Goal: Task Accomplishment & Management: Complete application form

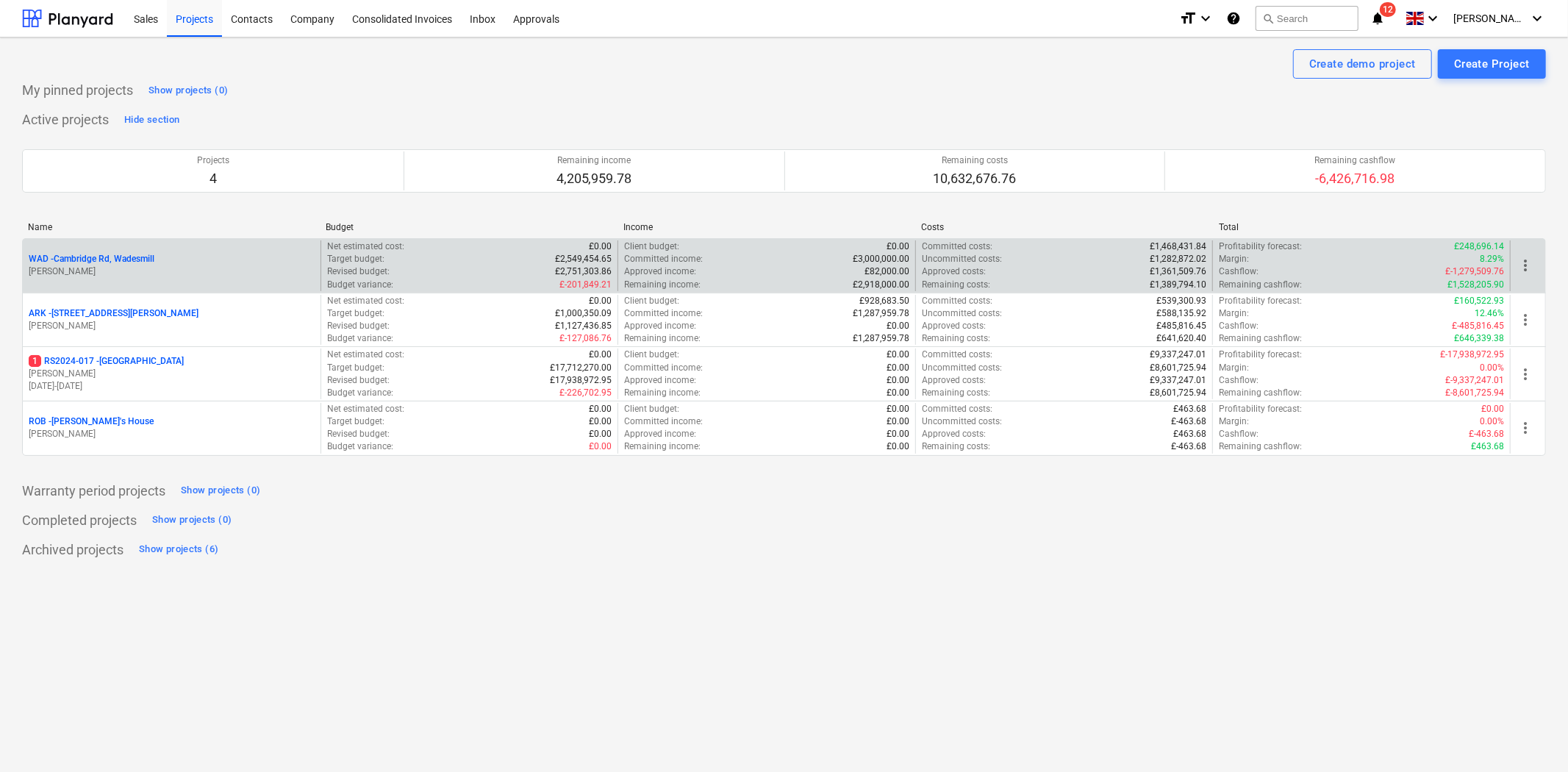
click at [120, 265] on p "WAD - Cambridge Rd, Wadesmill" at bounding box center [92, 258] width 125 height 12
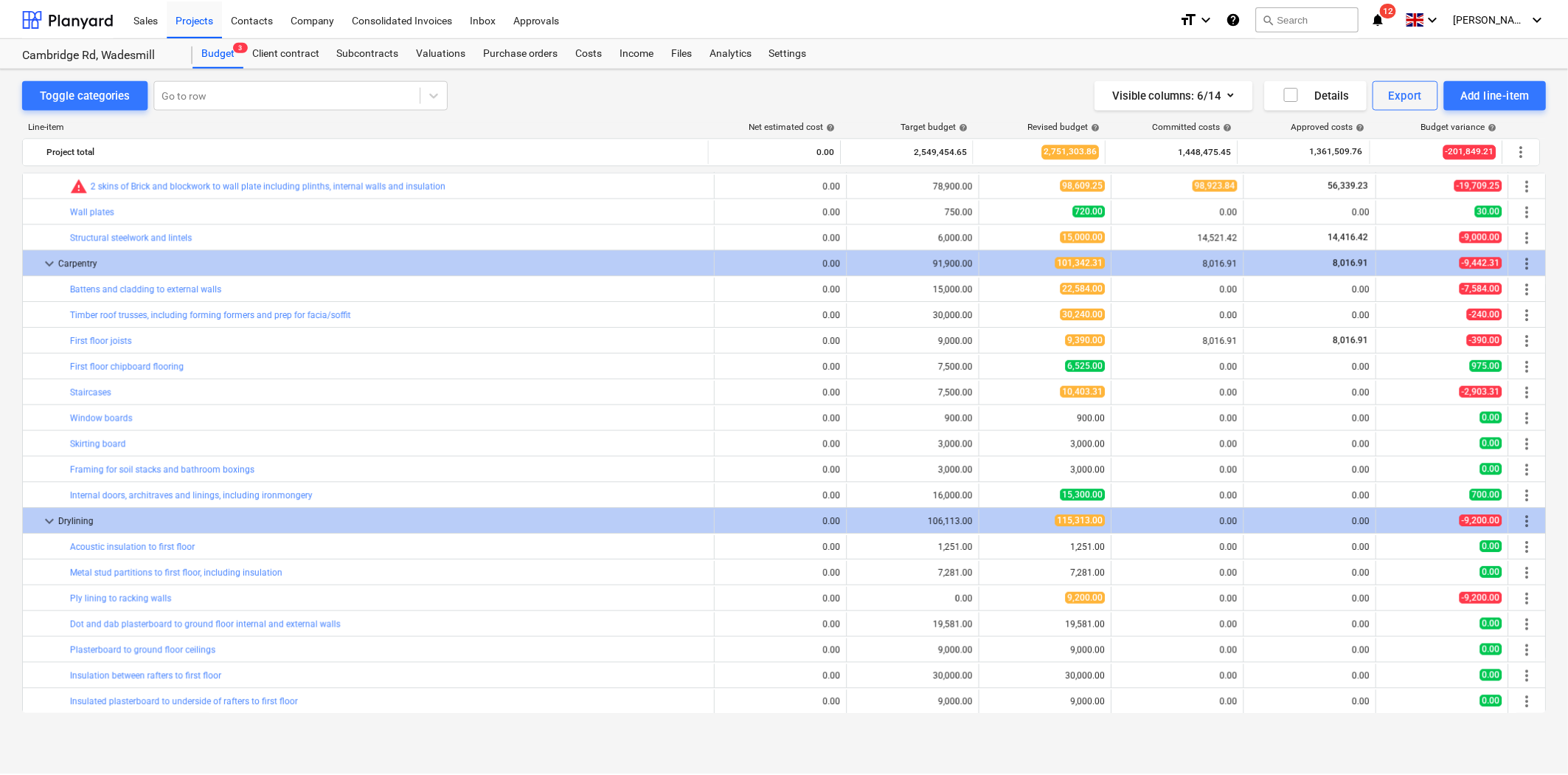
scroll to position [1248, 0]
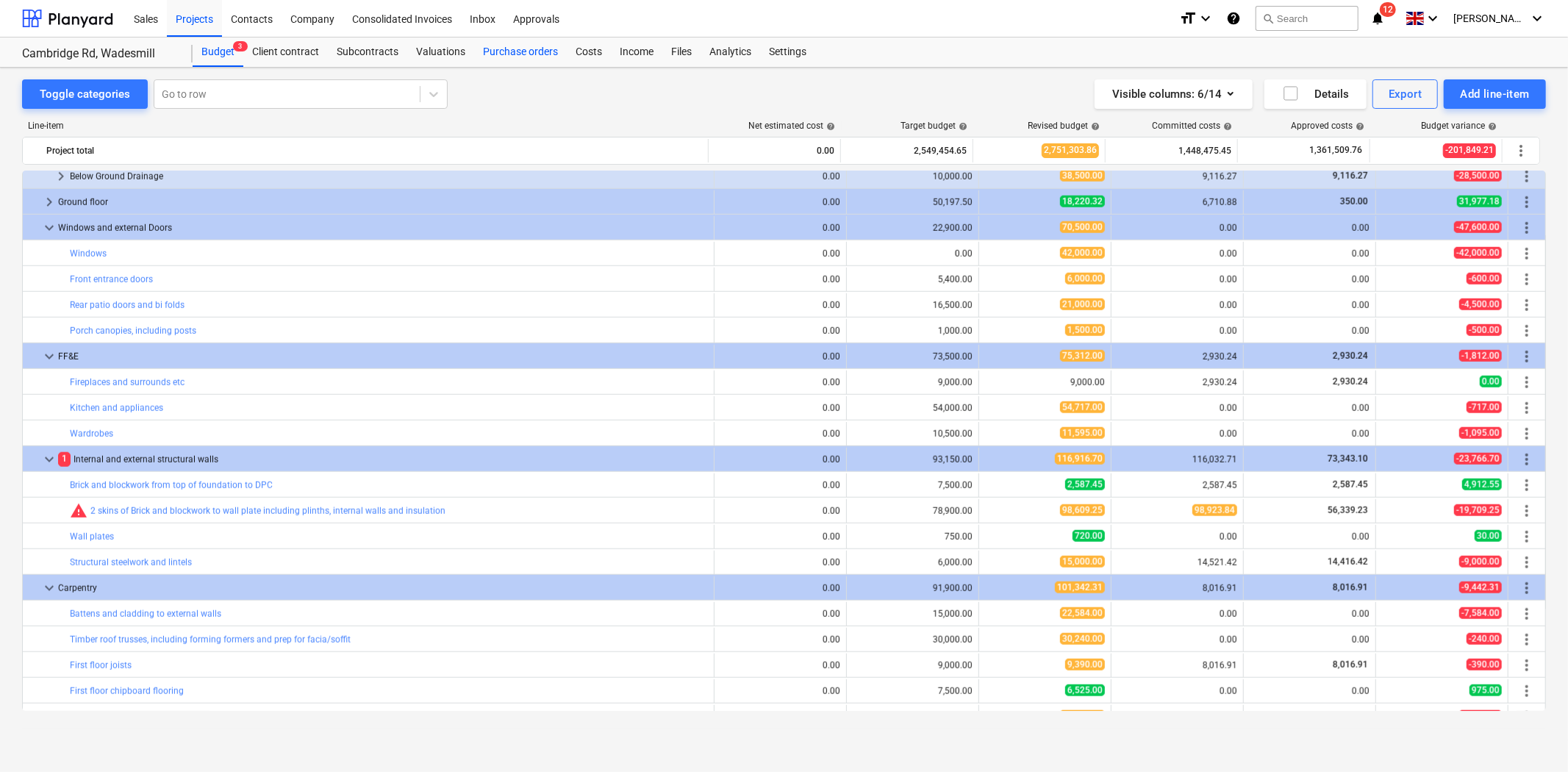
click at [498, 57] on div "Purchase orders" at bounding box center [521, 52] width 92 height 30
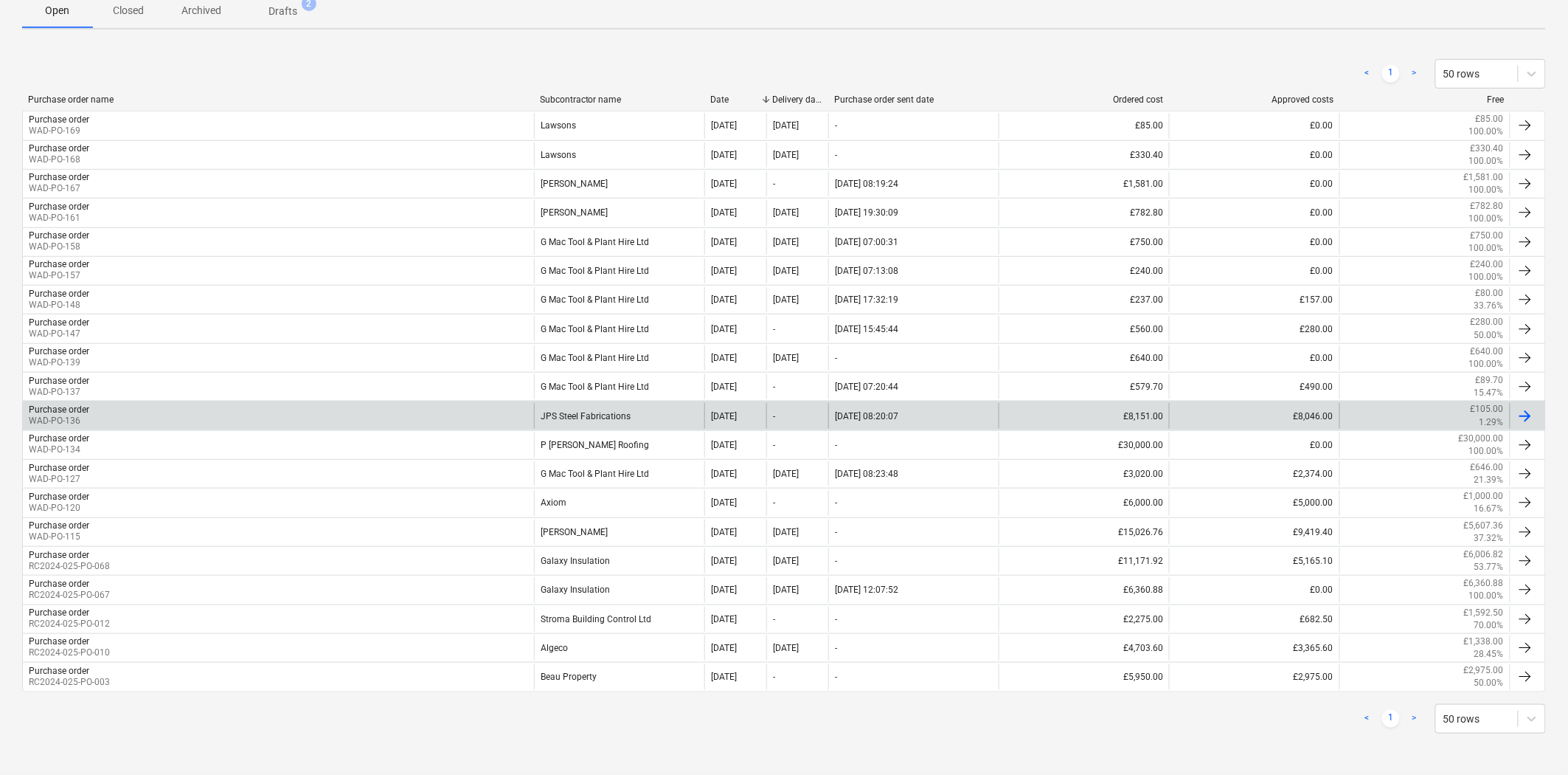
scroll to position [263, 0]
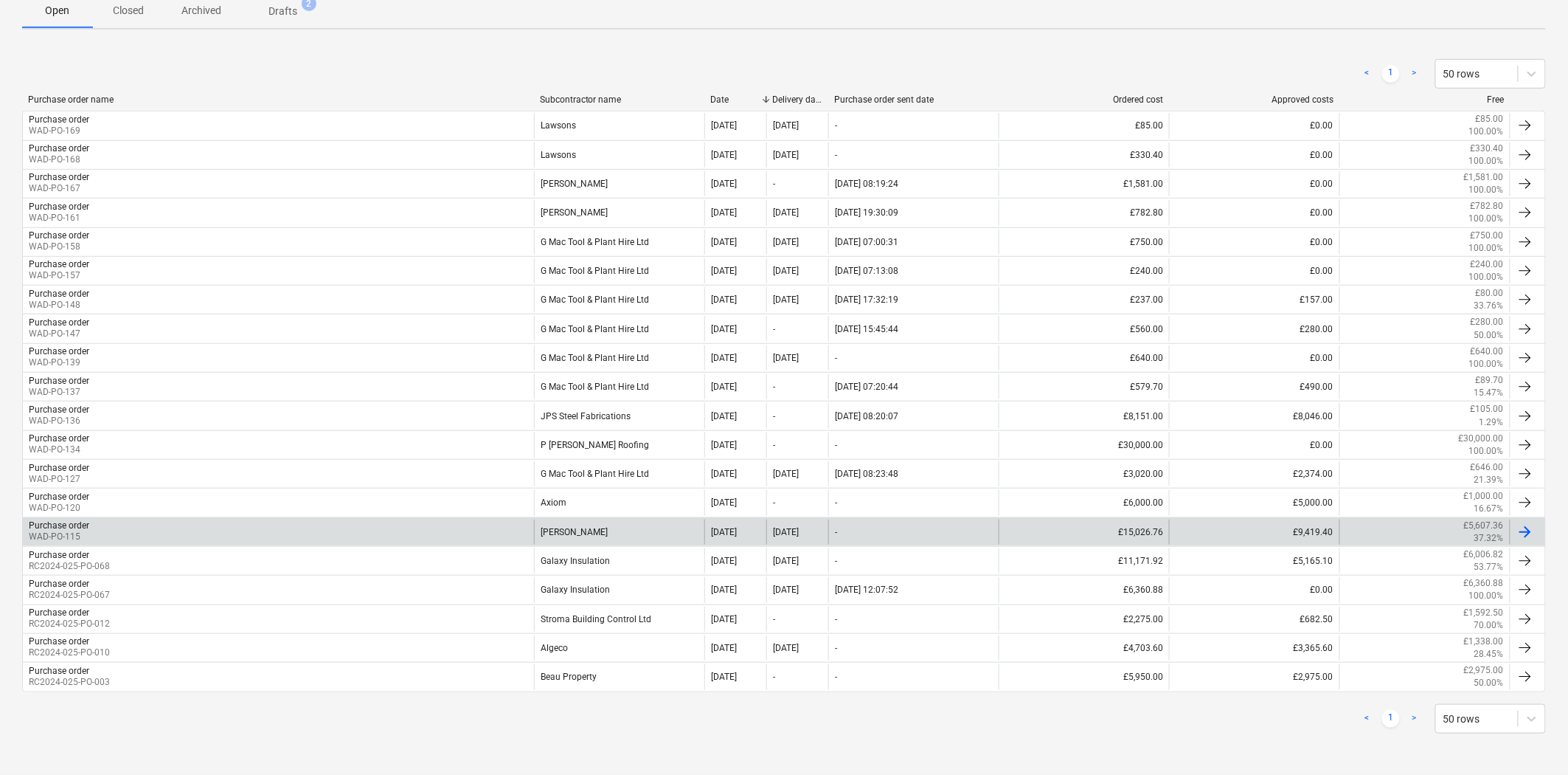
click at [591, 533] on div "[PERSON_NAME]" at bounding box center [619, 532] width 171 height 25
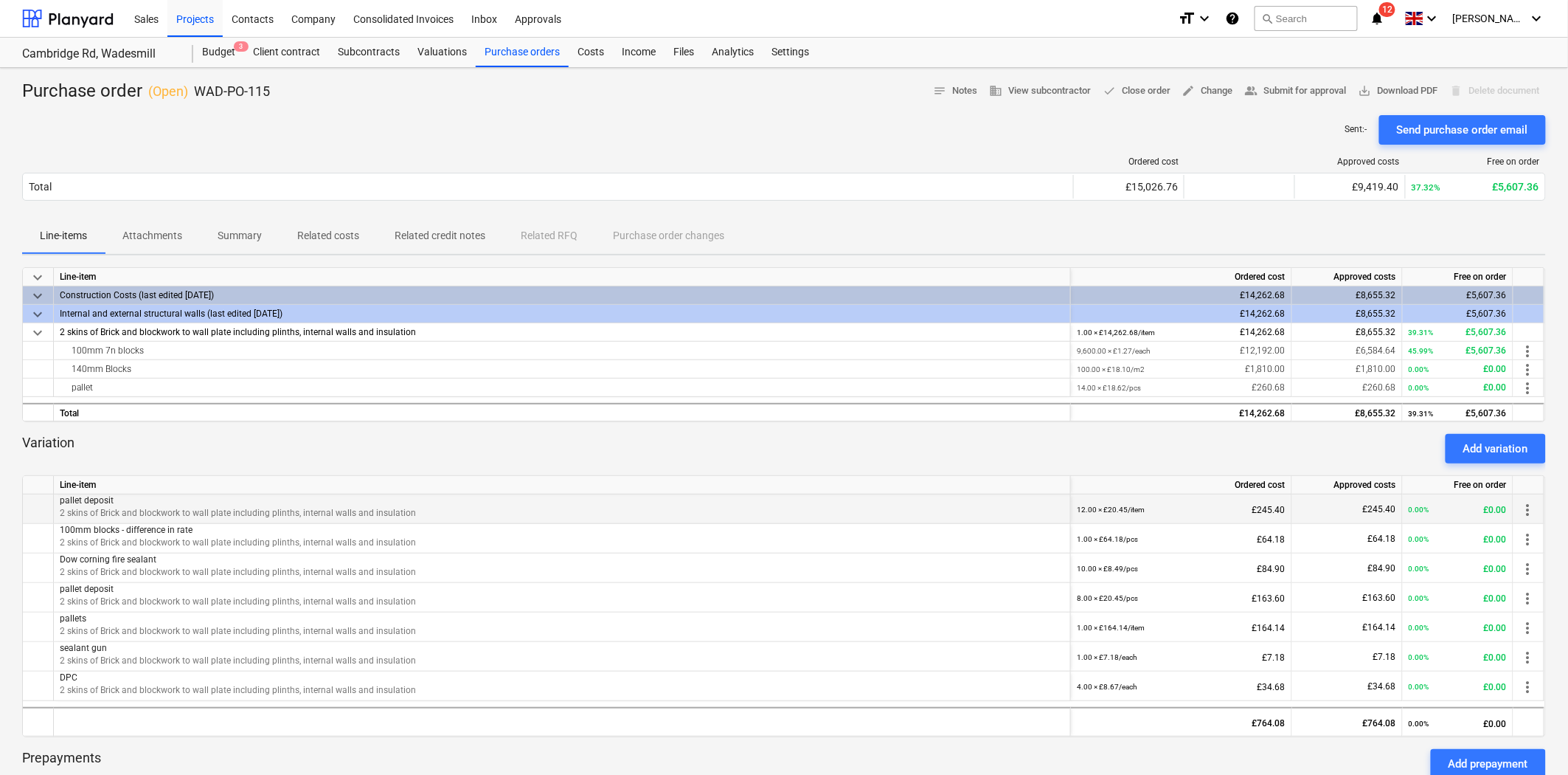
scroll to position [82, 0]
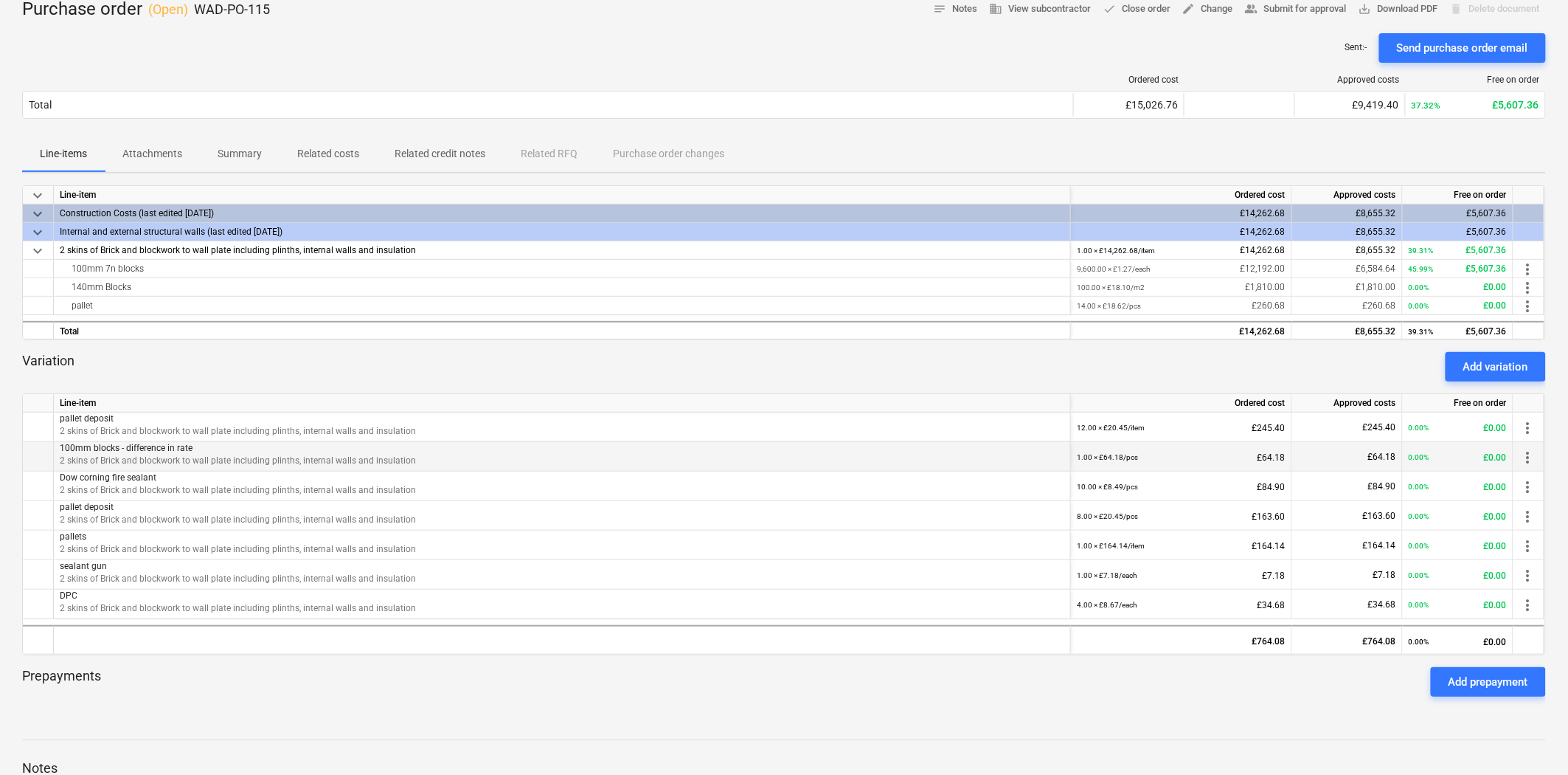
click at [226, 458] on span "2 skins of Brick and blockwork to wall plate including plinths, internal walls …" at bounding box center [238, 460] width 356 height 10
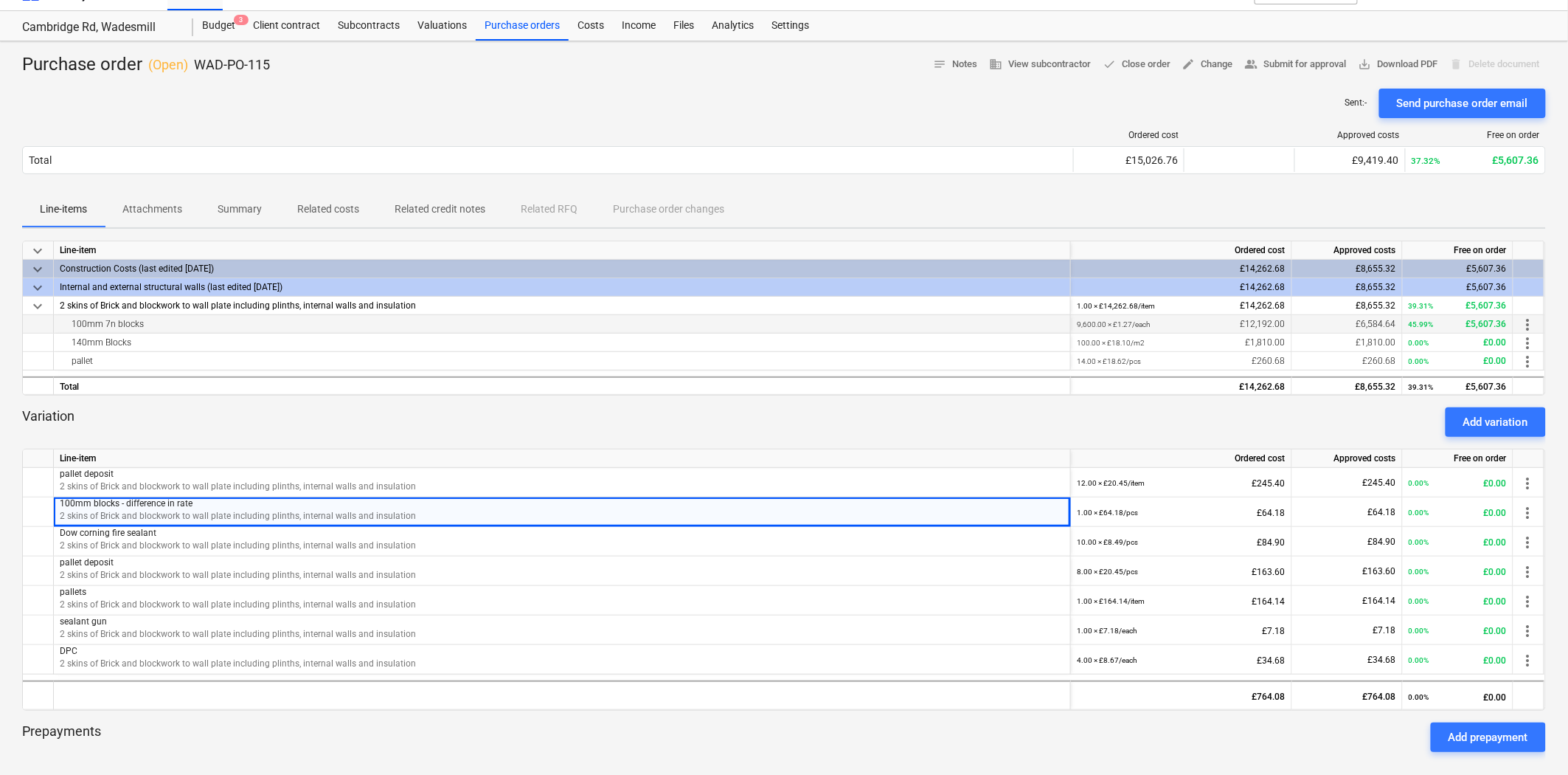
scroll to position [0, 0]
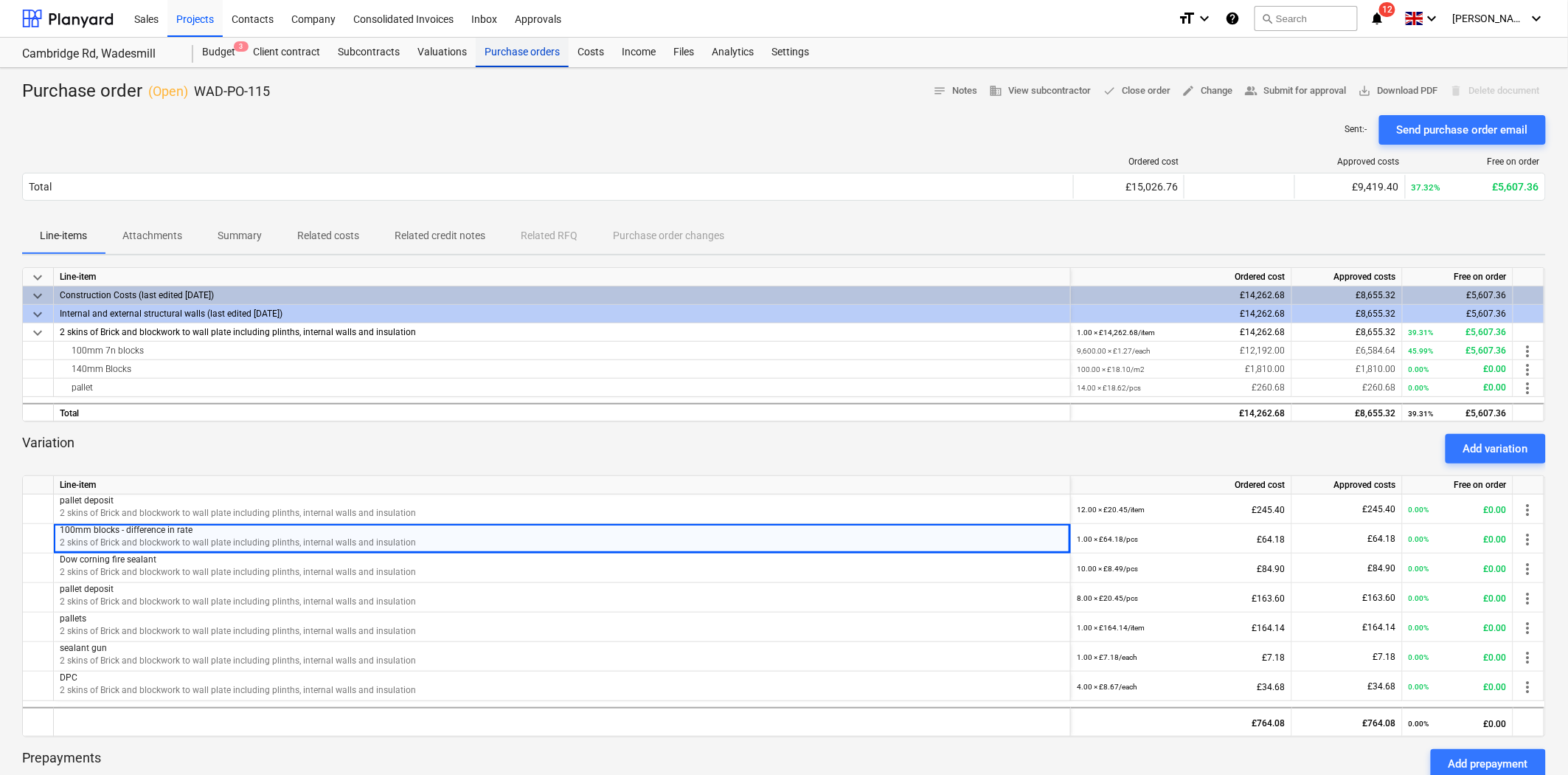
click at [536, 54] on div "Purchase orders" at bounding box center [522, 52] width 93 height 30
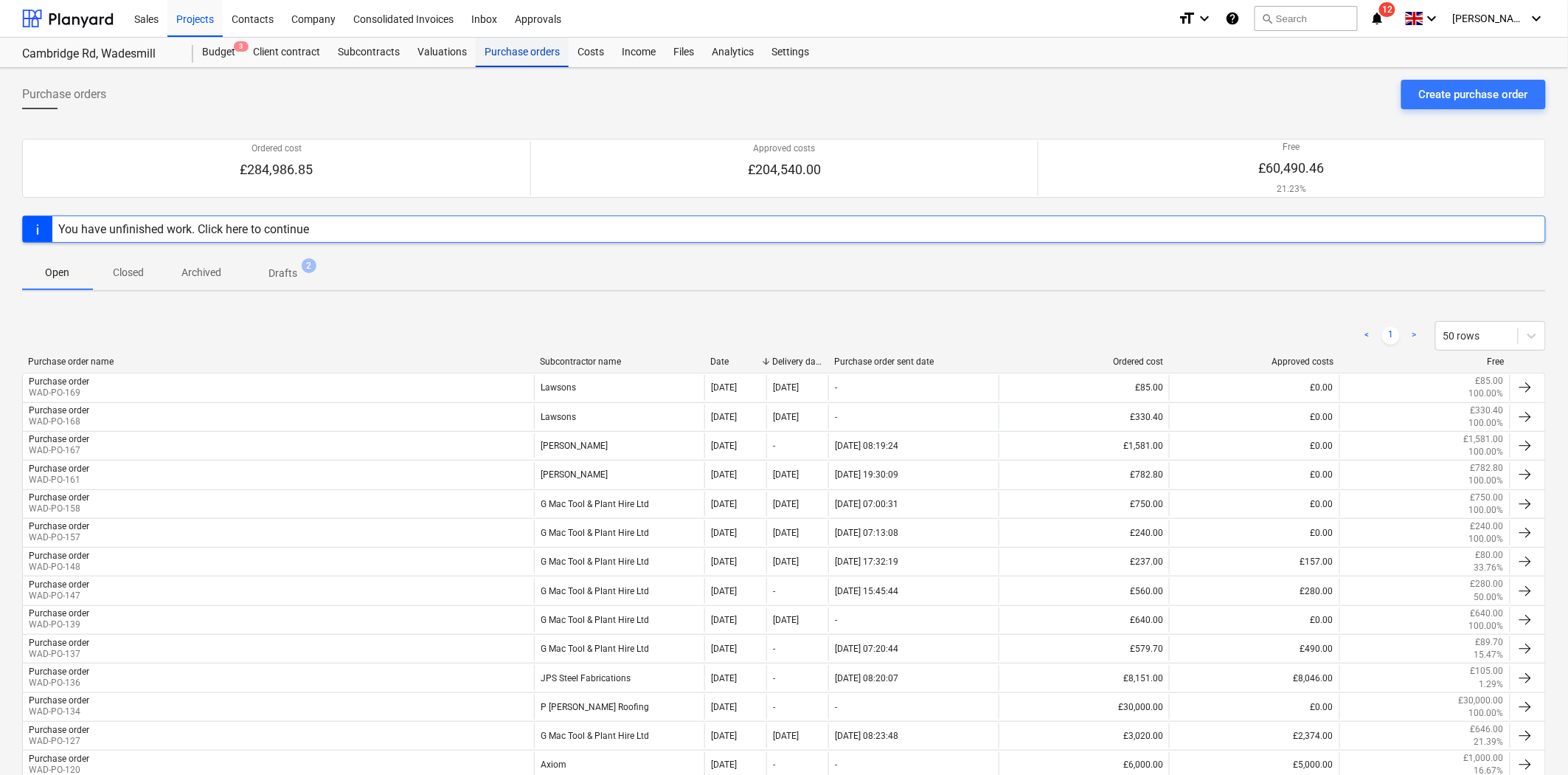
click at [511, 60] on div "Purchase orders" at bounding box center [522, 52] width 93 height 30
click at [185, 19] on div "Projects" at bounding box center [195, 17] width 55 height 37
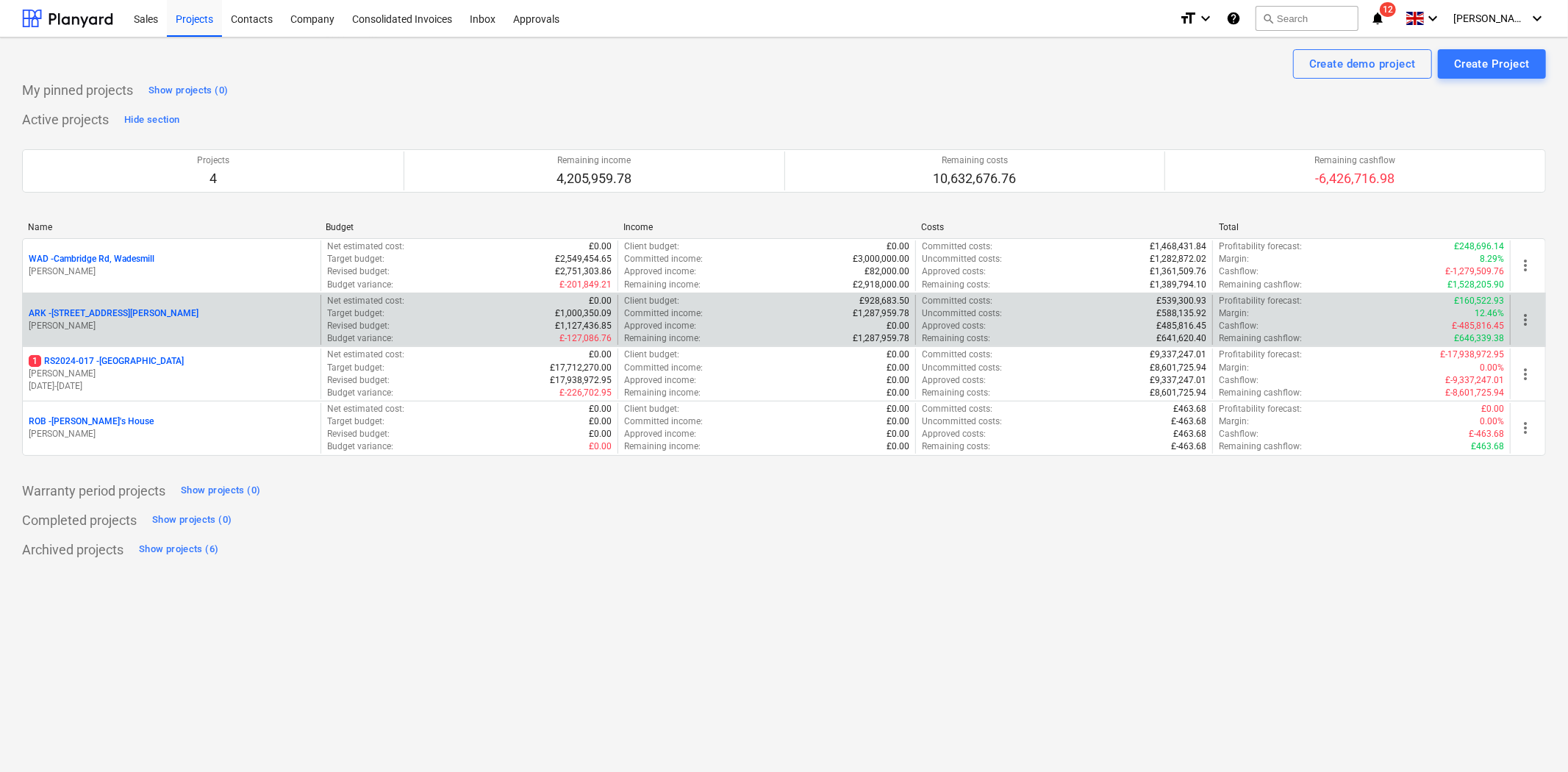
click at [107, 314] on p "ARK - 2 Galley [PERSON_NAME]" at bounding box center [114, 313] width 170 height 12
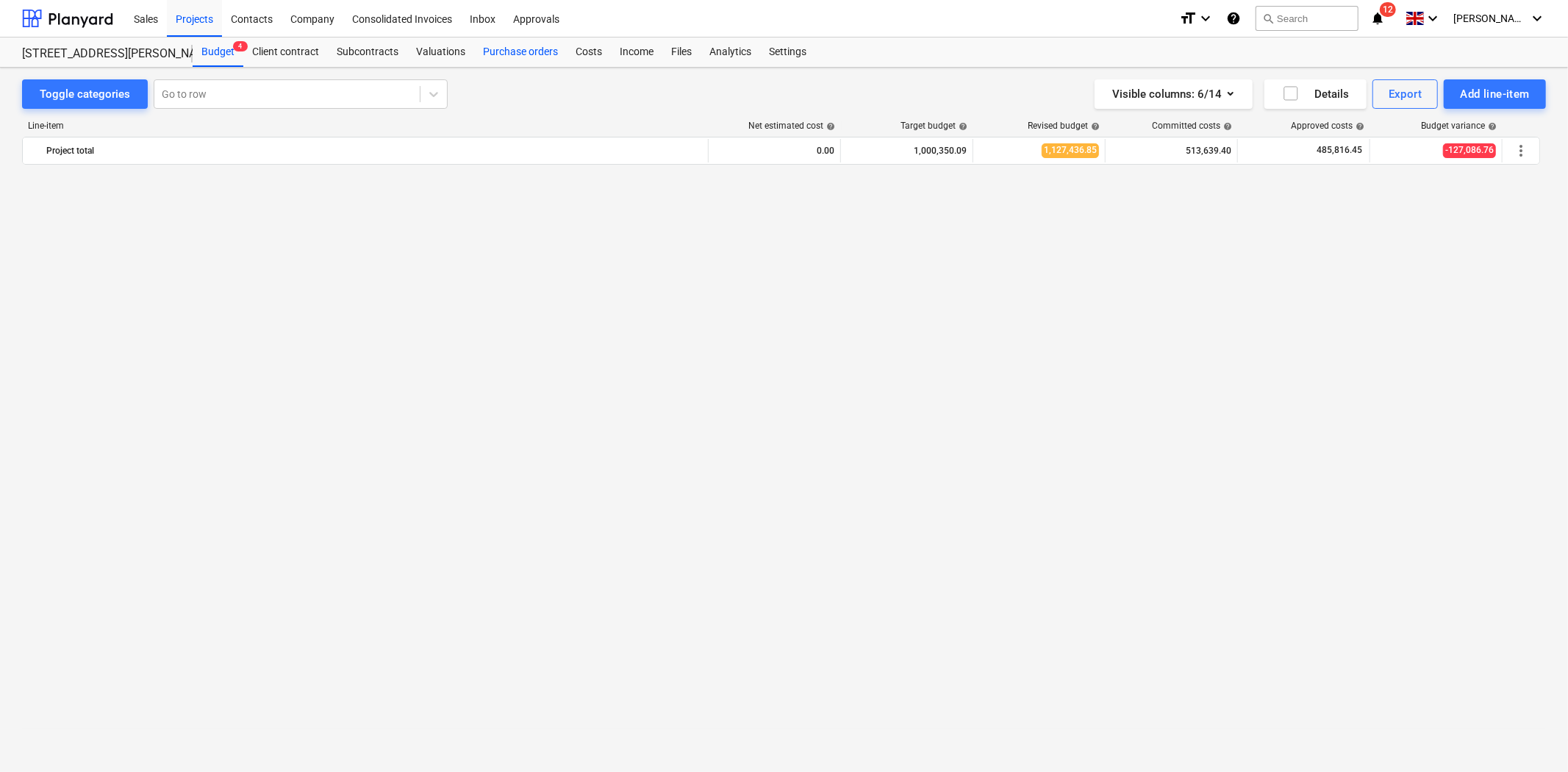
click at [518, 44] on div "Purchase orders" at bounding box center [521, 52] width 92 height 30
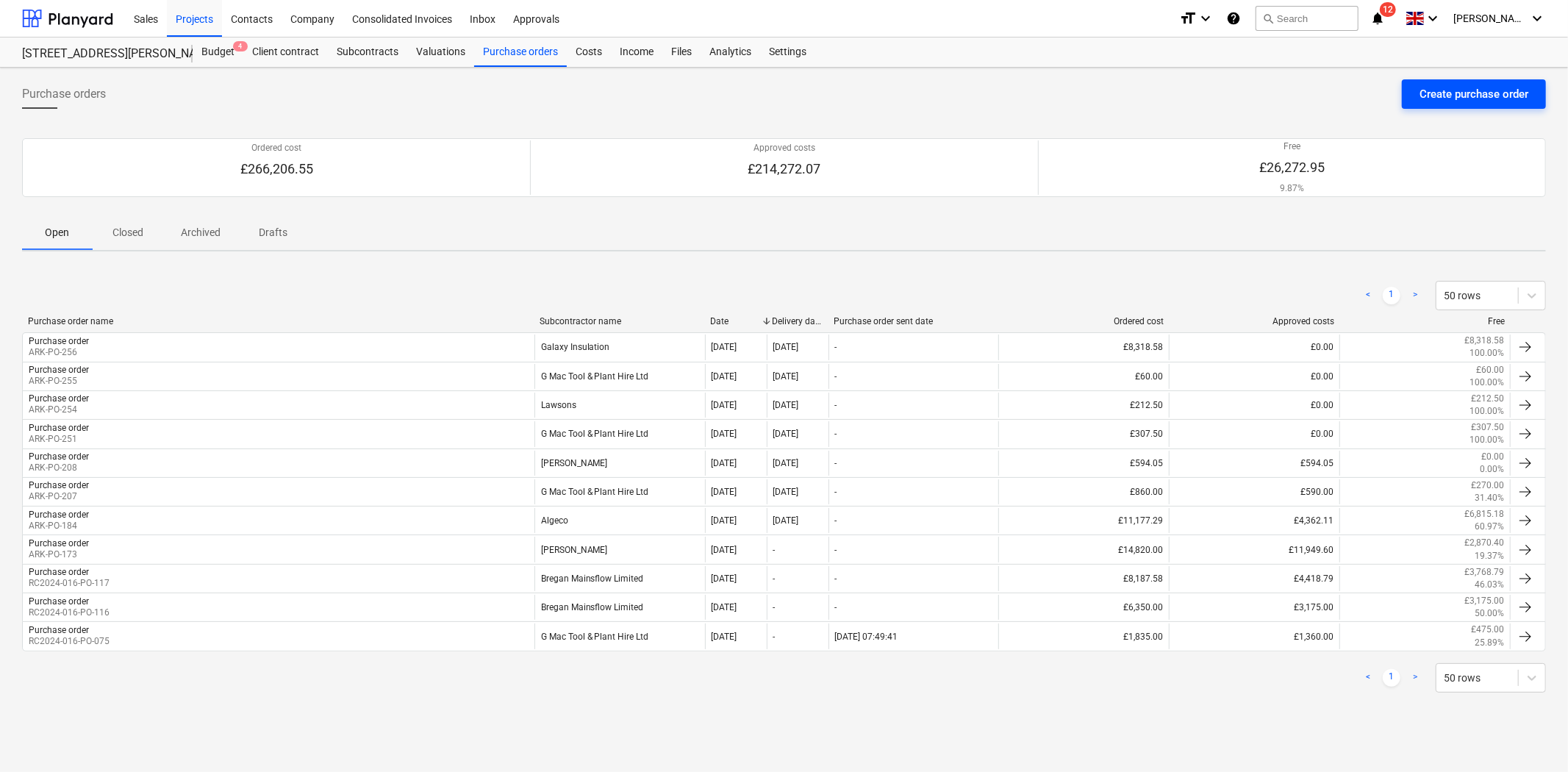
click at [1518, 101] on div "Create purchase order" at bounding box center [1474, 93] width 109 height 19
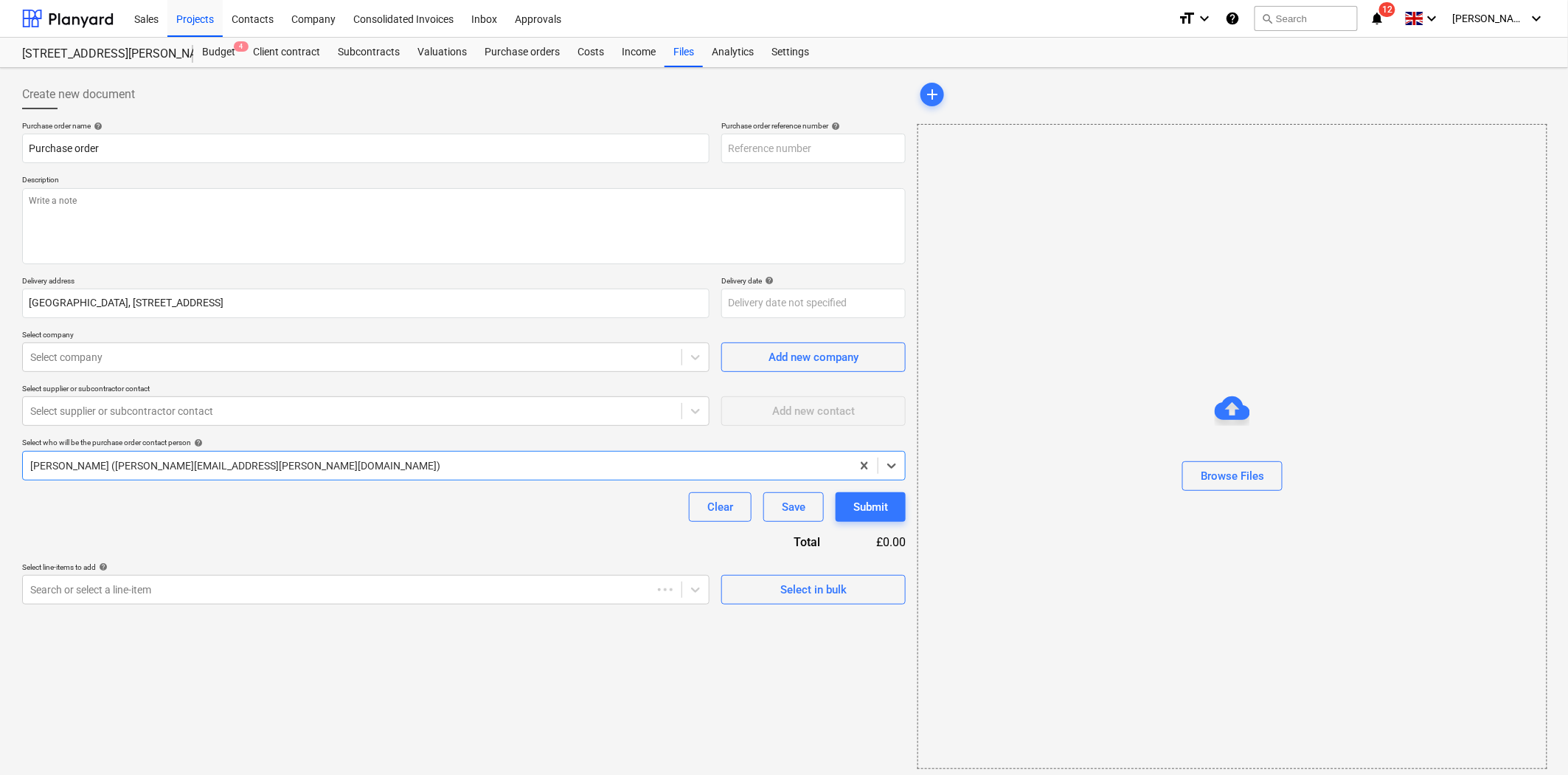
type textarea "x"
type input "ARK-PO-257"
click at [409, 201] on textarea at bounding box center [464, 226] width 883 height 76
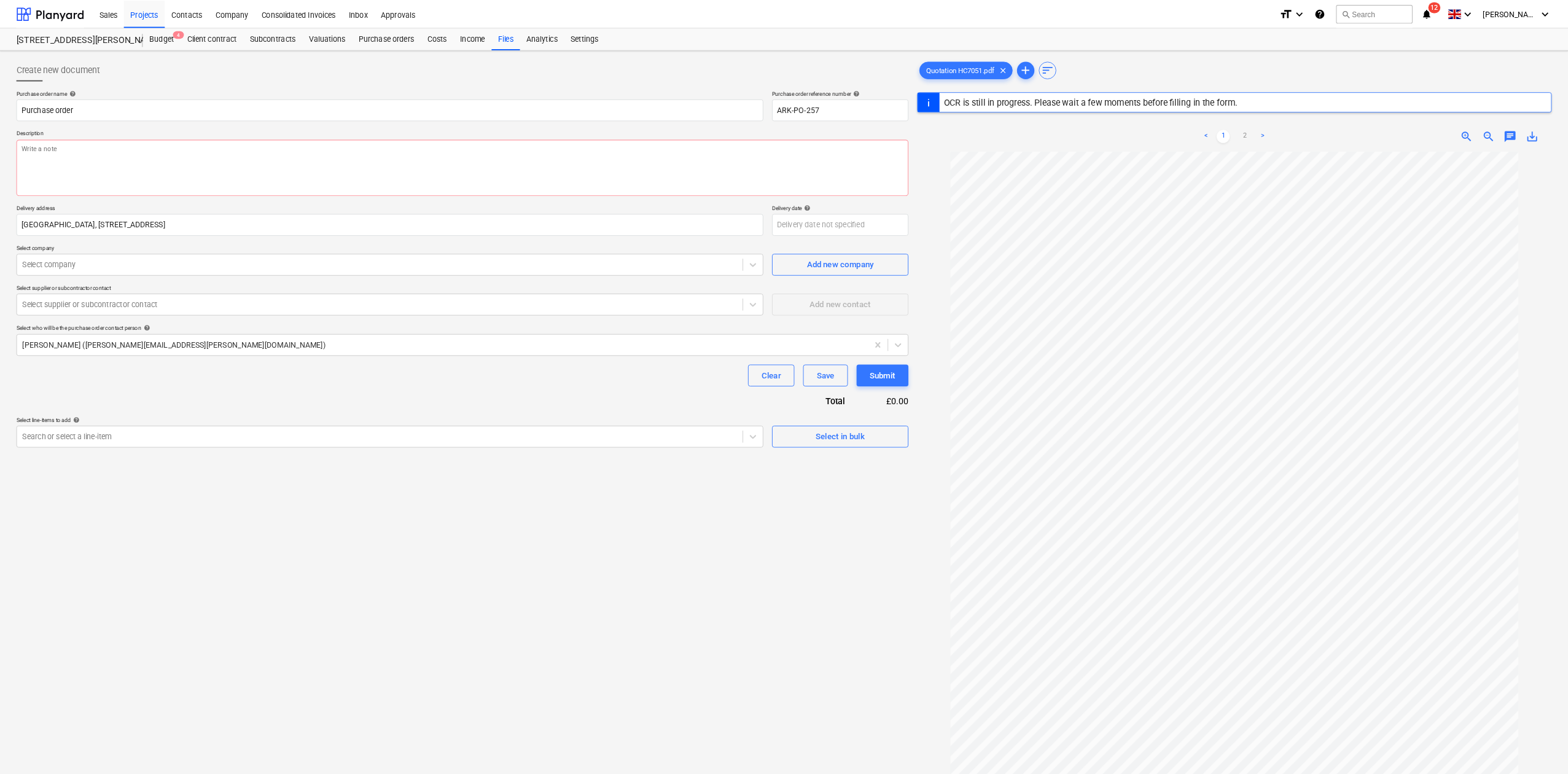
scroll to position [70, 0]
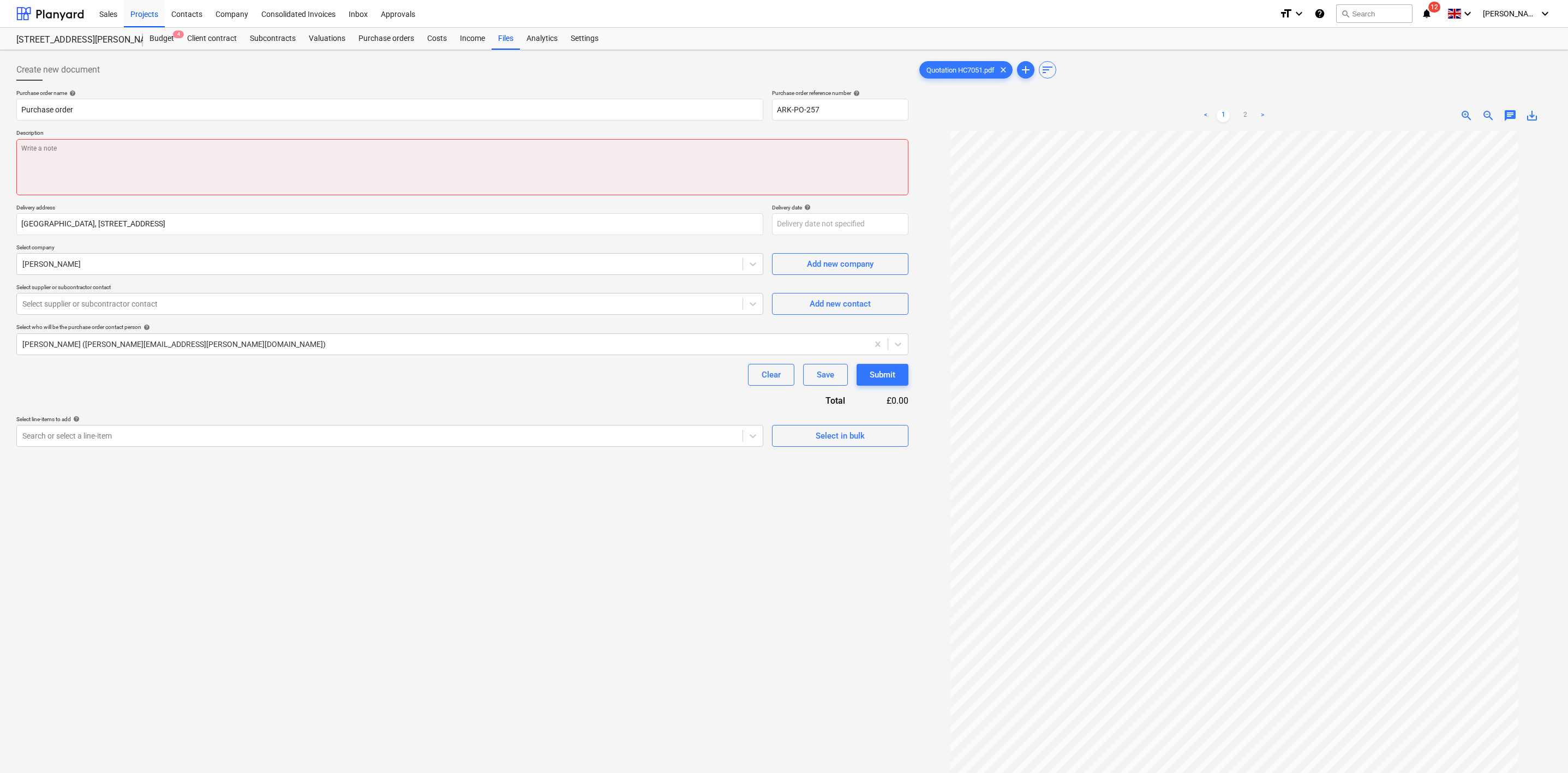
click at [317, 165] on textarea at bounding box center [462, 167] width 892 height 56
type textarea "x"
type textarea "G"
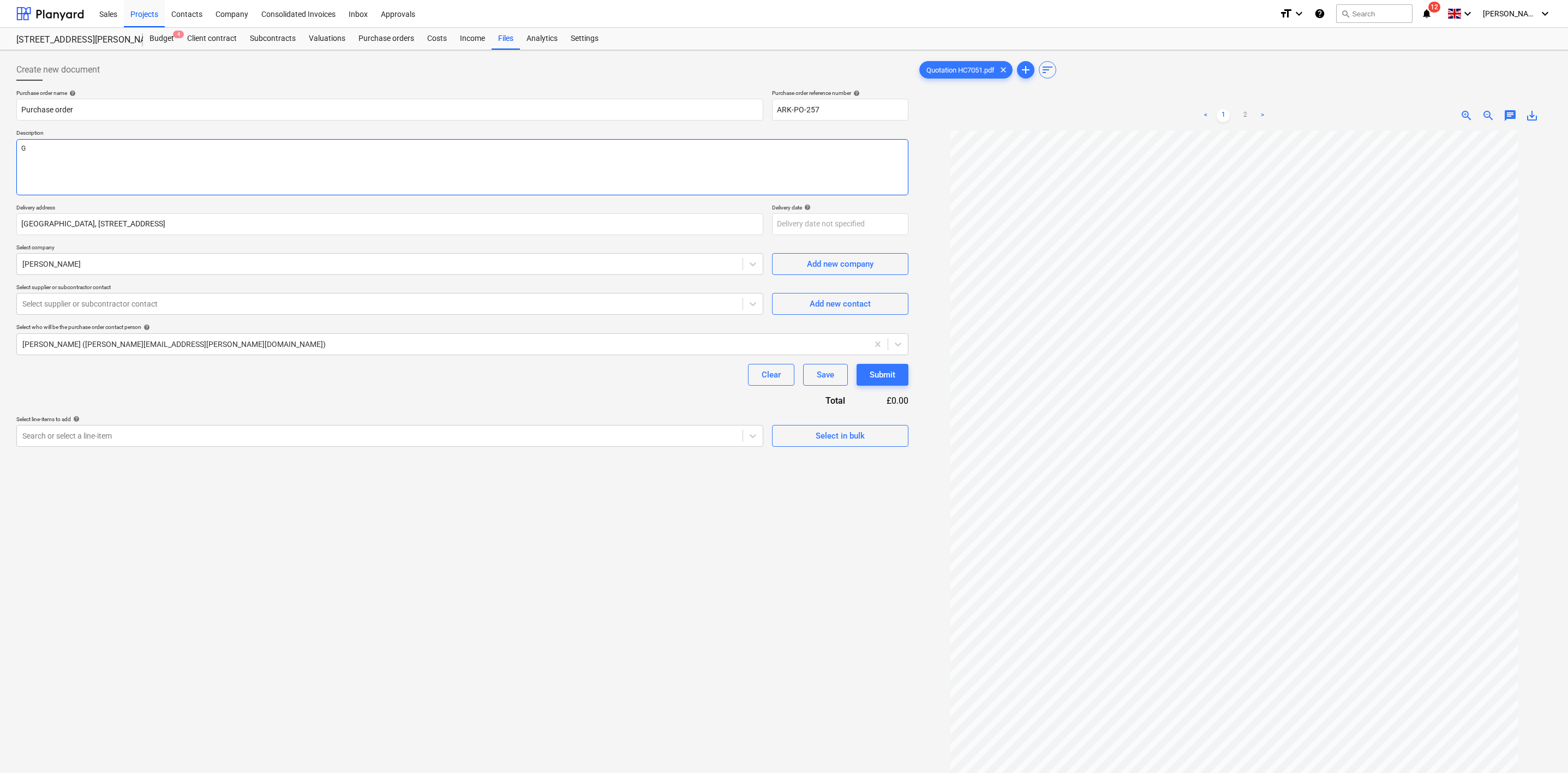
type textarea "x"
type textarea "Ge"
type textarea "x"
type textarea "Gen"
type textarea "x"
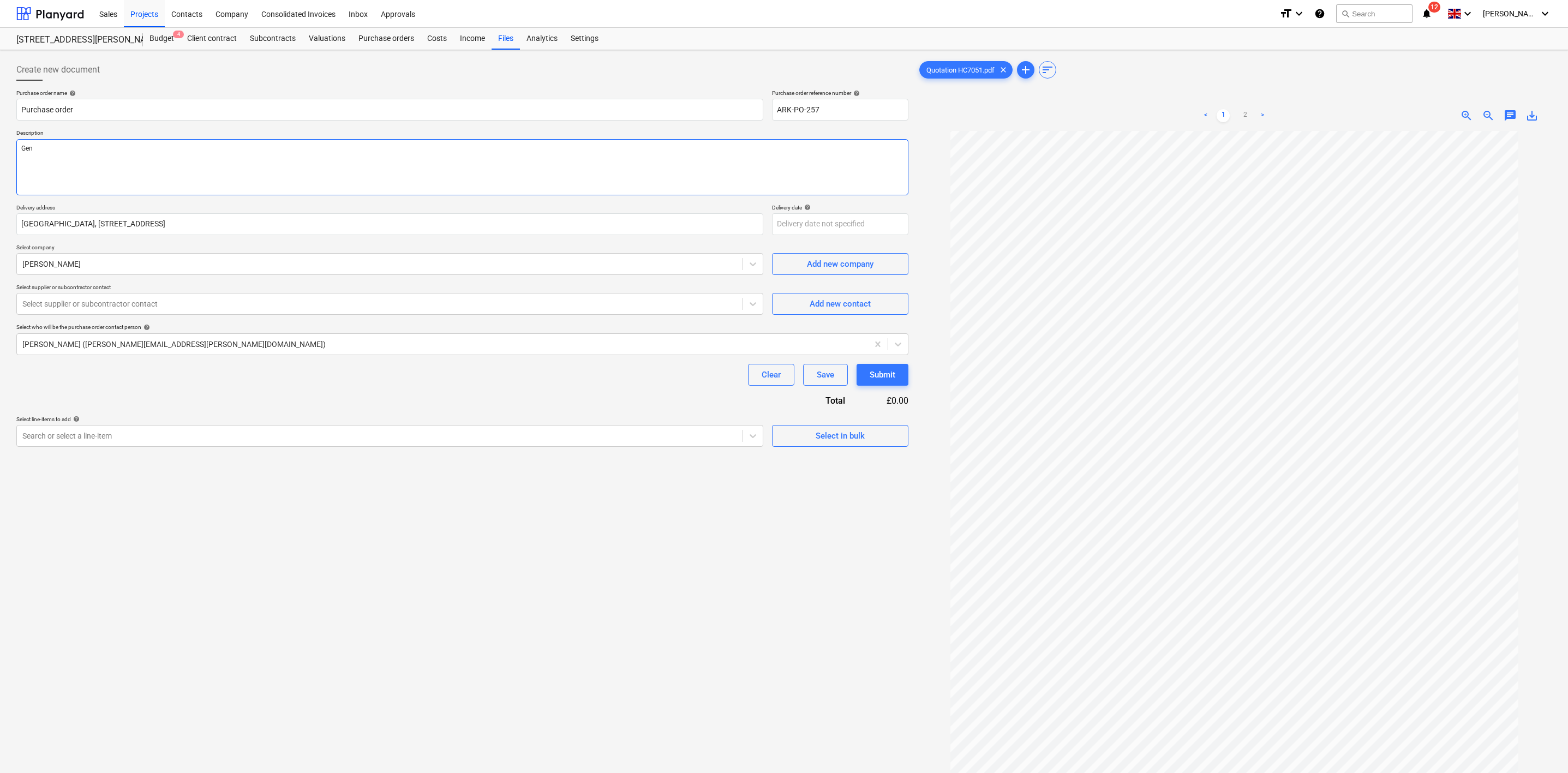
type textarea "Geni"
type textarea "x"
type textarea "Genie"
type textarea "x"
type textarea "Genie"
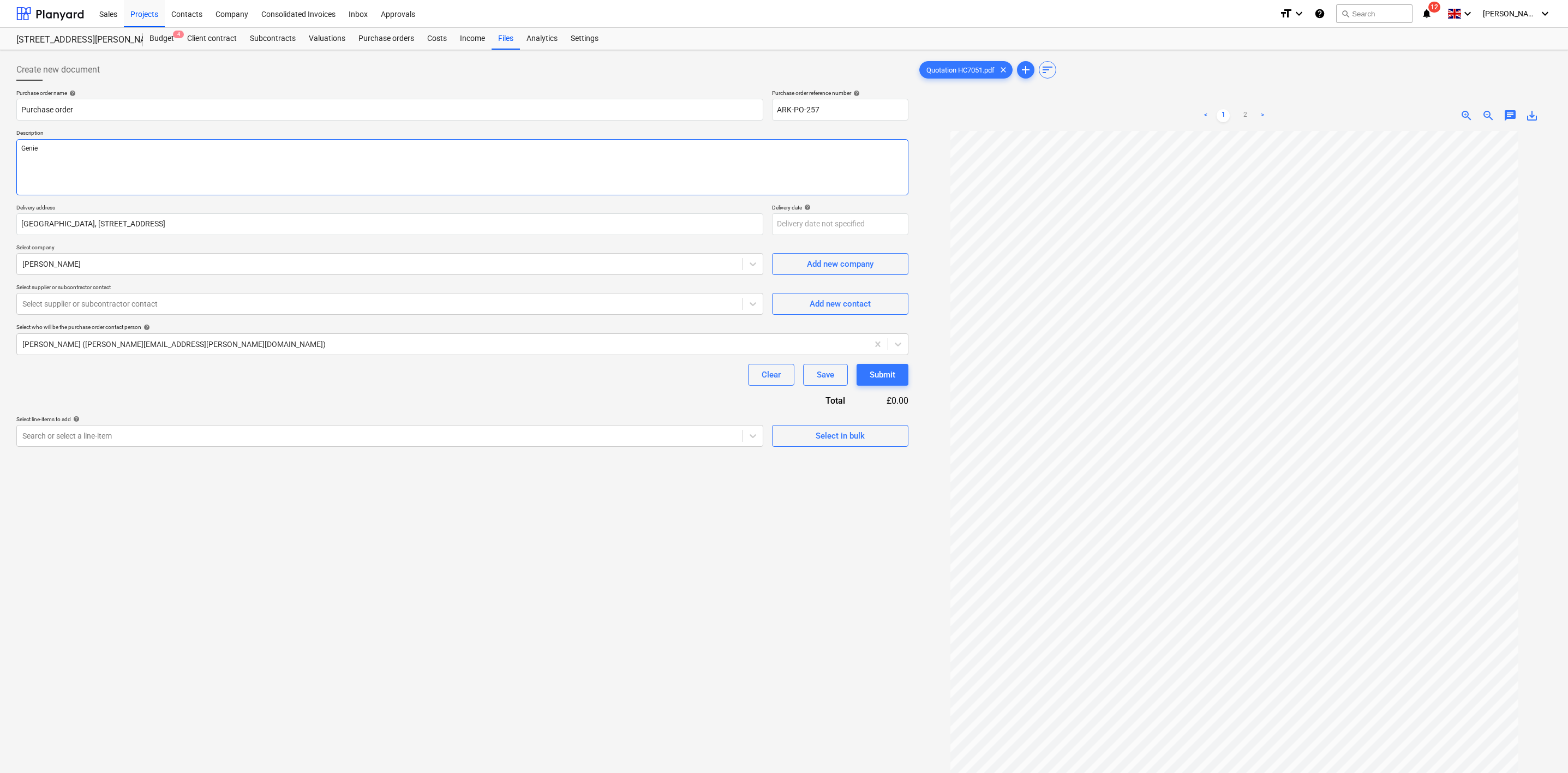
type textarea "x"
type textarea "Genie L"
type textarea "x"
type textarea "[PERSON_NAME]"
type textarea "x"
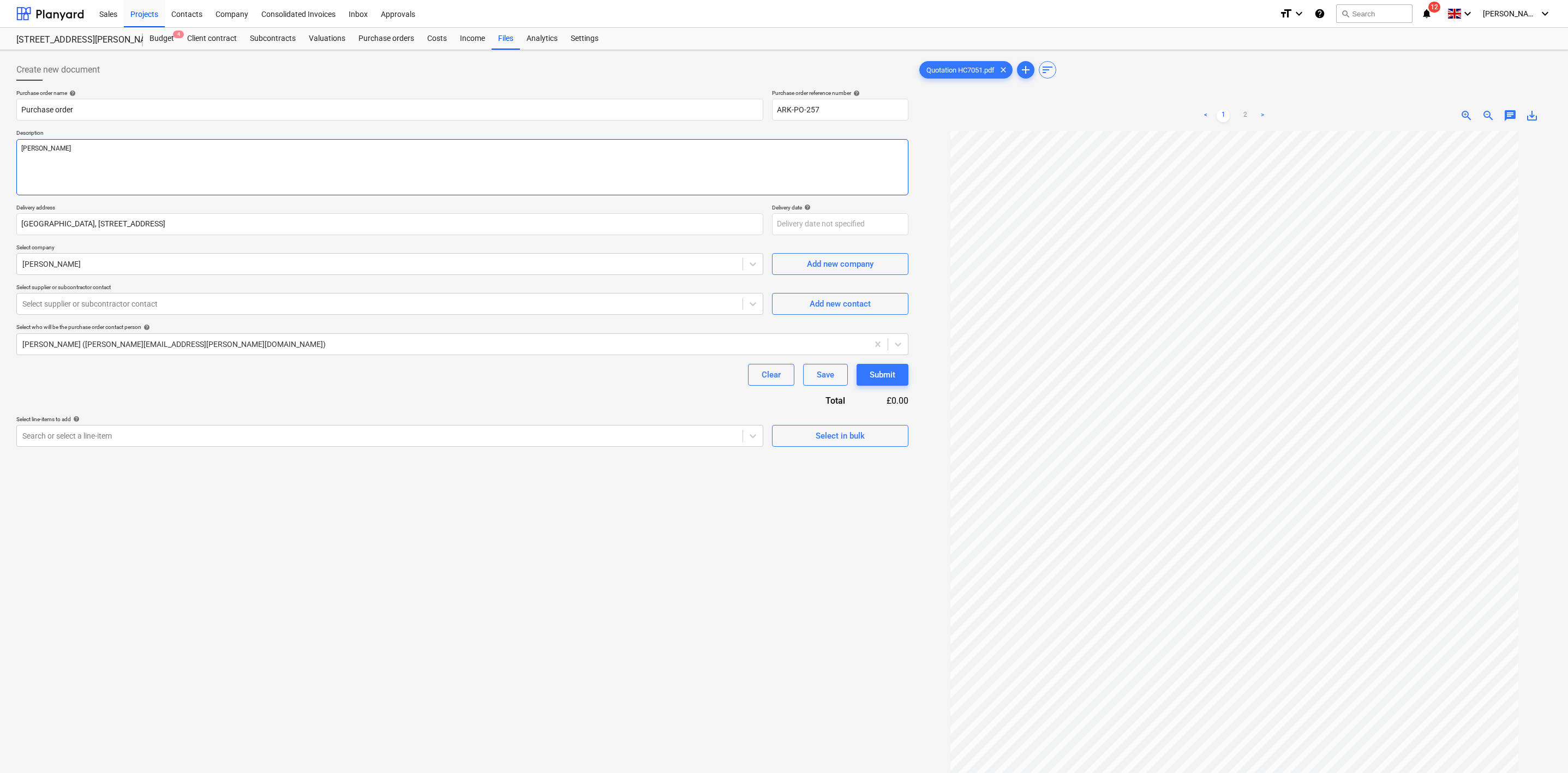
type textarea "[PERSON_NAME]"
type textarea "x"
type textarea "[PERSON_NAME]"
type textarea "x"
type textarea "[PERSON_NAME]"
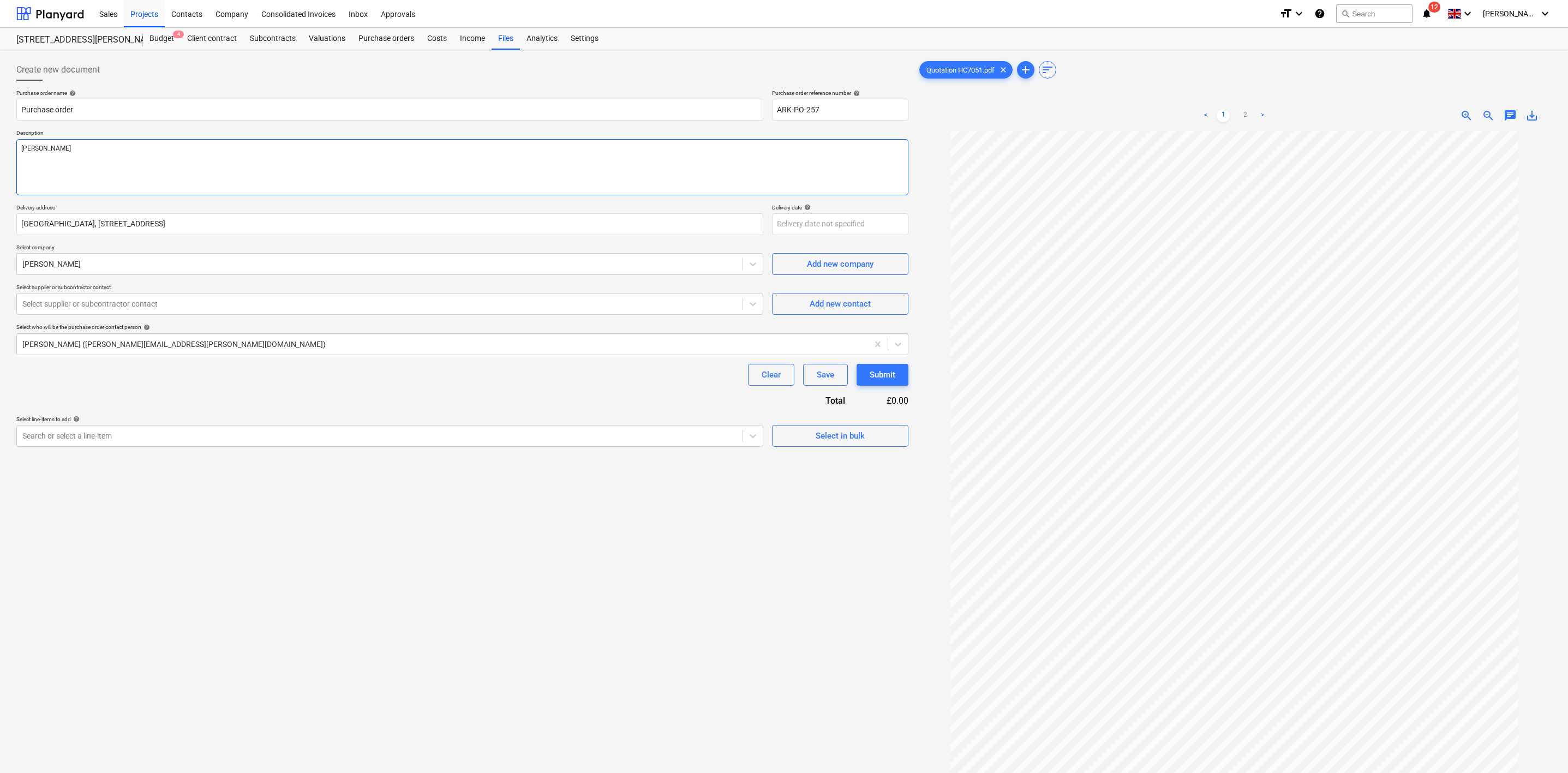
type textarea "x"
type textarea "[PERSON_NAME]"
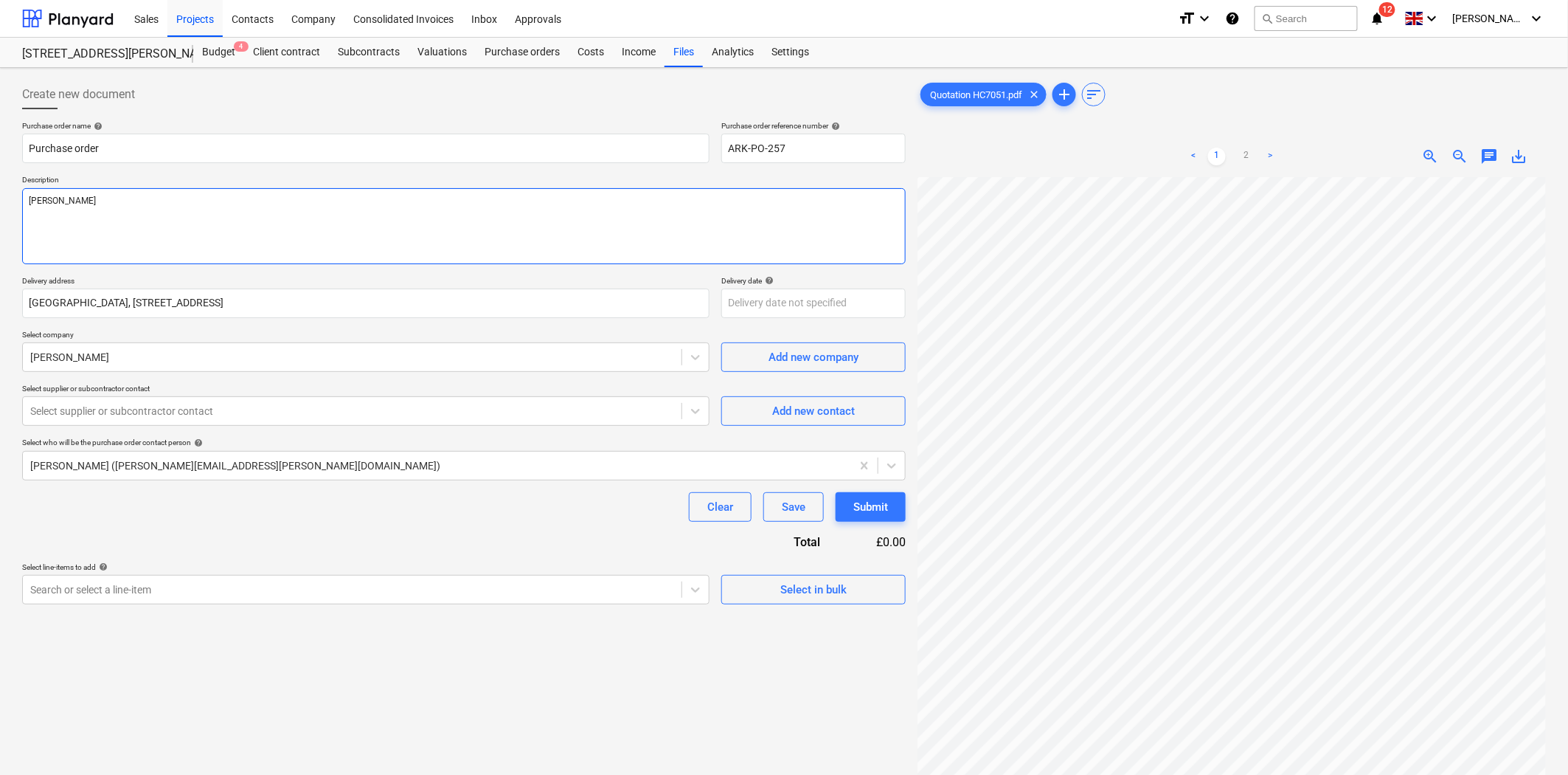
type textarea "x"
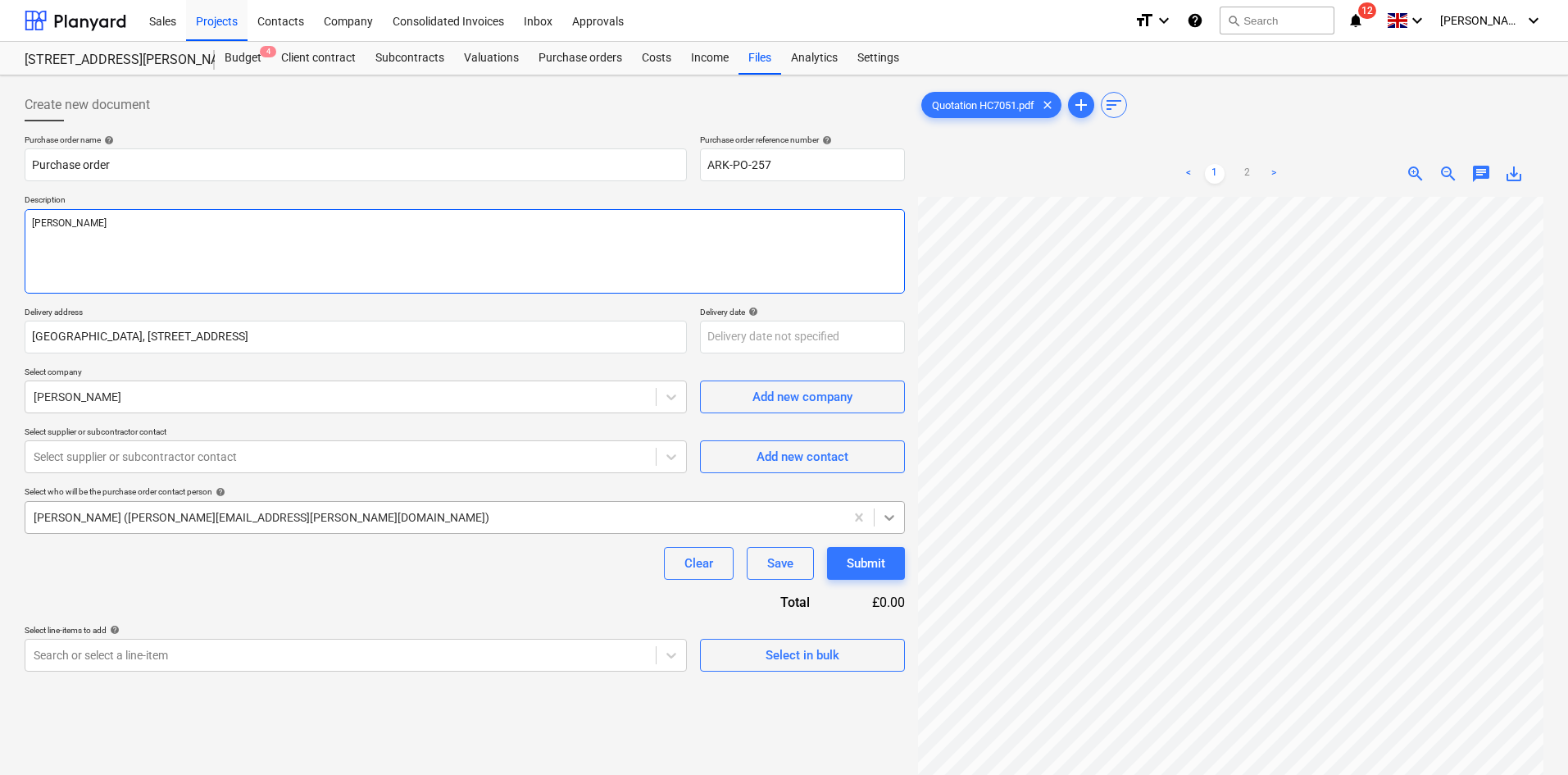
scroll to position [260, 0]
type textarea "[PERSON_NAME]"
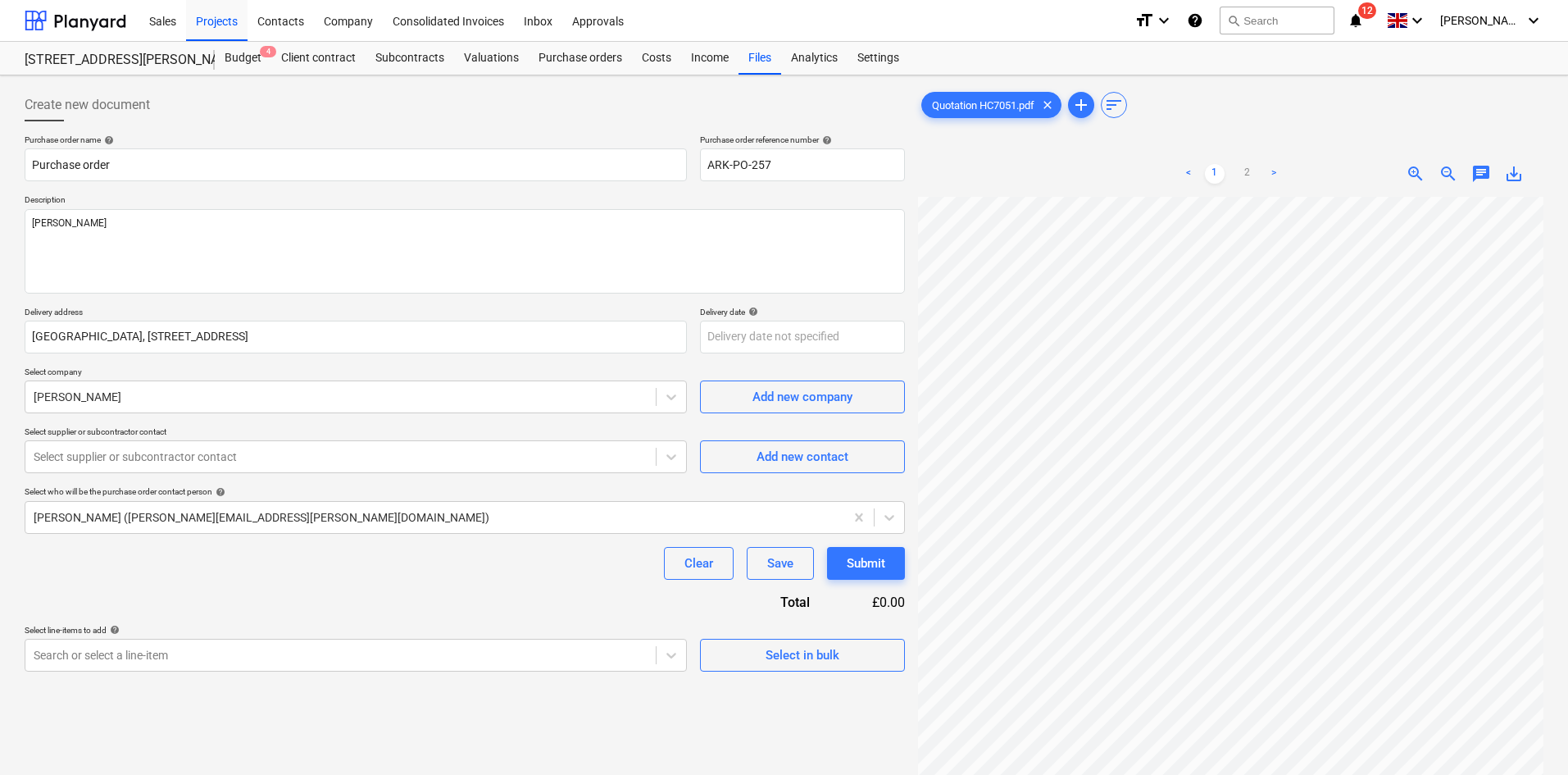
click at [223, 474] on div "Purchase order name help Purchase order Purchase order reference number help AR…" at bounding box center [465, 403] width 881 height 538
click at [229, 459] on div at bounding box center [340, 457] width 614 height 17
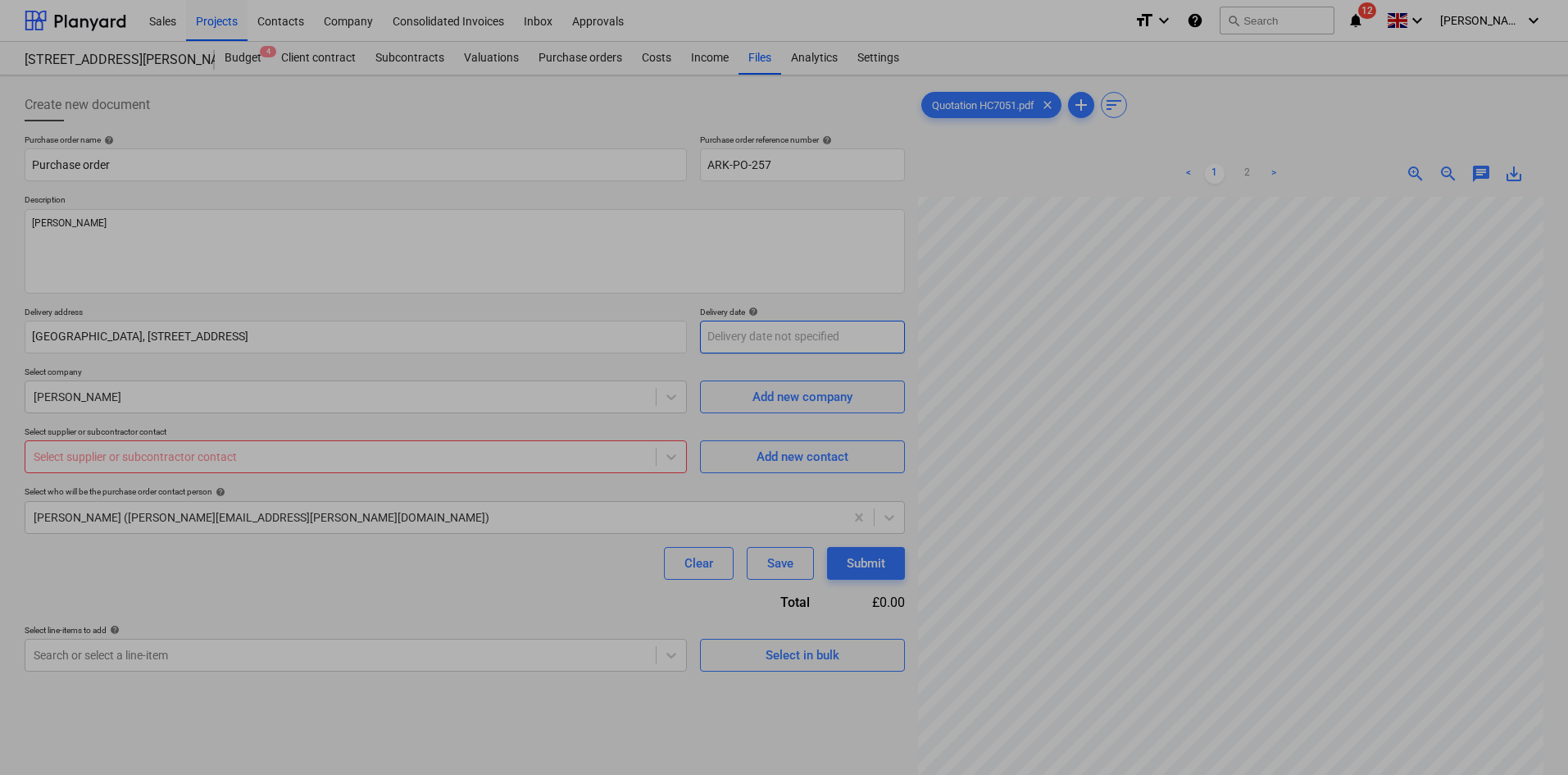
click at [766, 341] on body "Sales Projects Contacts Company Consolidated Invoices Inbox Approvals format_si…" at bounding box center [784, 388] width 1568 height 775
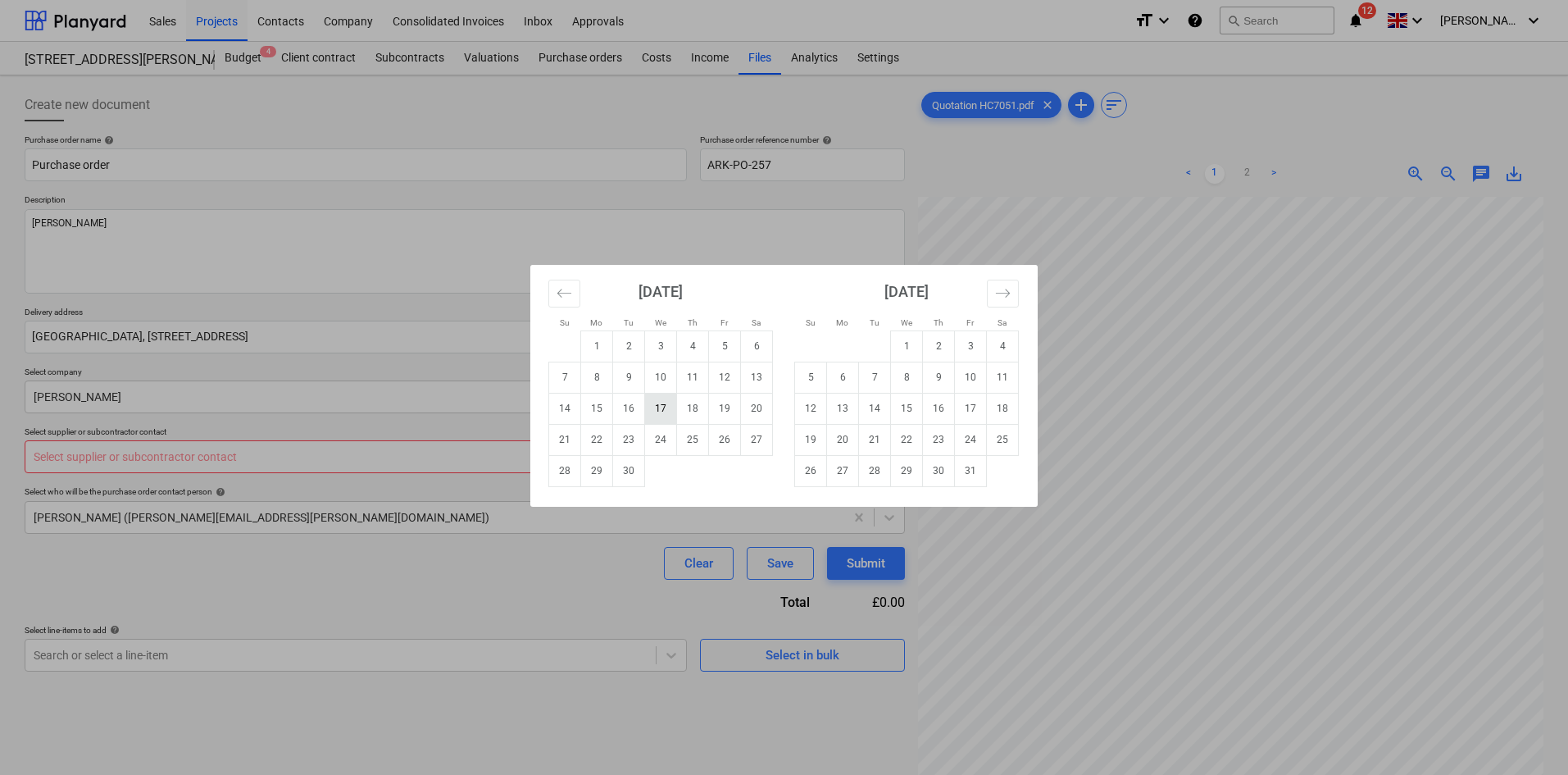
click at [664, 416] on td "17" at bounding box center [661, 409] width 32 height 31
type textarea "x"
type input "[DATE]"
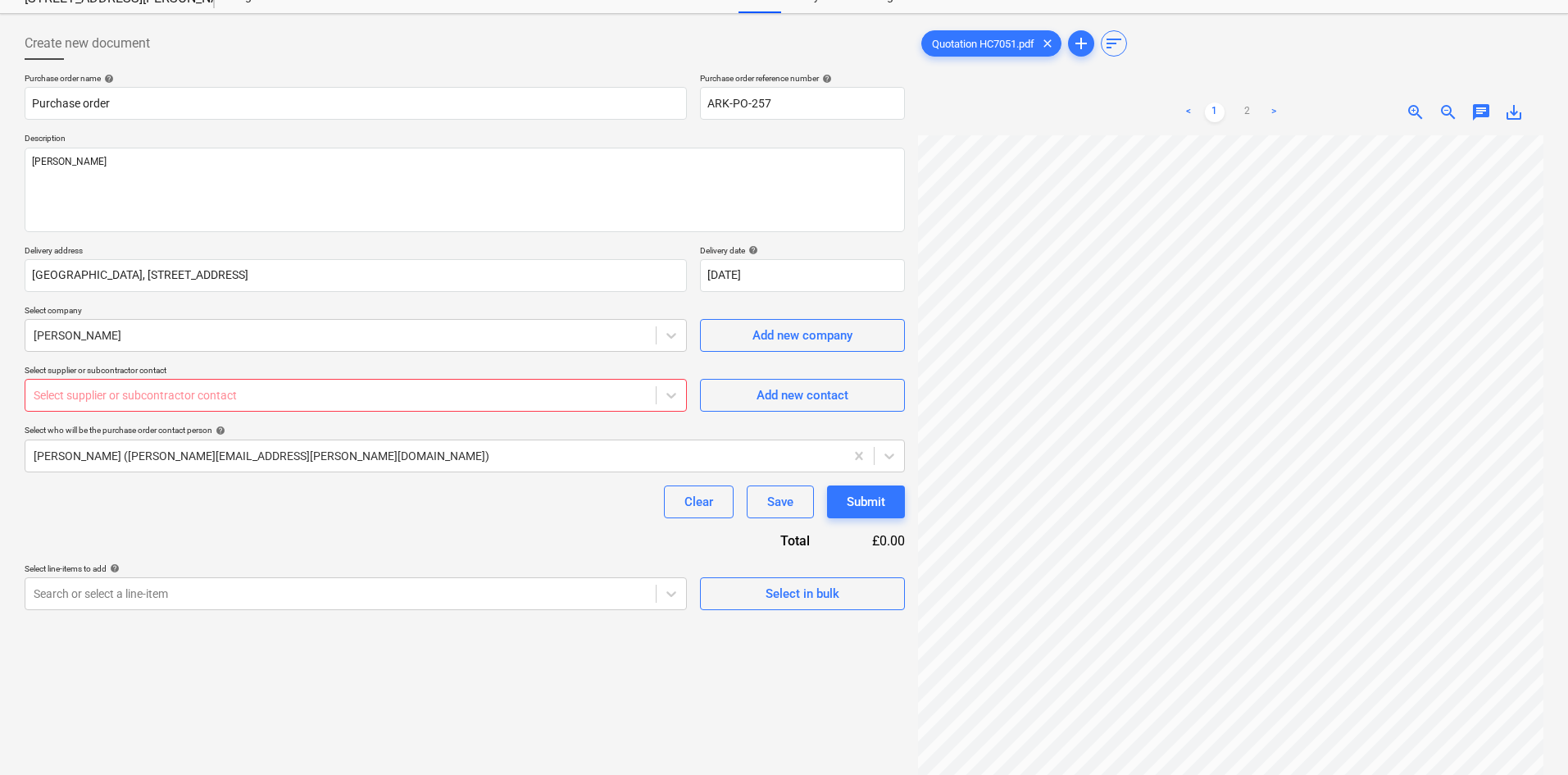
scroll to position [164, 0]
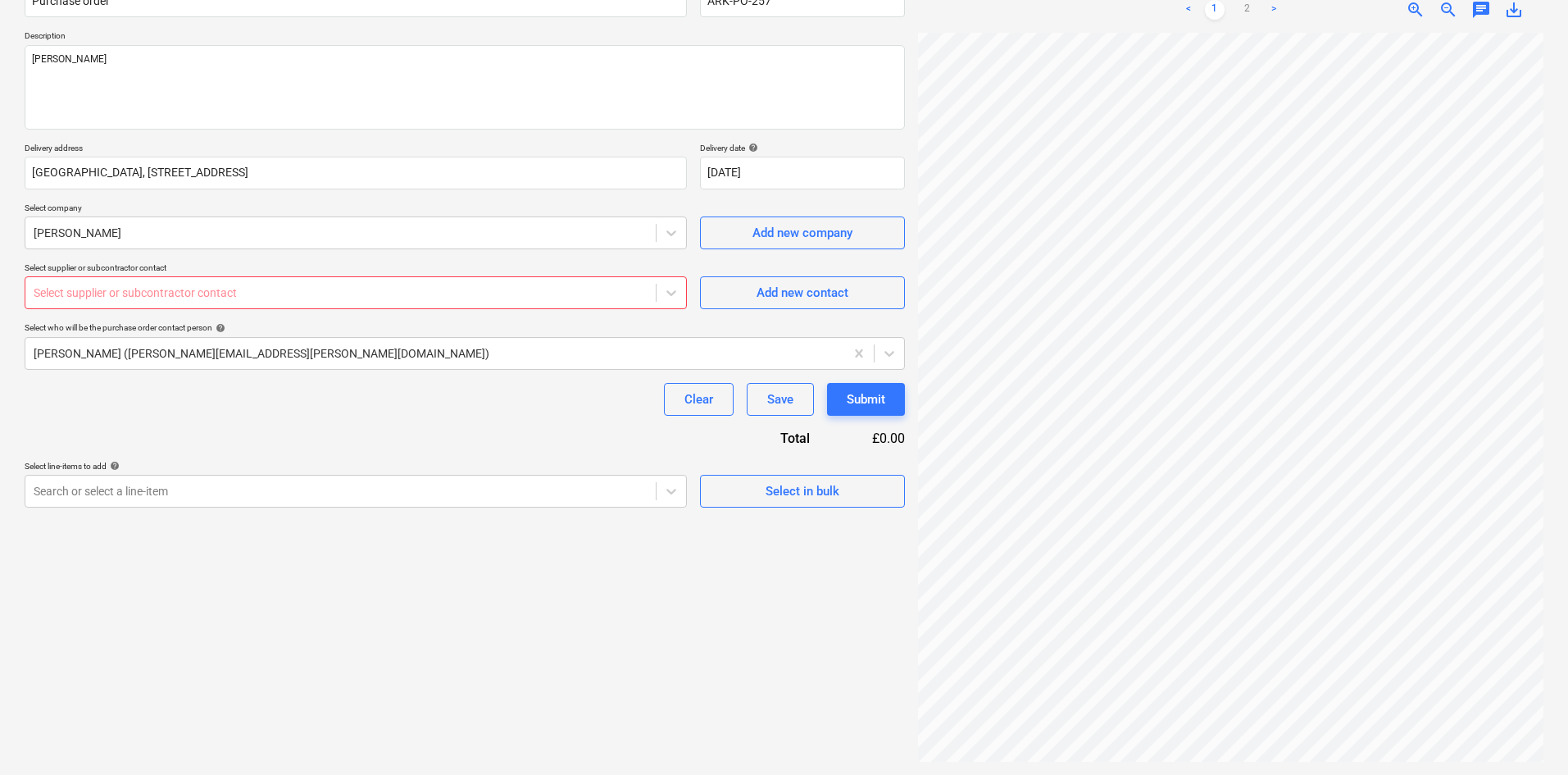
click at [380, 296] on div at bounding box center [340, 293] width 614 height 17
click at [396, 461] on div "Select line-items to add help" at bounding box center [356, 467] width 663 height 11
click at [432, 407] on div "Clear Save Submit" at bounding box center [465, 399] width 881 height 33
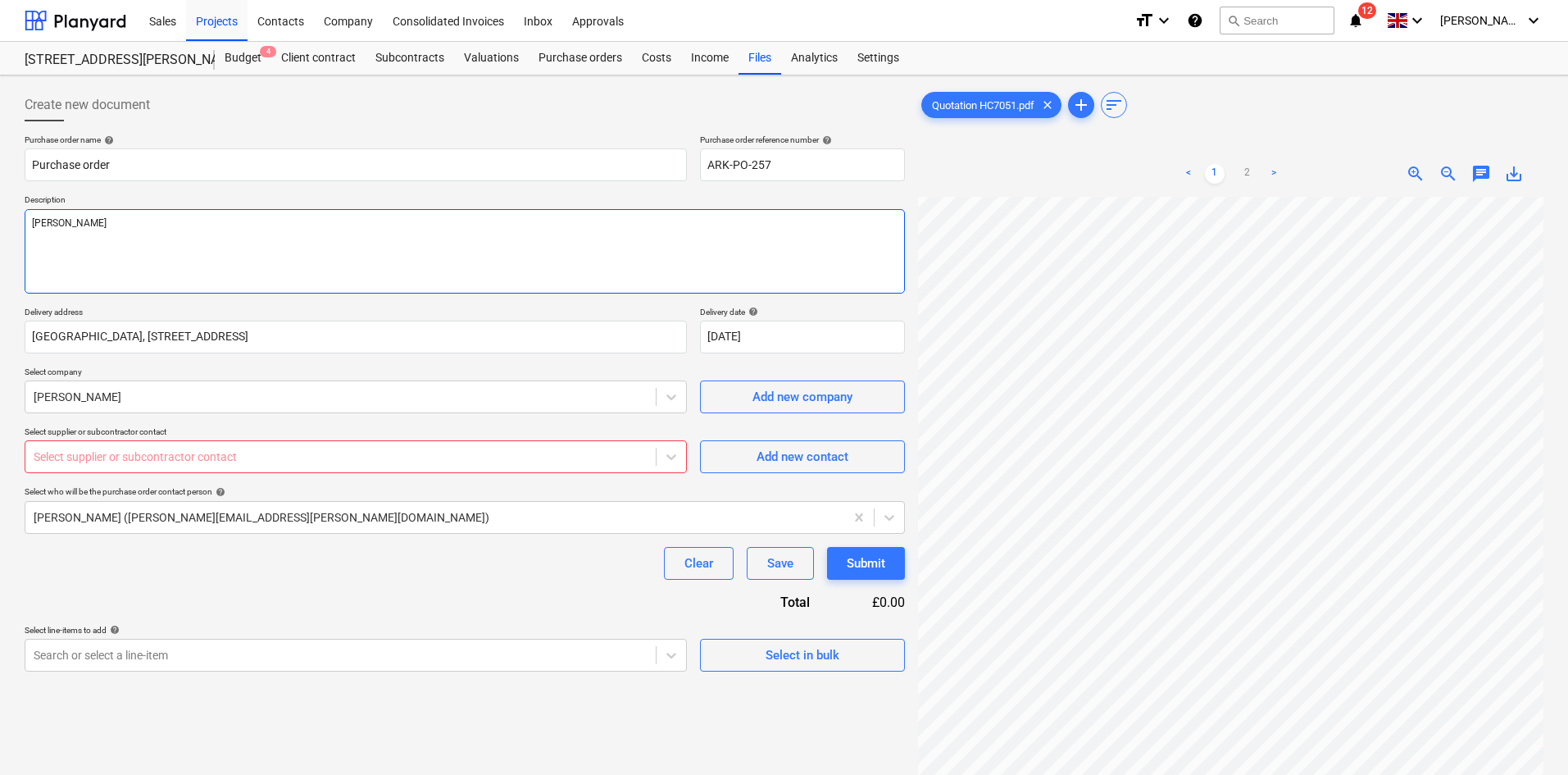
click at [478, 237] on textarea "[PERSON_NAME]" at bounding box center [465, 251] width 881 height 85
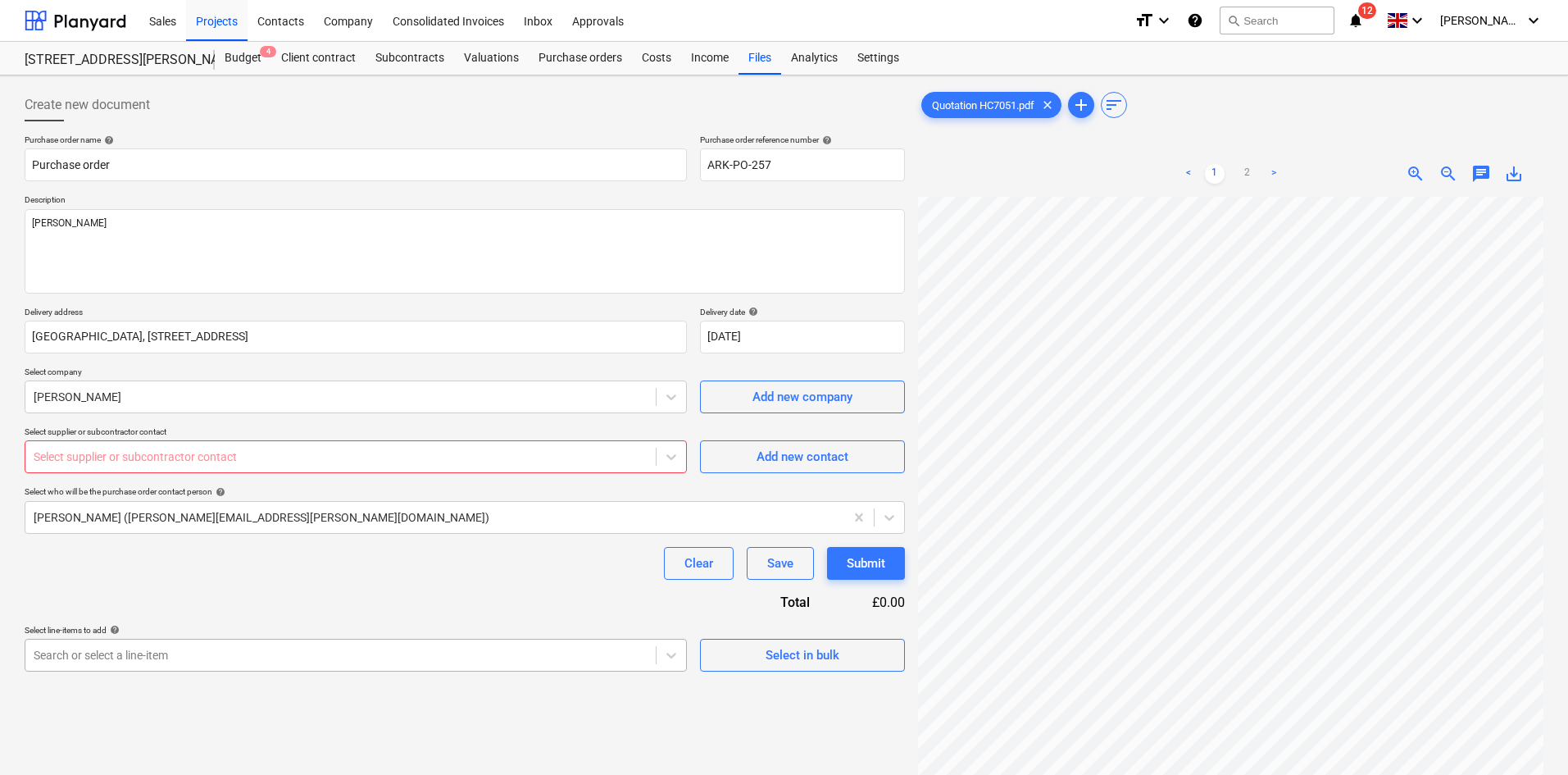
click at [442, 654] on body "Sales Projects Contacts Company Consolidated Invoices Inbox Approvals format_si…" at bounding box center [784, 388] width 1568 height 775
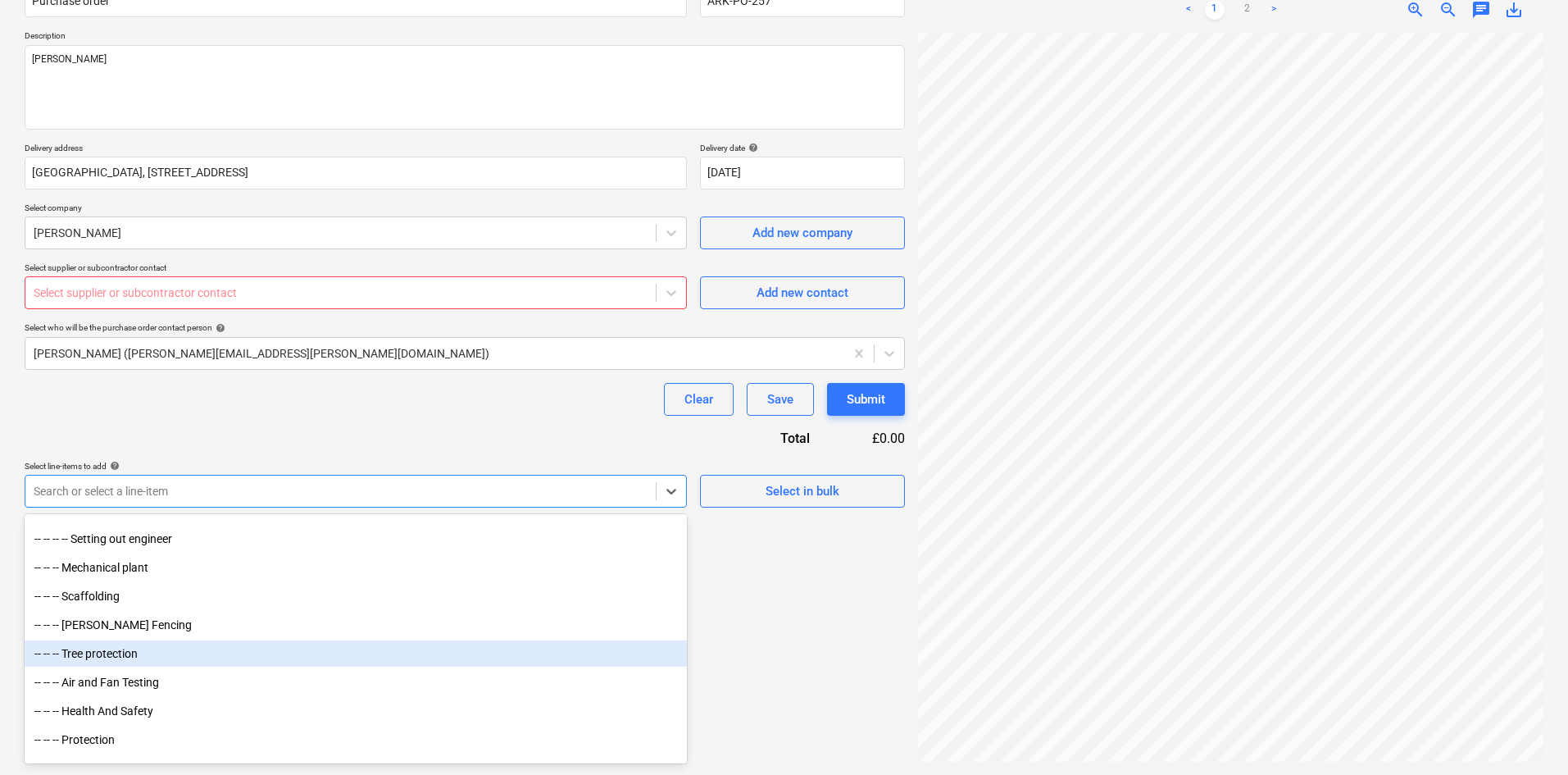
scroll to position [984, 0]
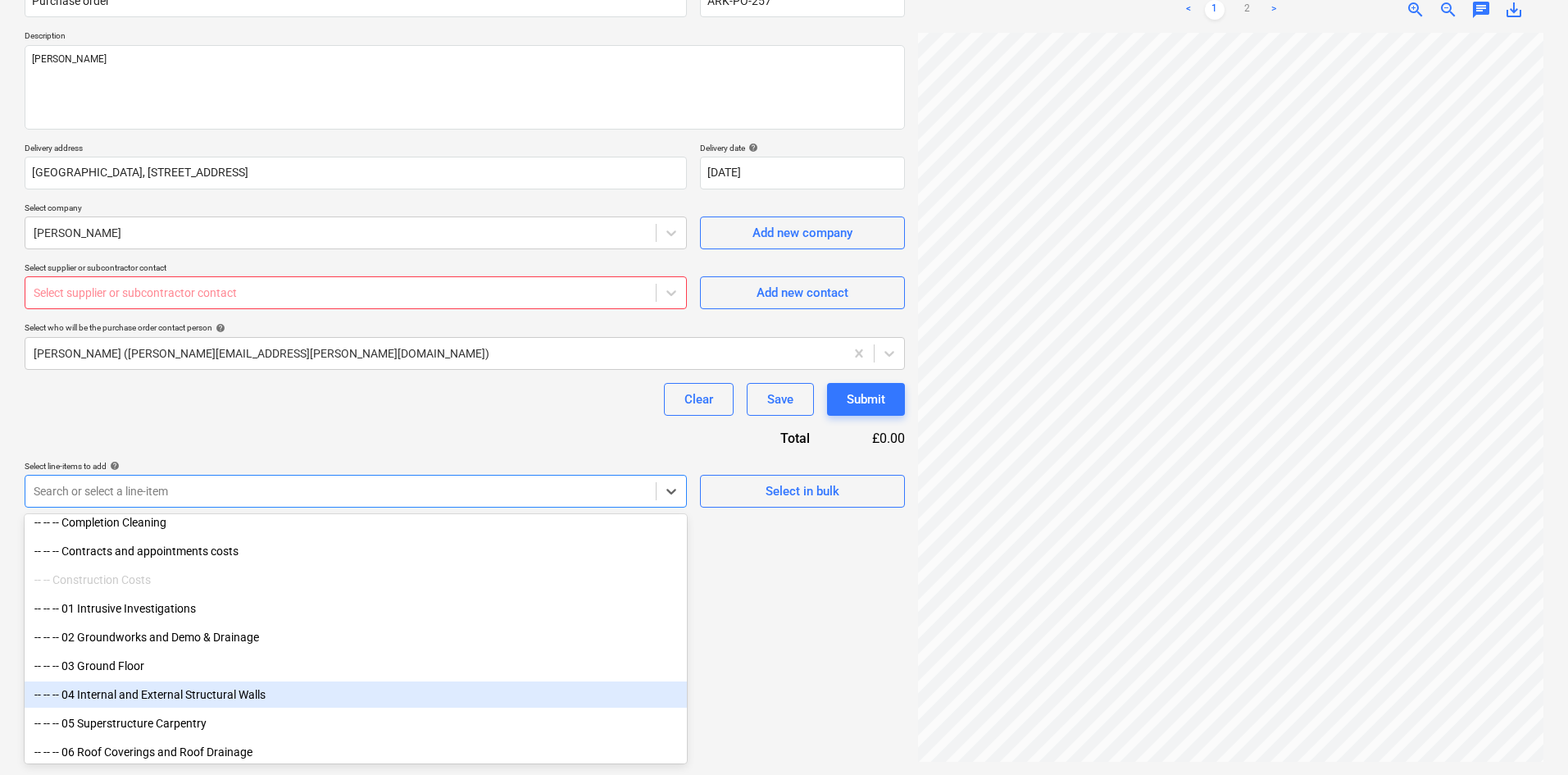
click at [239, 694] on div "-- -- -- 04 Internal and External Structural Walls" at bounding box center [356, 694] width 663 height 27
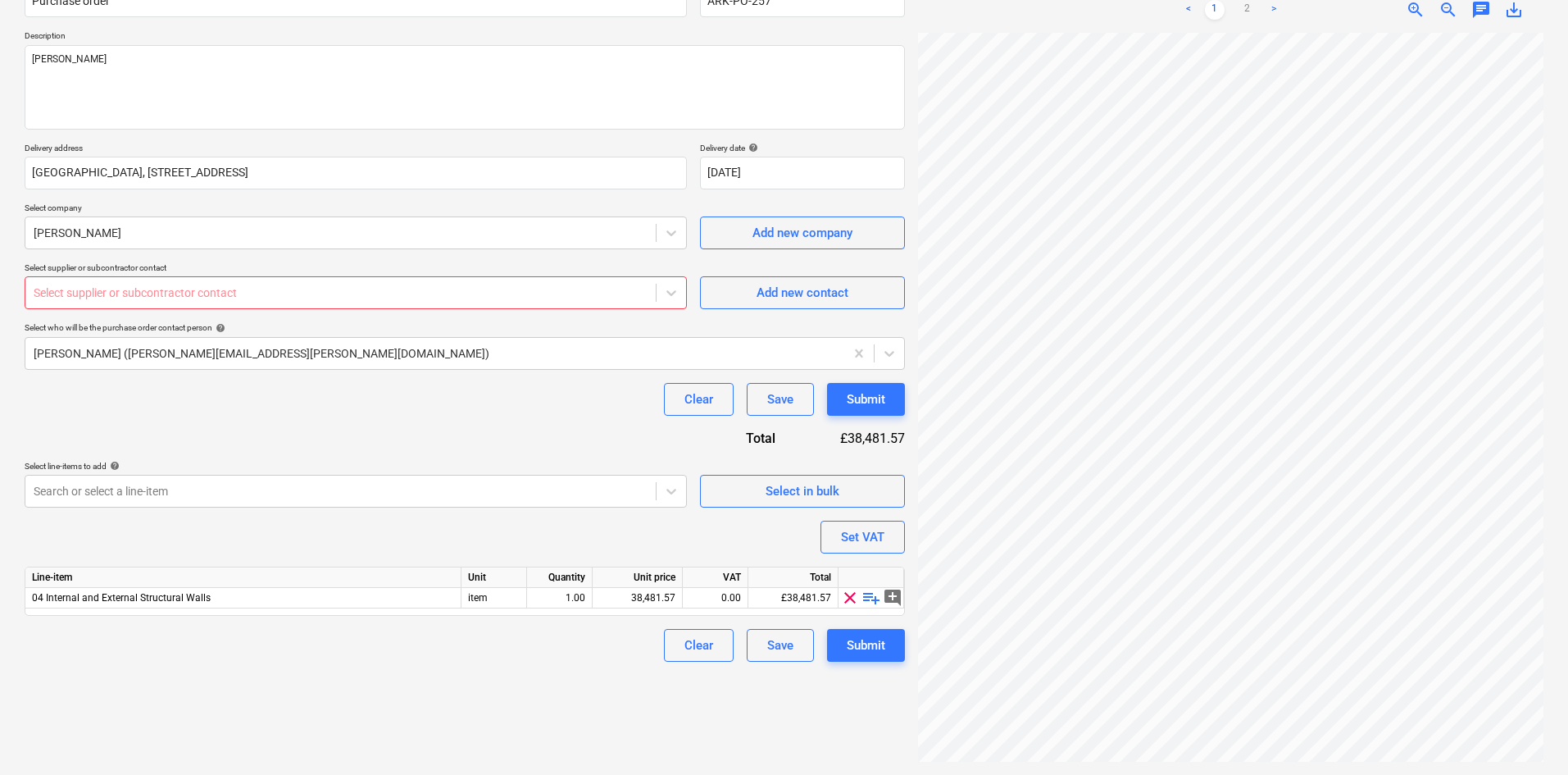
click at [870, 602] on span "playlist_add" at bounding box center [870, 597] width 19 height 19
type textarea "x"
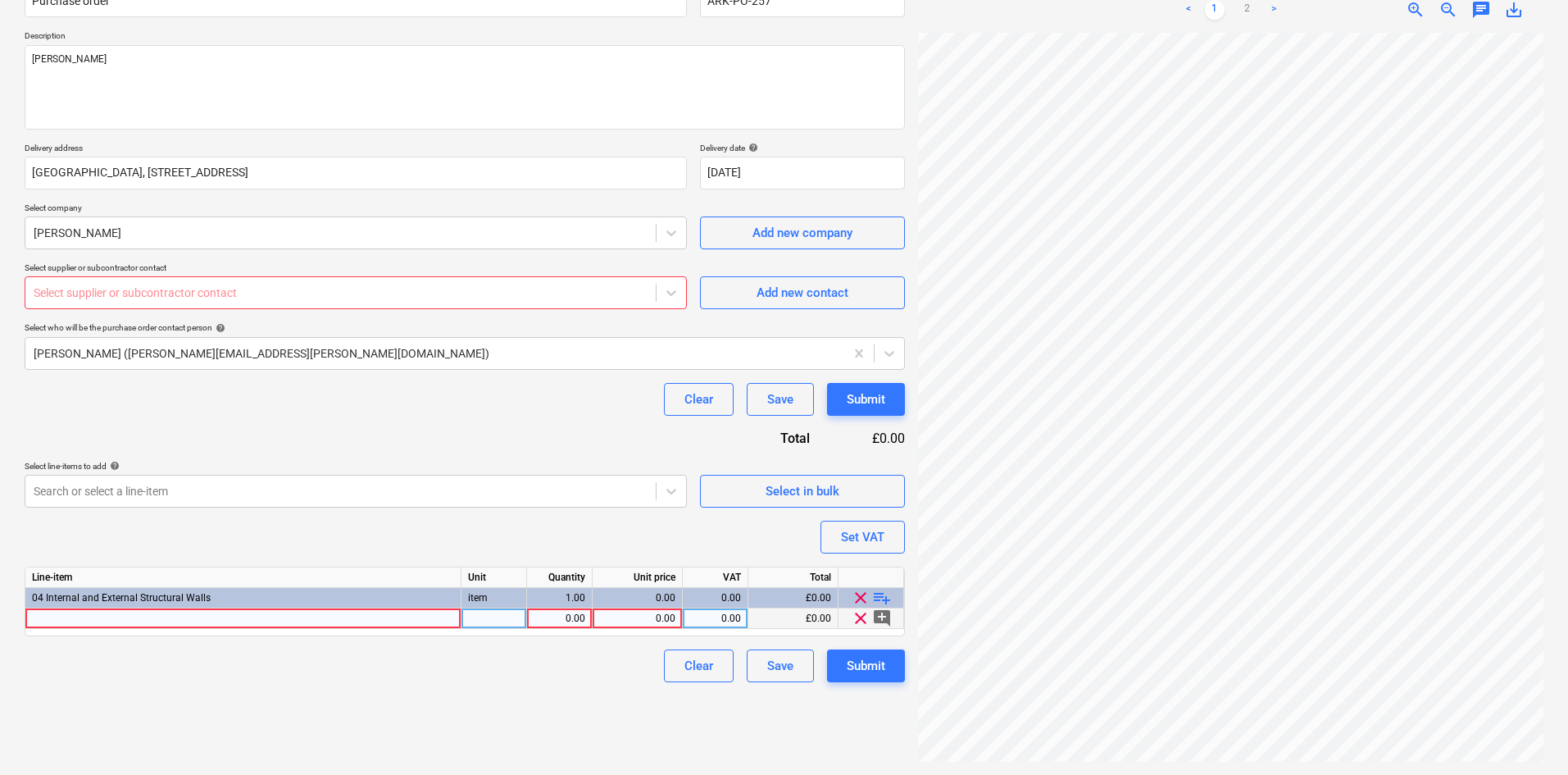
click at [257, 625] on div at bounding box center [244, 619] width 436 height 20
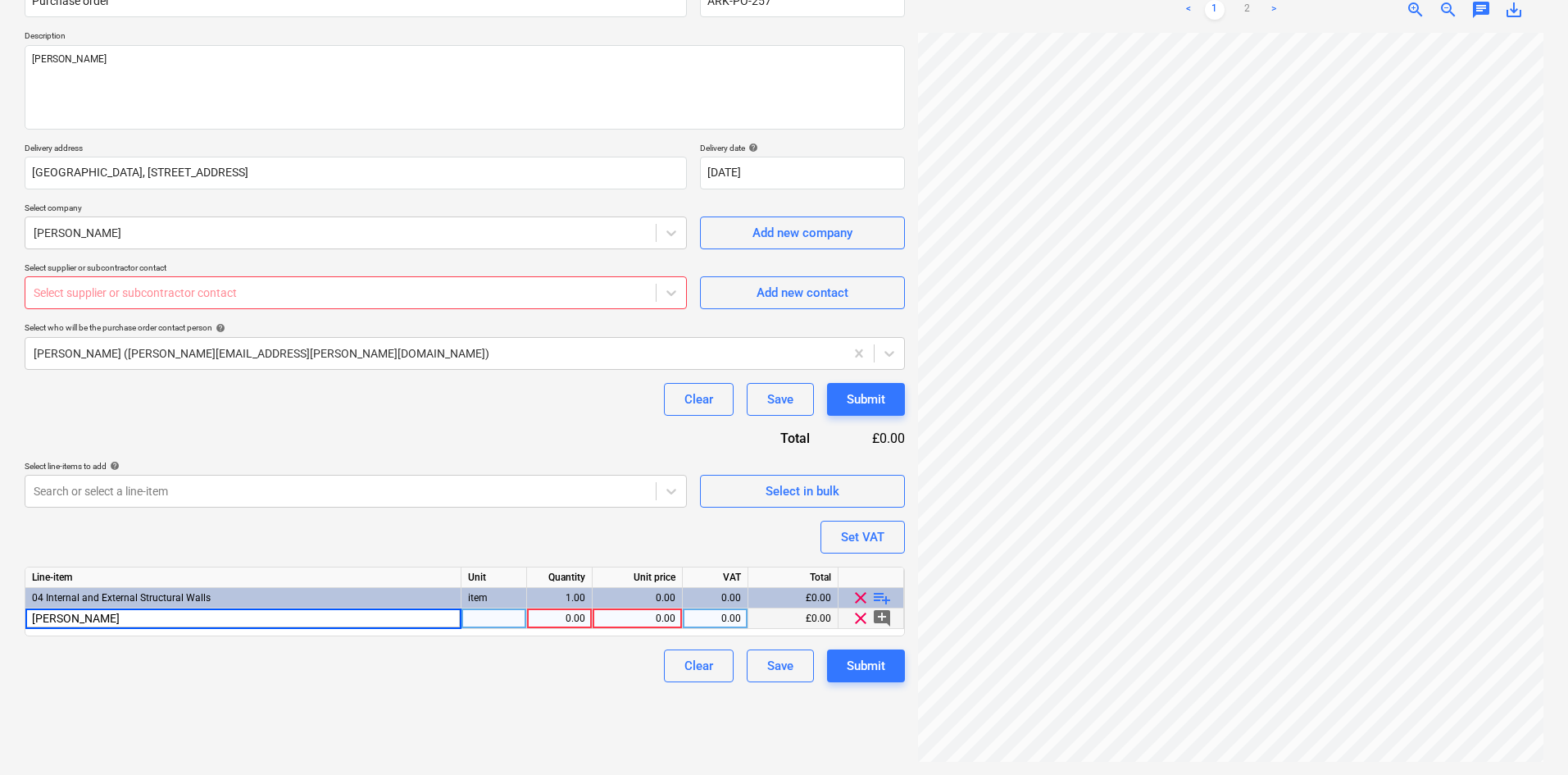
type input "[PERSON_NAME]"
type textarea "x"
click at [547, 620] on div "0.00" at bounding box center [559, 619] width 52 height 20
type input "2"
click at [663, 625] on div "0.00" at bounding box center [637, 619] width 76 height 20
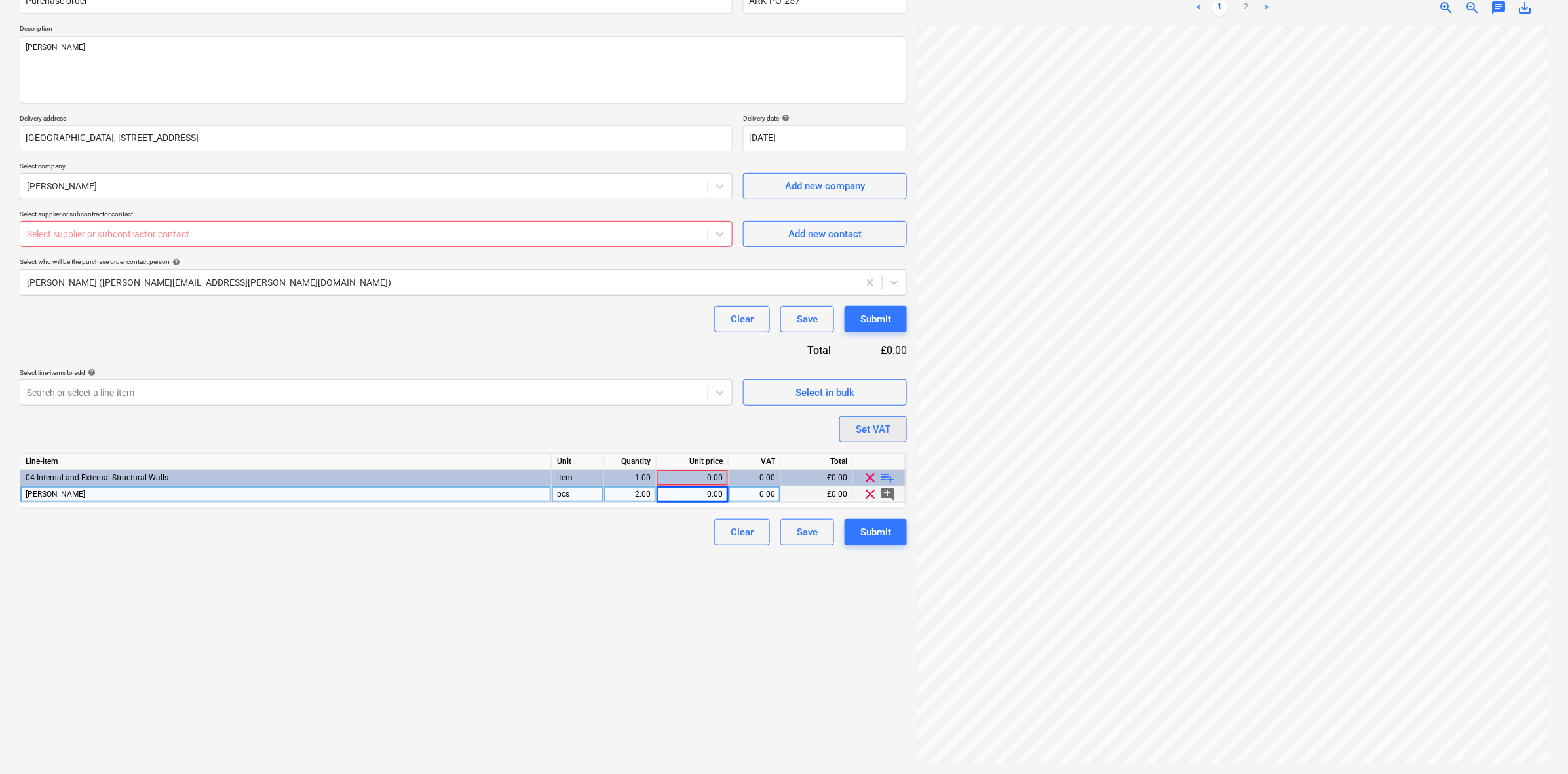
scroll to position [142, 57]
click at [706, 497] on div "0.00" at bounding box center [692, 494] width 61 height 16
type textarea "x"
type input "90"
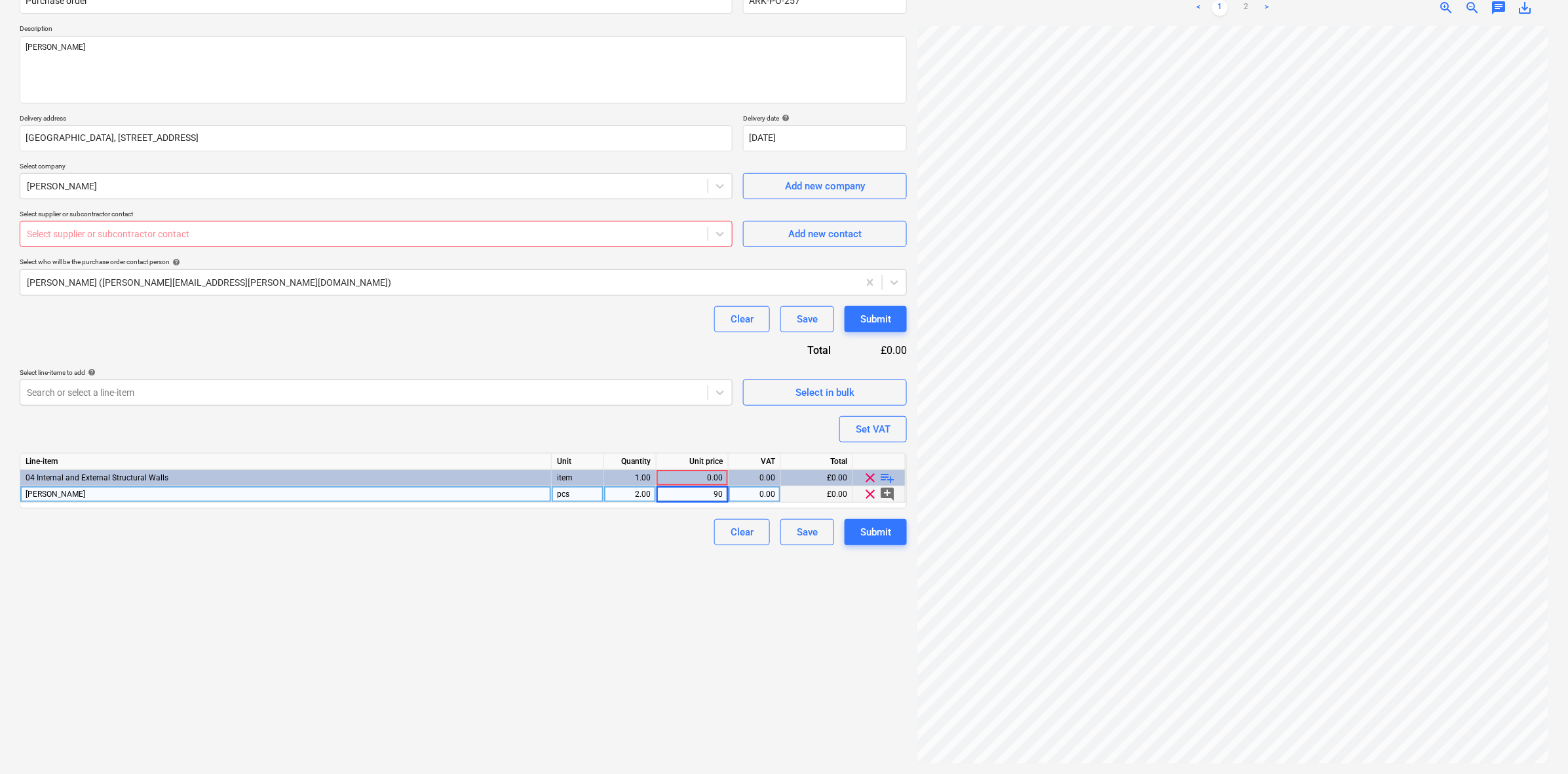
click at [616, 433] on div "Purchase order name help Purchase order Purchase order reference number help AR…" at bounding box center [463, 260] width 887 height 569
click at [883, 470] on span "playlist_add" at bounding box center [888, 477] width 15 height 15
type textarea "x"
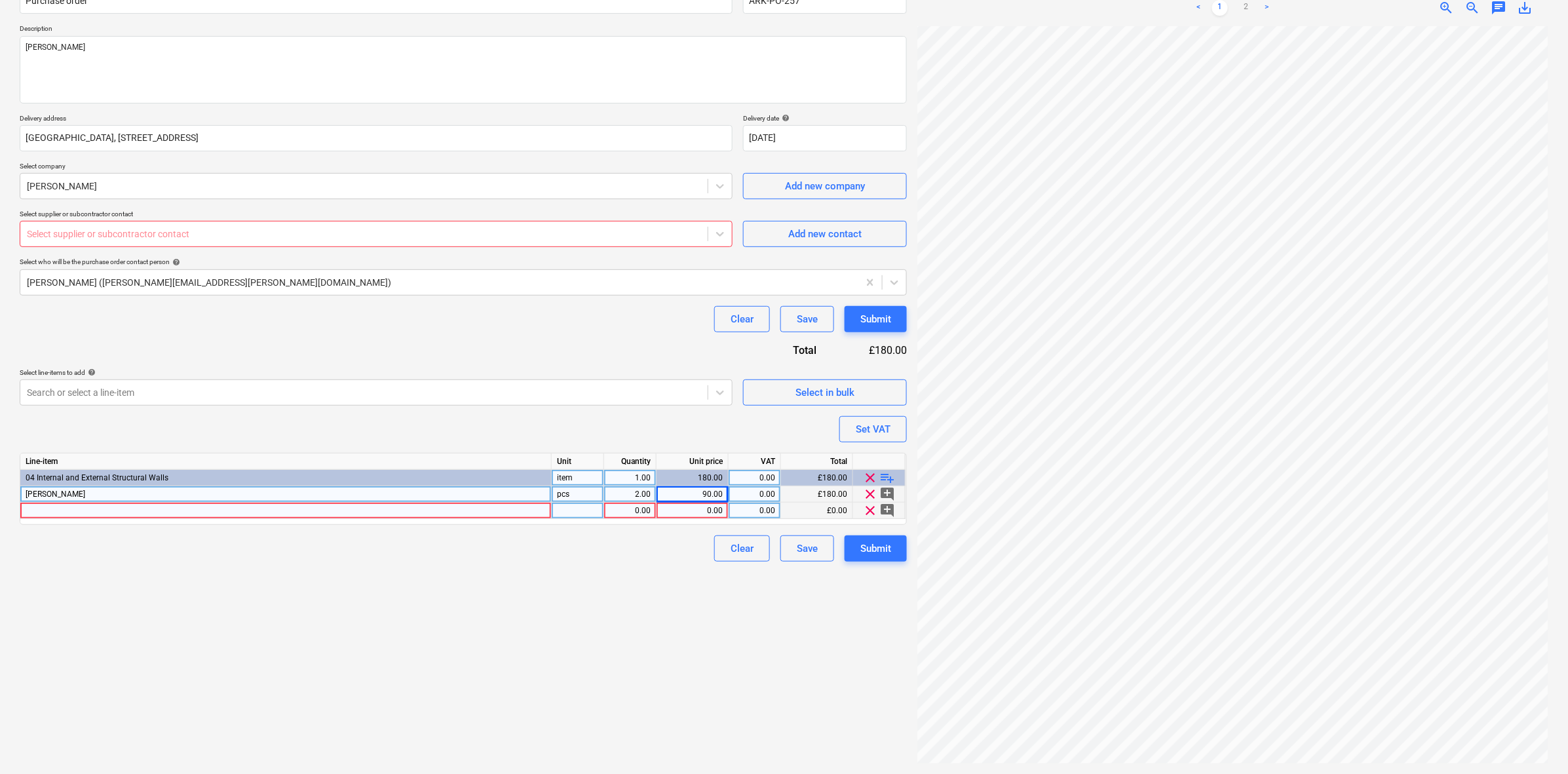
click at [226, 513] on div at bounding box center [286, 511] width 532 height 16
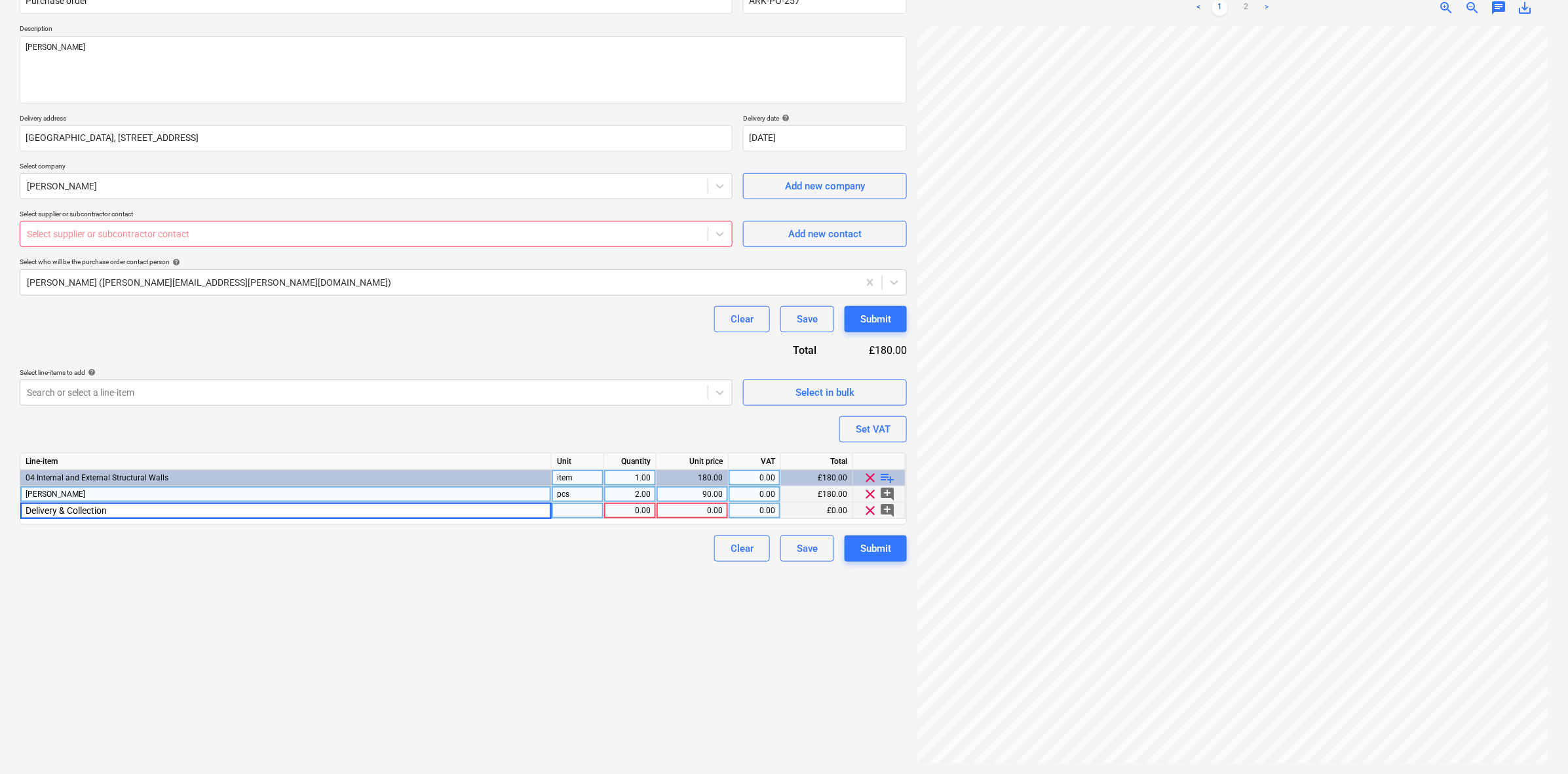
type input "Delivery & Collection"
type textarea "x"
click at [637, 508] on div "0.00" at bounding box center [630, 511] width 41 height 16
type input "2"
type textarea "x"
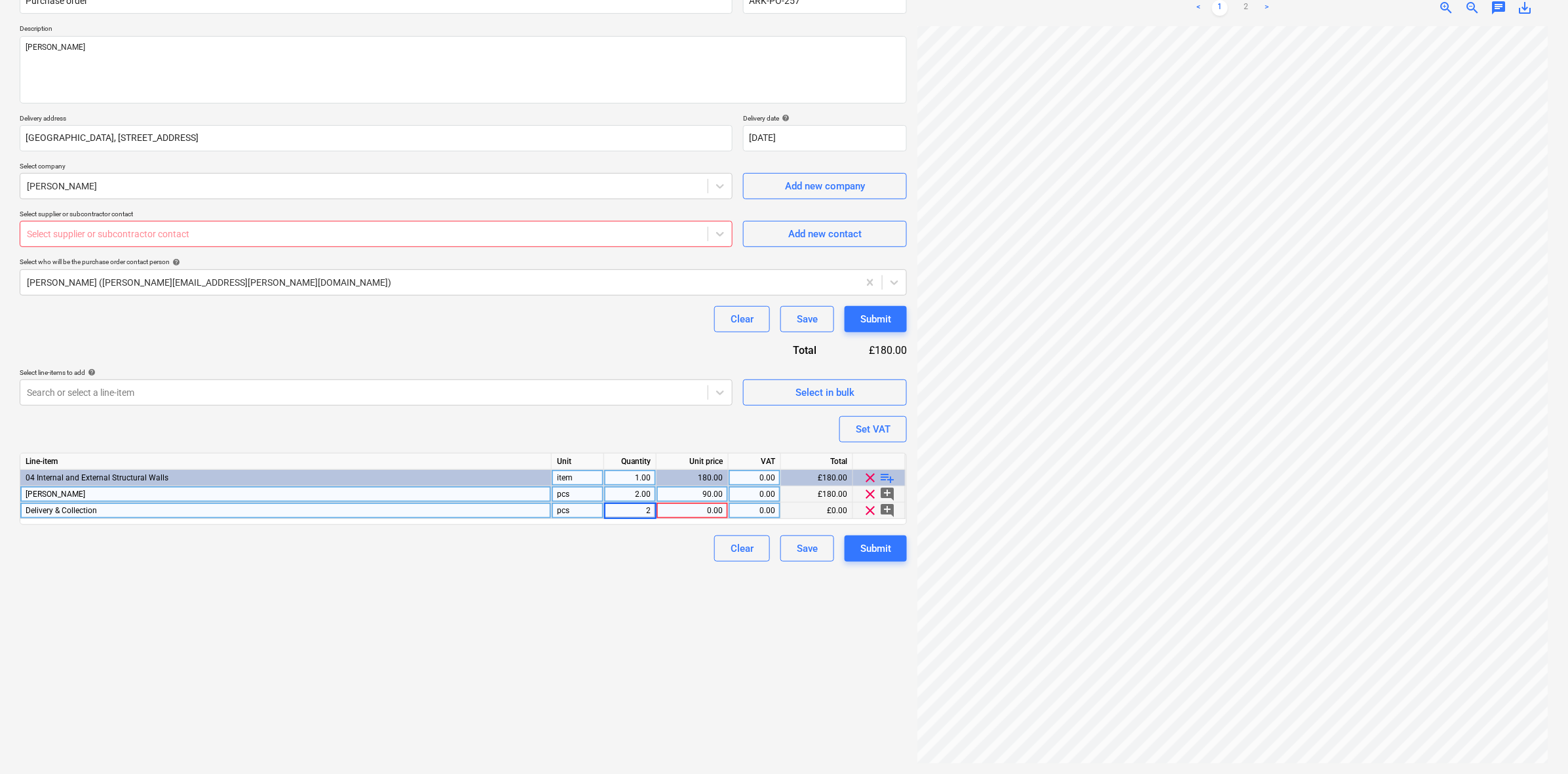
click at [705, 511] on div "0.00" at bounding box center [692, 511] width 61 height 16
type input "10"
click at [663, 444] on div "Purchase order name help Purchase order Purchase order reference number help AR…" at bounding box center [463, 269] width 887 height 586
click at [596, 246] on div "Select supplier or subcontractor contact" at bounding box center [376, 234] width 713 height 26
click at [604, 246] on div "Select supplier or subcontractor contact" at bounding box center [376, 234] width 713 height 26
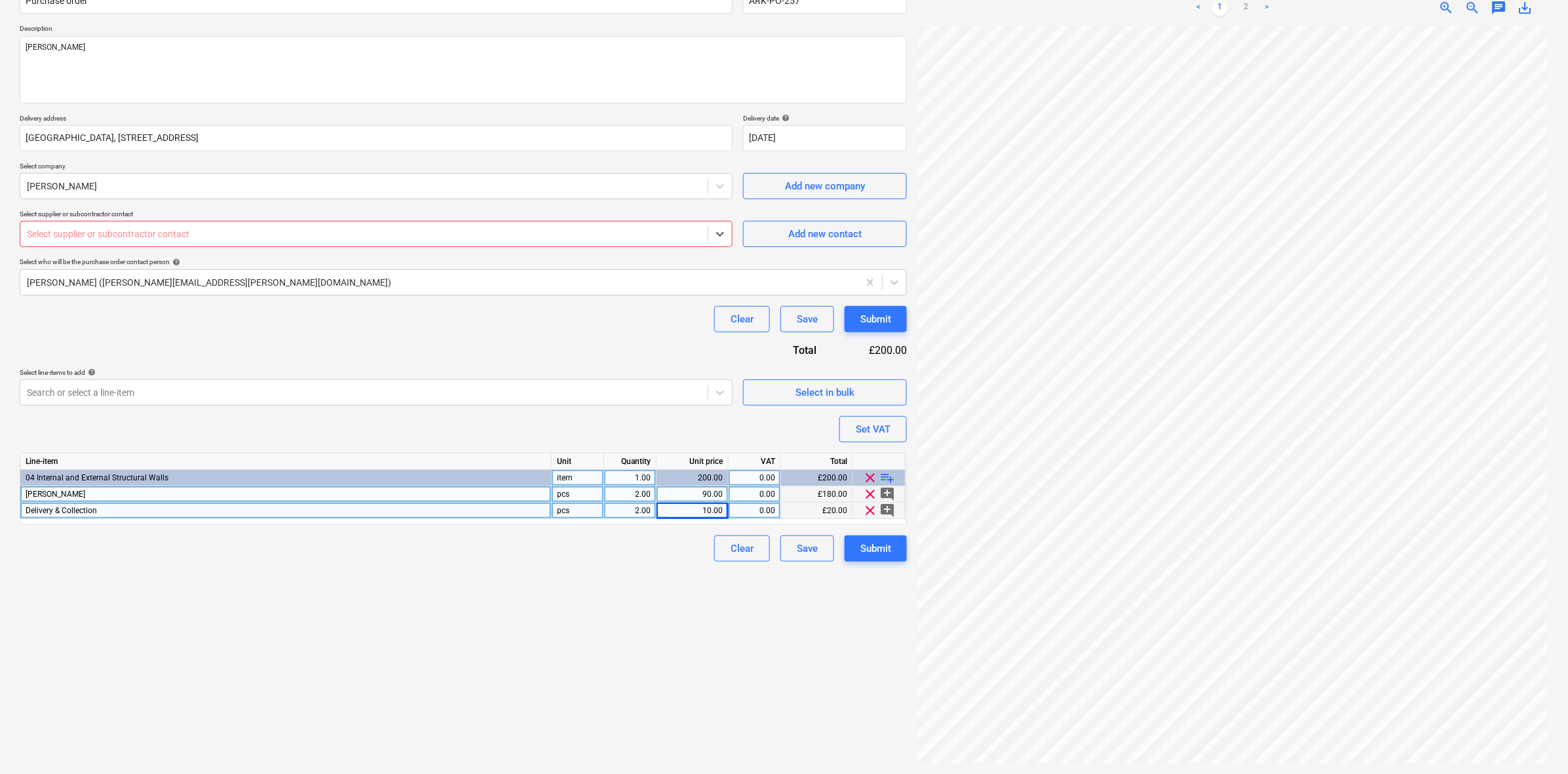
click at [535, 263] on div "Select who will be the purchase order contact person help" at bounding box center [463, 262] width 887 height 9
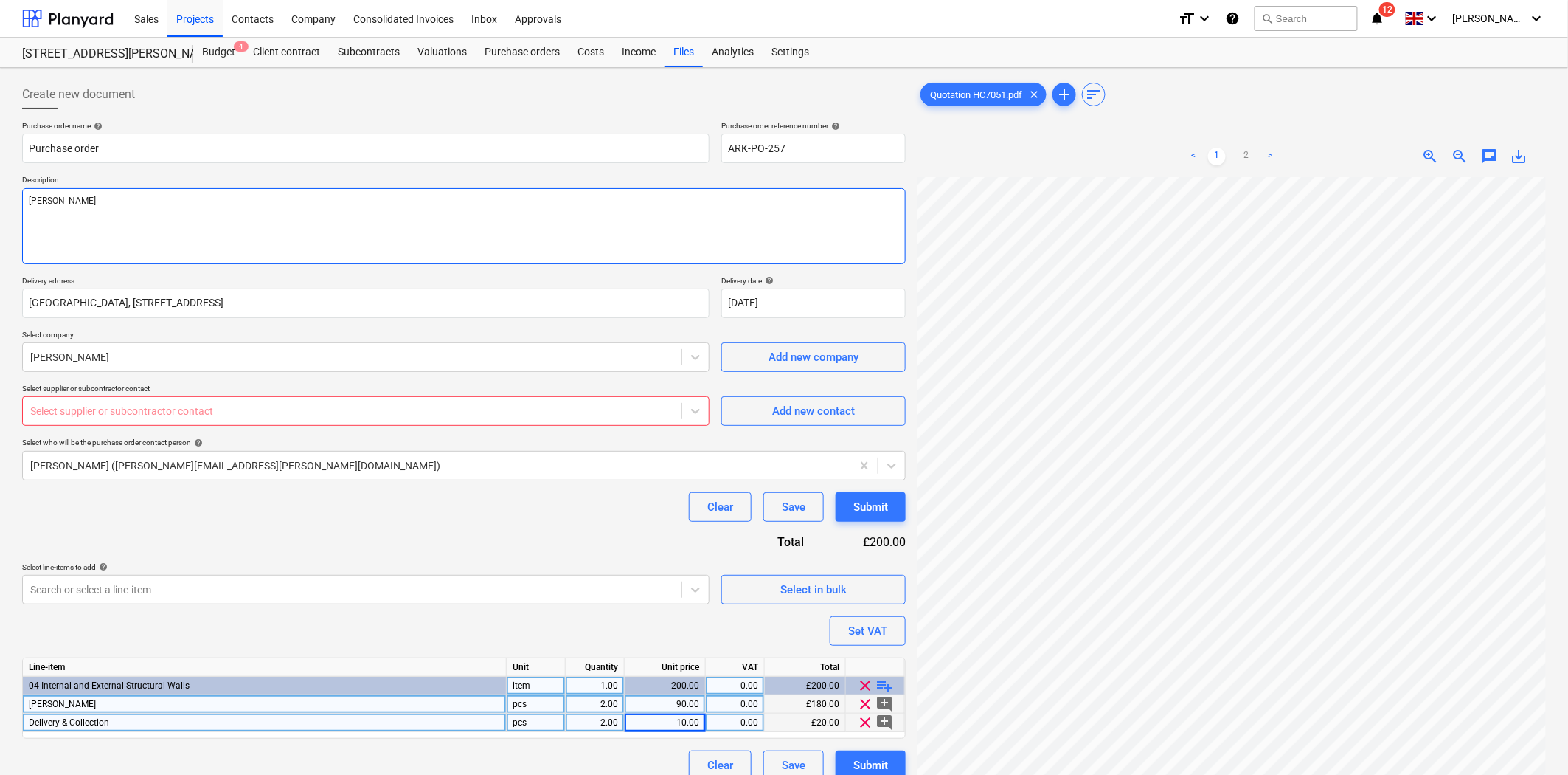
click at [450, 243] on textarea "[PERSON_NAME]" at bounding box center [464, 226] width 883 height 76
click at [524, 404] on div at bounding box center [353, 411] width 644 height 15
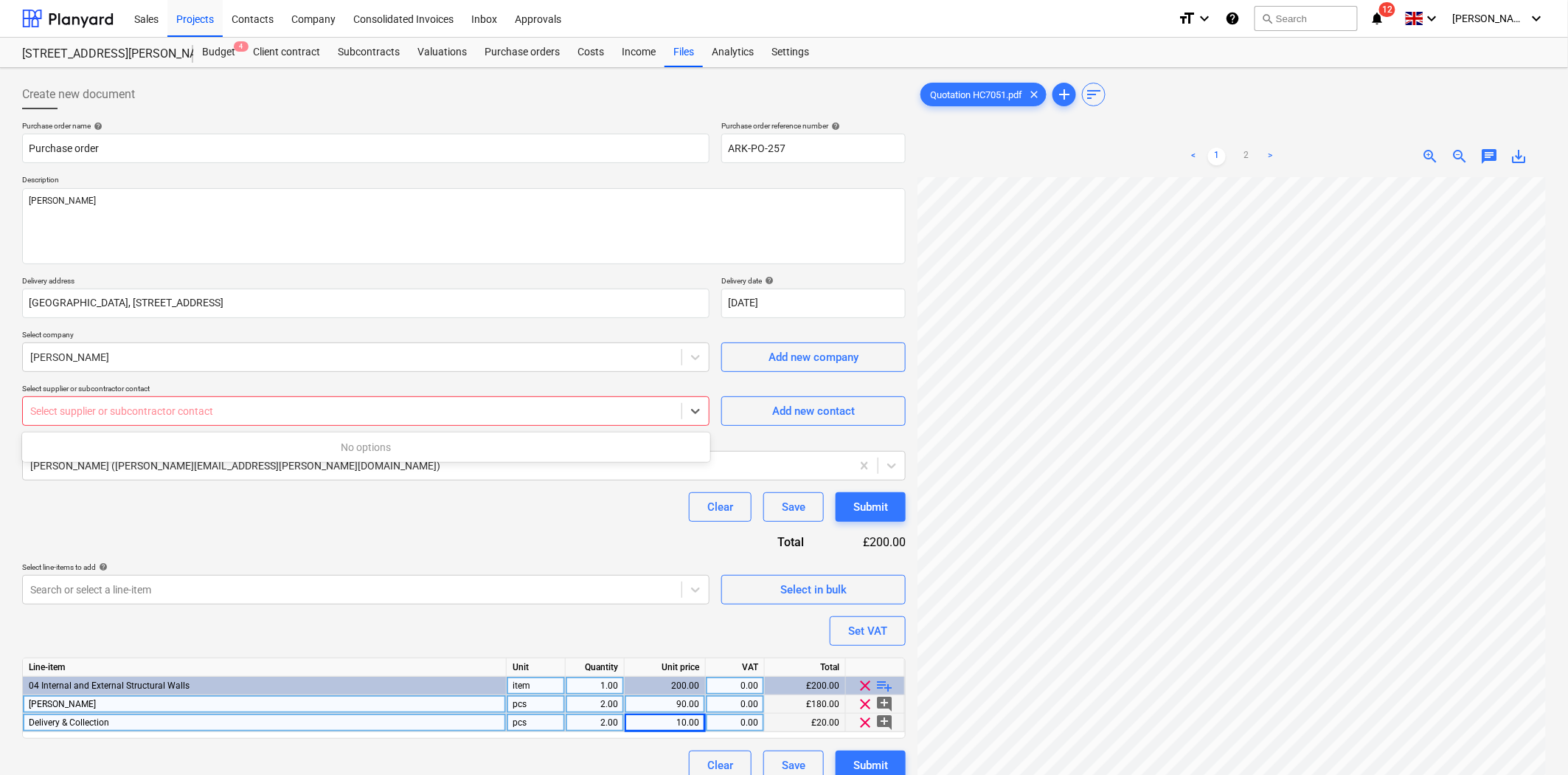
click at [524, 404] on div at bounding box center [353, 411] width 644 height 15
click at [518, 439] on div "No options" at bounding box center [366, 447] width 688 height 24
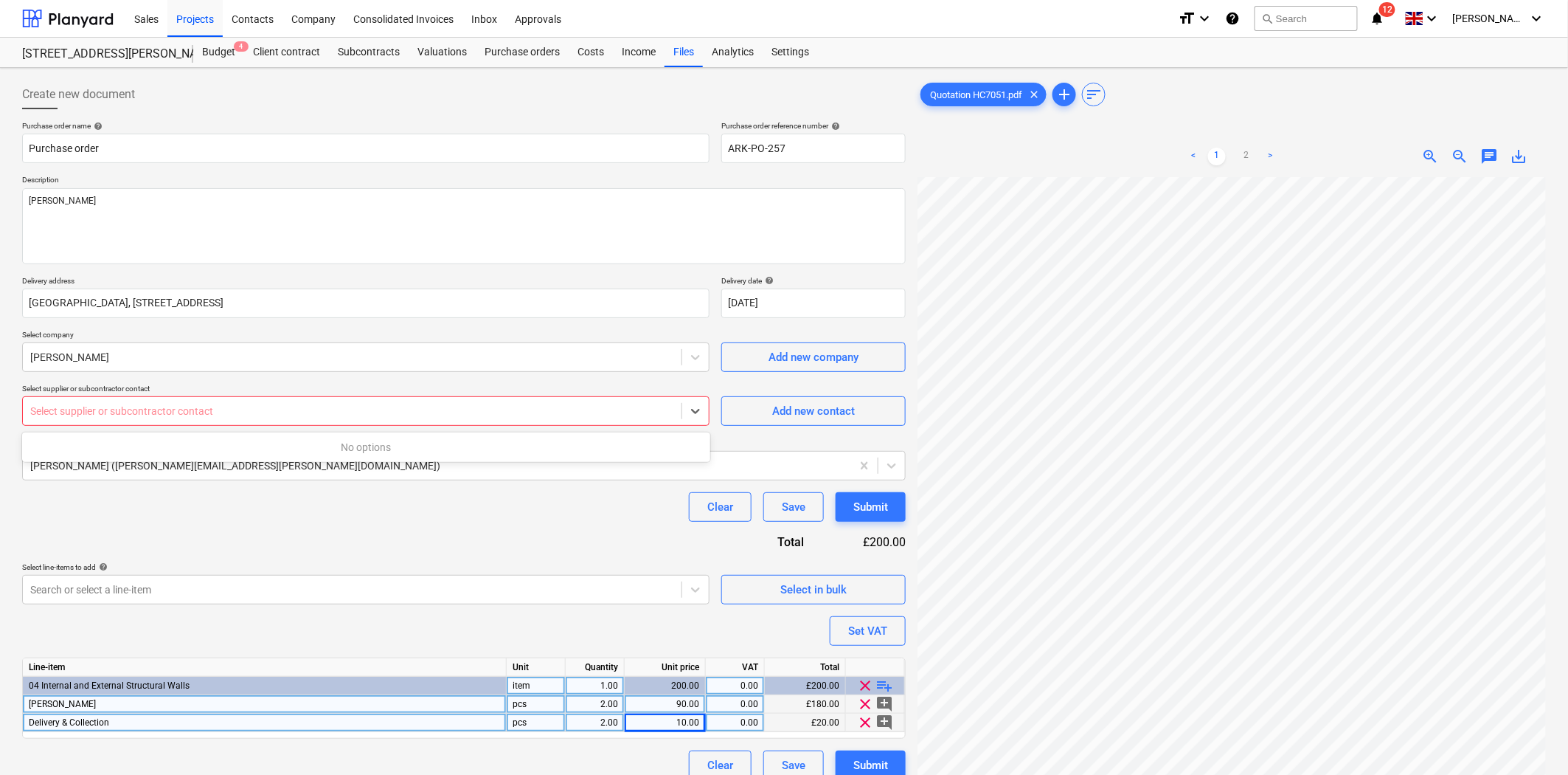
click at [519, 455] on div "No options" at bounding box center [366, 447] width 688 height 24
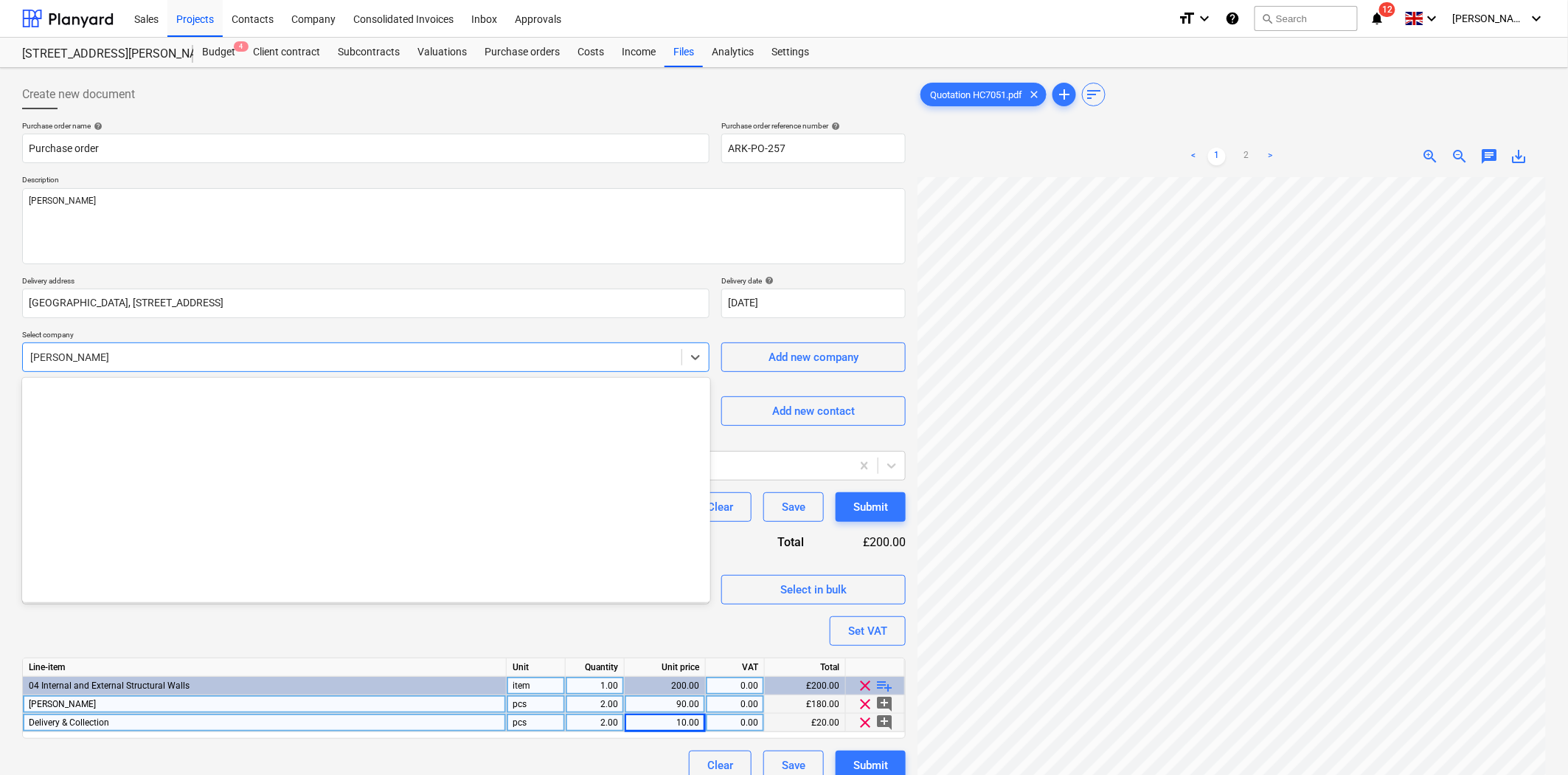
click at [474, 372] on div "[PERSON_NAME]" at bounding box center [366, 357] width 687 height 30
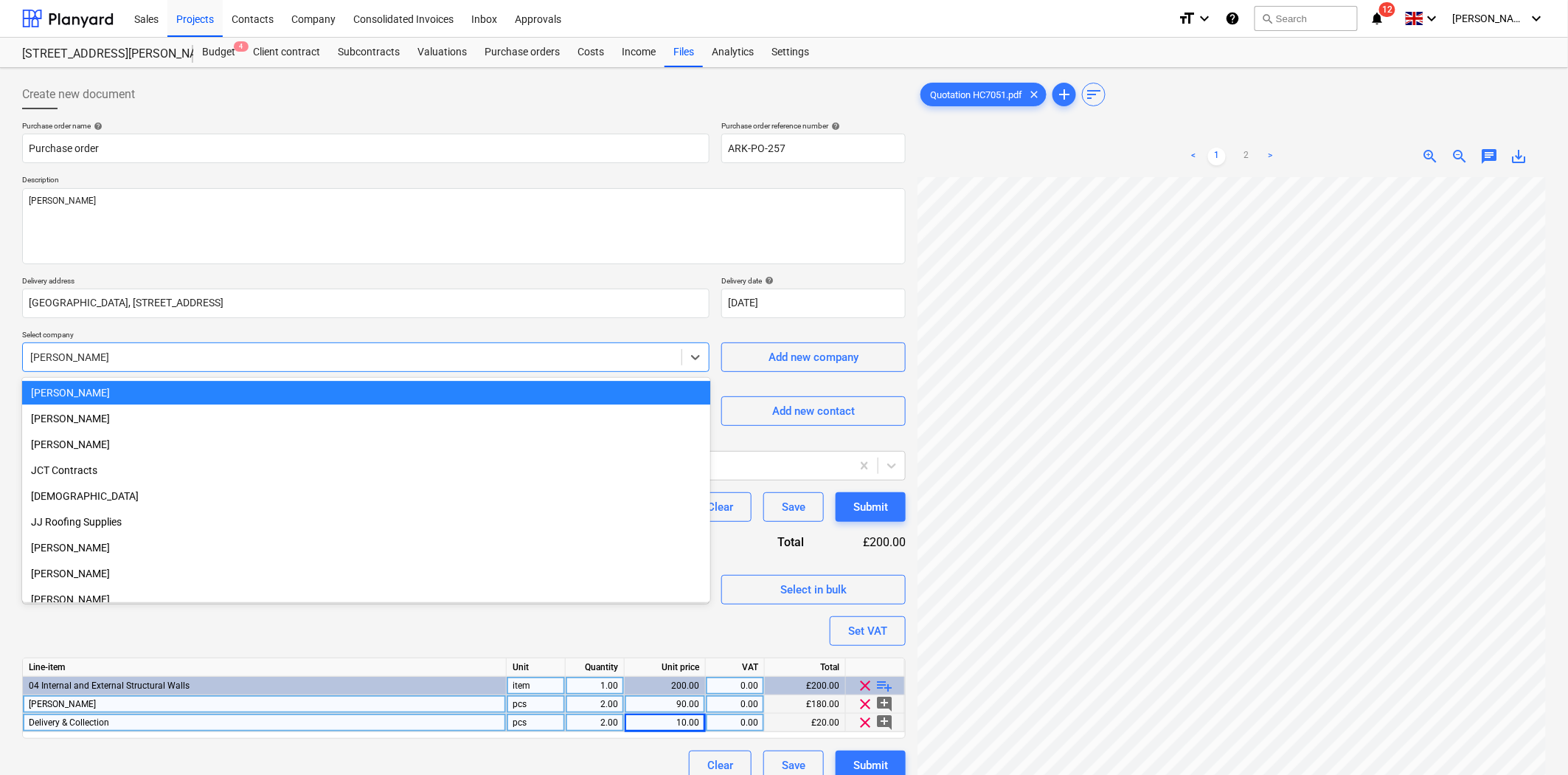
click at [453, 395] on div "[PERSON_NAME]" at bounding box center [366, 392] width 688 height 24
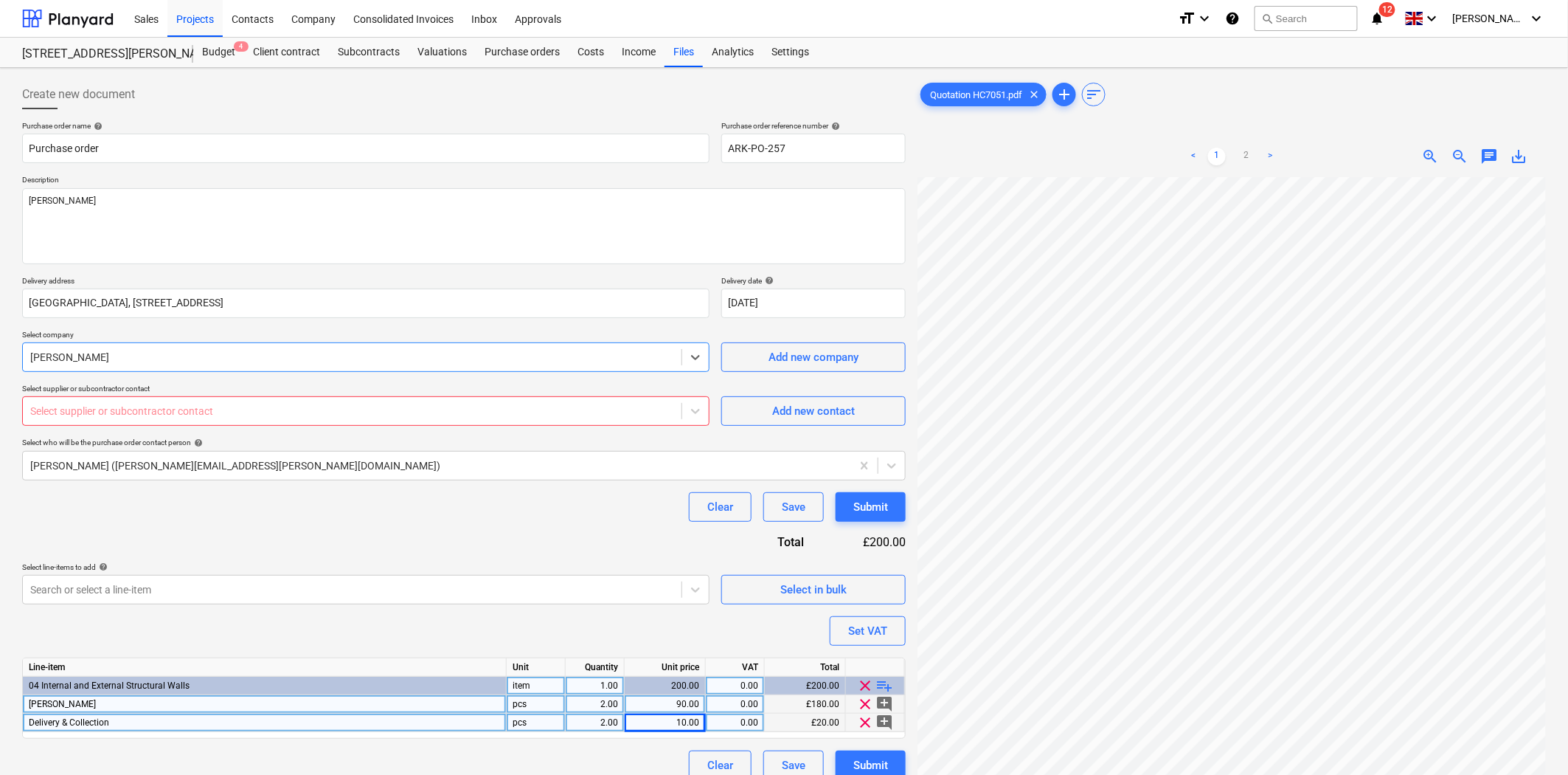
click at [453, 418] on div at bounding box center [353, 411] width 644 height 15
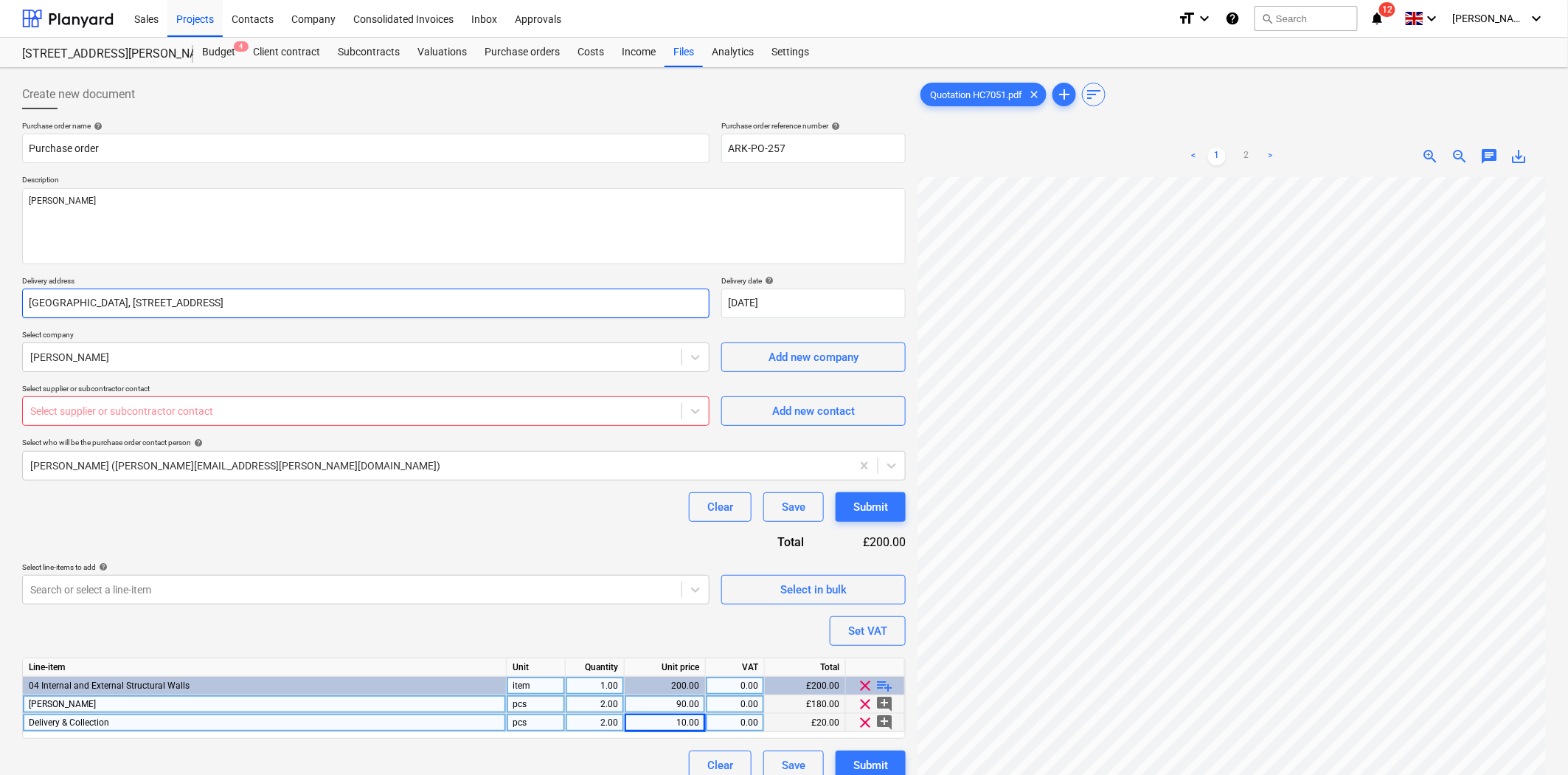
click at [438, 310] on input "[GEOGRAPHIC_DATA], [STREET_ADDRESS]" at bounding box center [366, 303] width 687 height 30
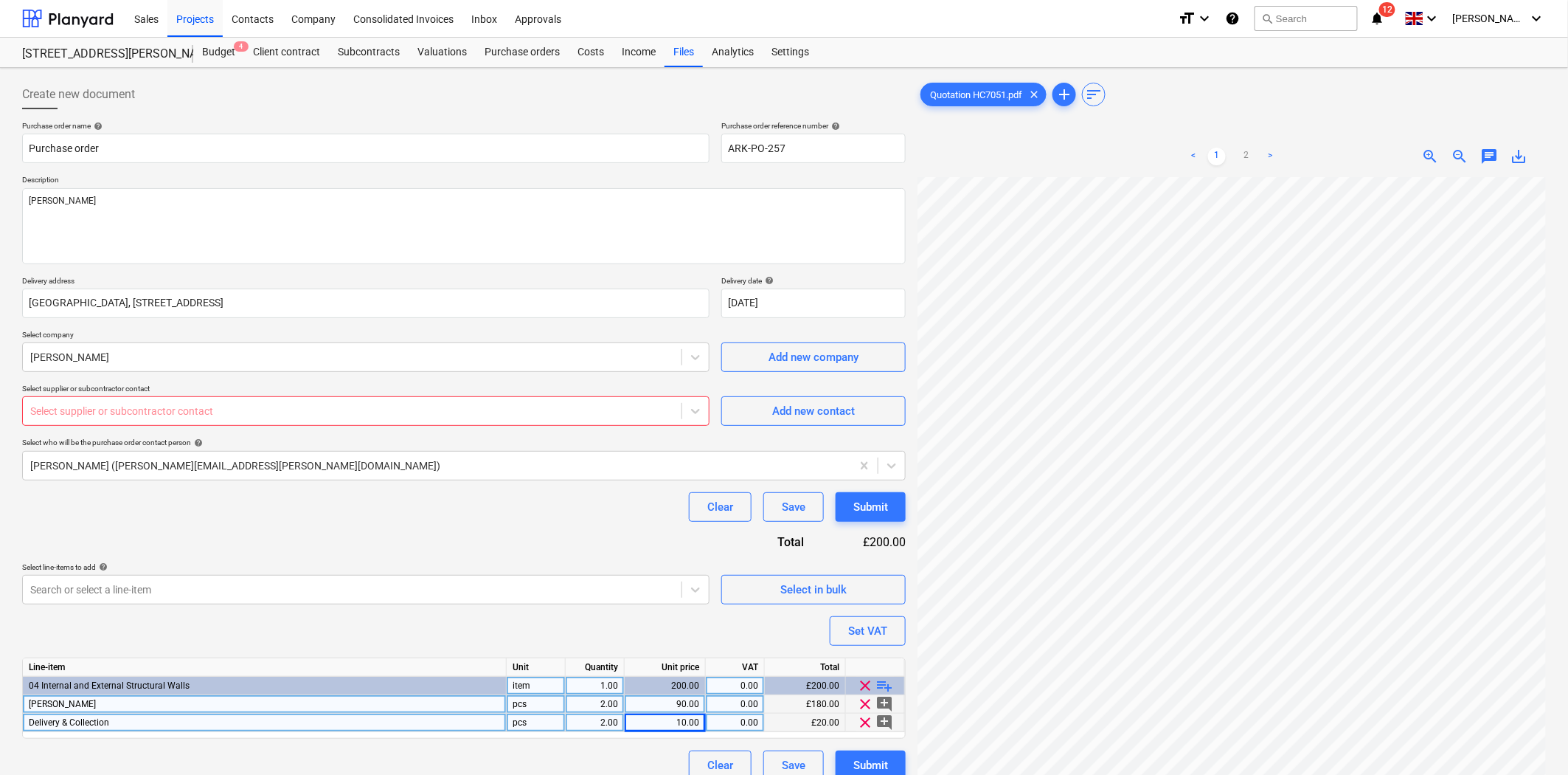
click at [541, 397] on div "Select supplier or subcontractor contact" at bounding box center [366, 411] width 687 height 30
click at [544, 411] on div at bounding box center [353, 411] width 644 height 15
click at [468, 418] on div at bounding box center [353, 411] width 644 height 15
click at [476, 459] on div "No options" at bounding box center [366, 447] width 688 height 24
click at [470, 504] on div "Clear Save Submit" at bounding box center [464, 507] width 883 height 30
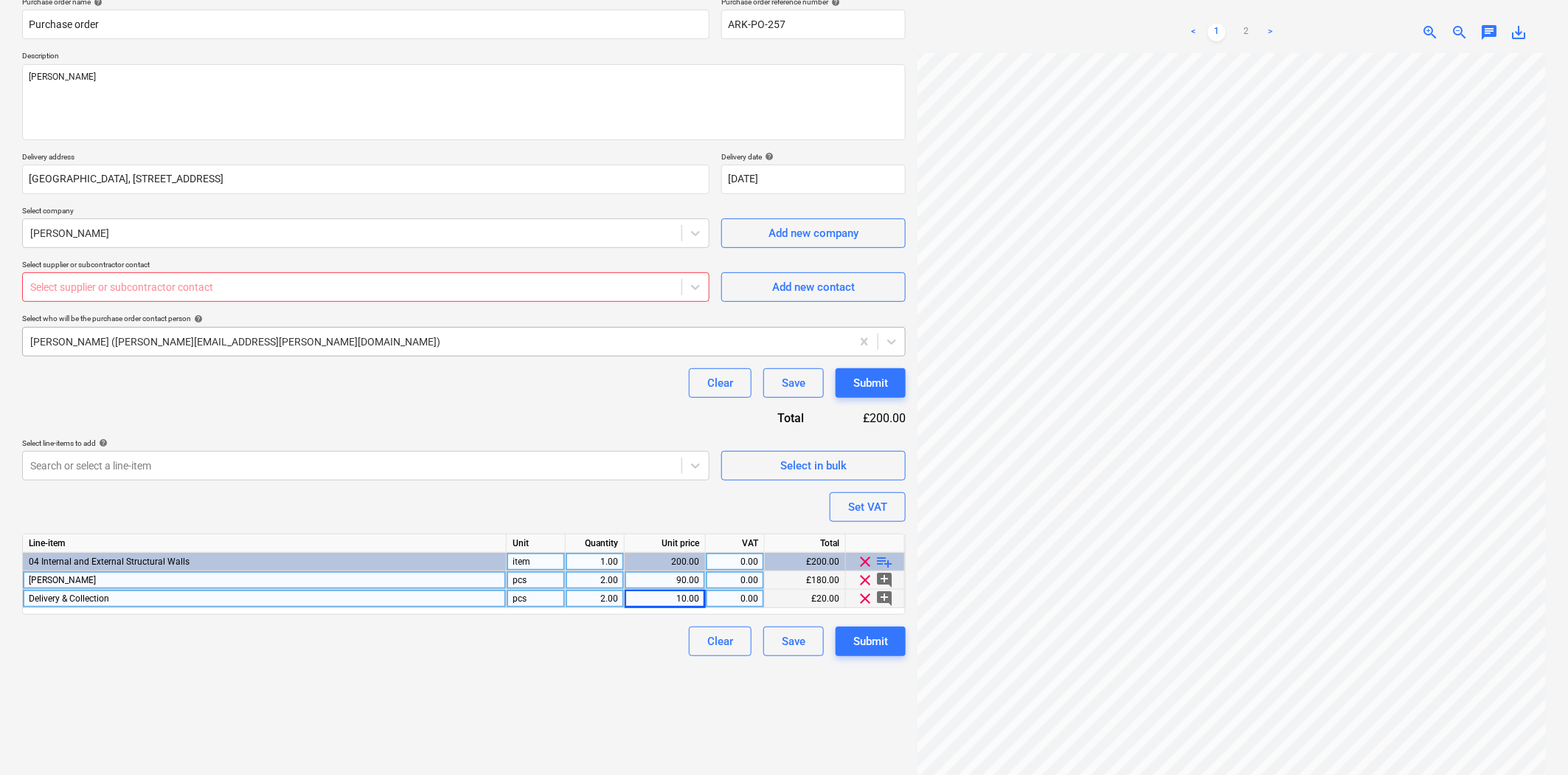
scroll to position [0, 0]
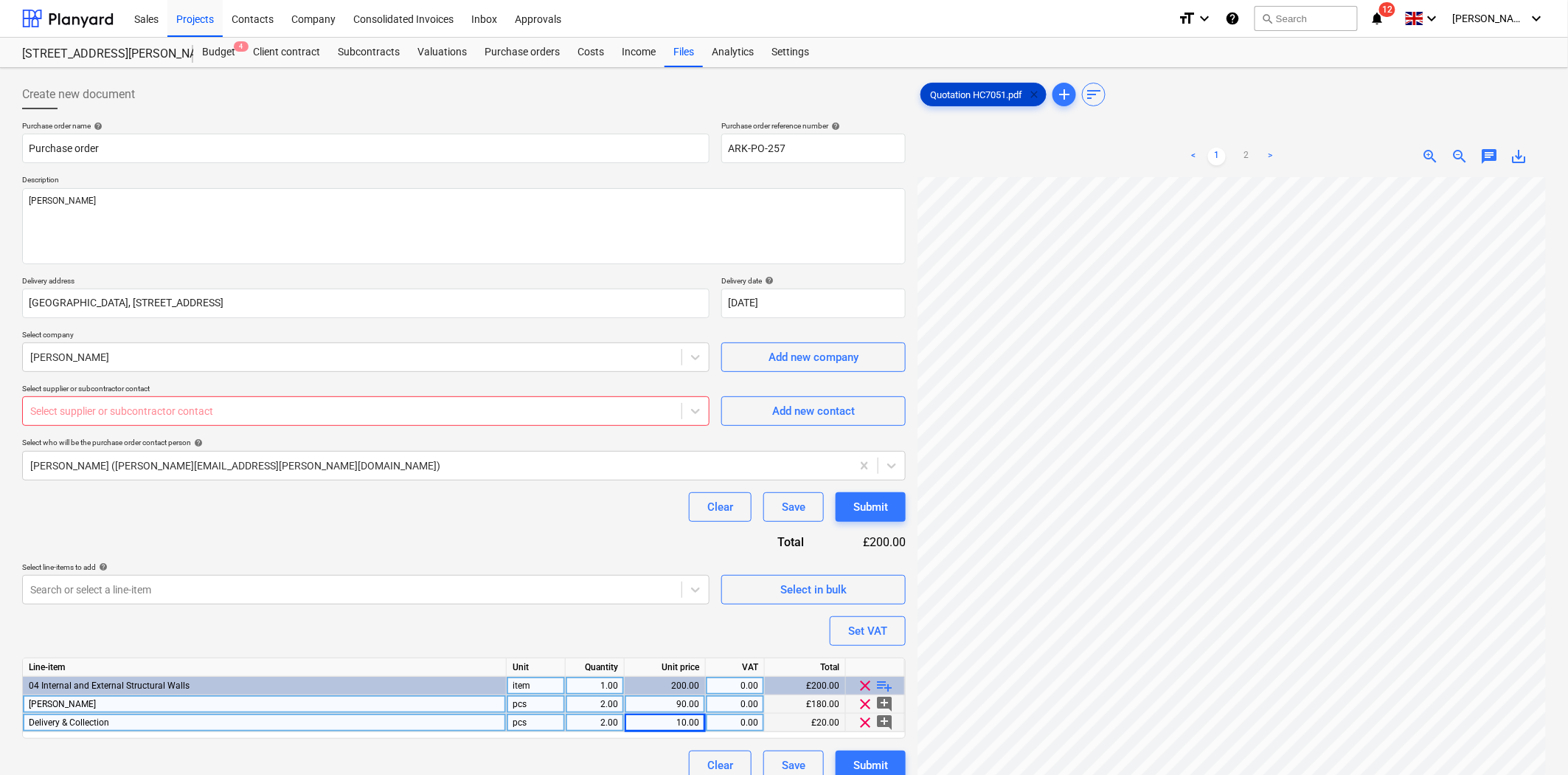
click at [1038, 91] on span "clear" at bounding box center [1033, 94] width 17 height 17
click at [524, 52] on div "Purchase orders" at bounding box center [522, 52] width 93 height 30
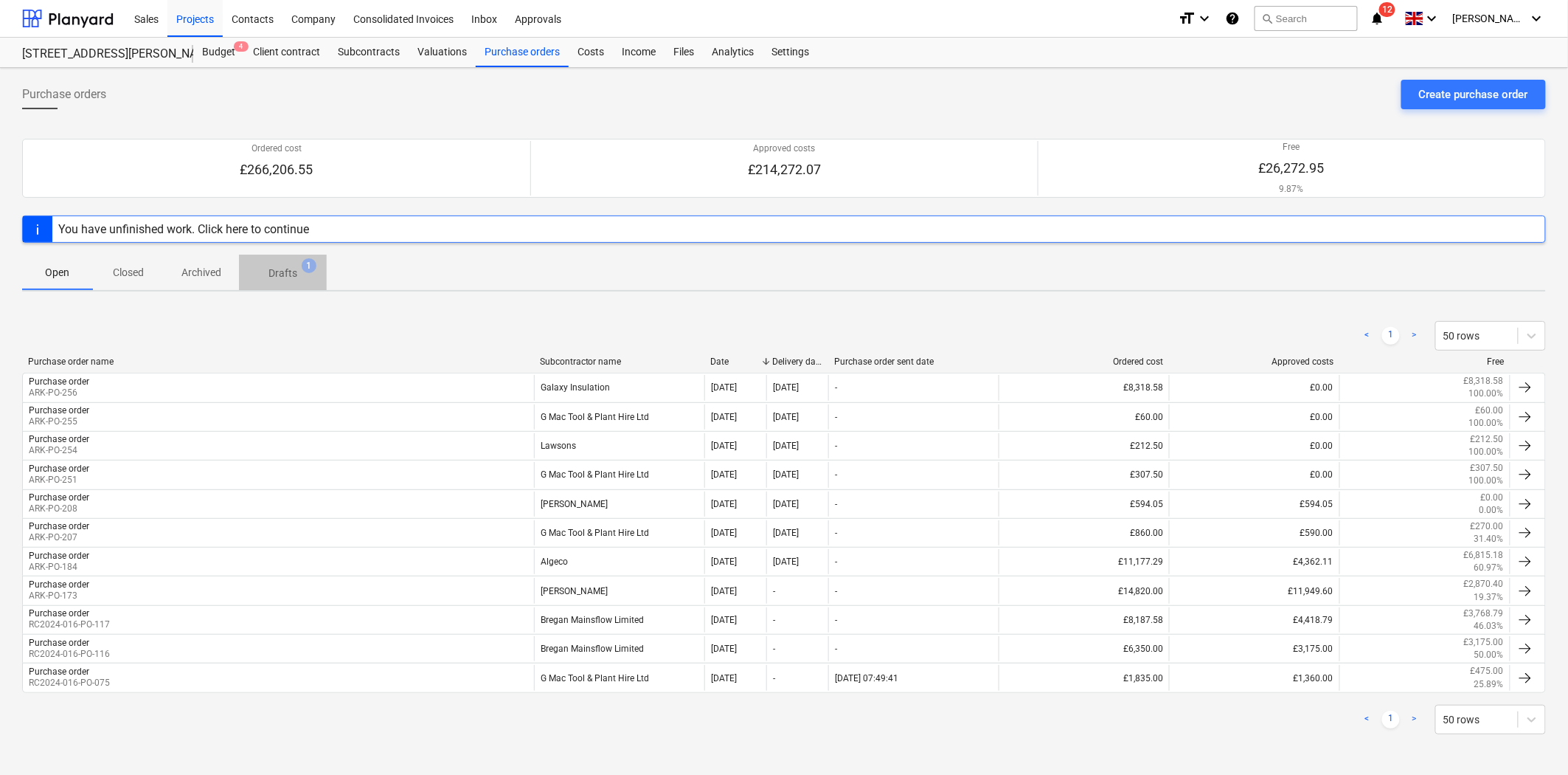
click at [281, 269] on p "Drafts" at bounding box center [282, 273] width 29 height 16
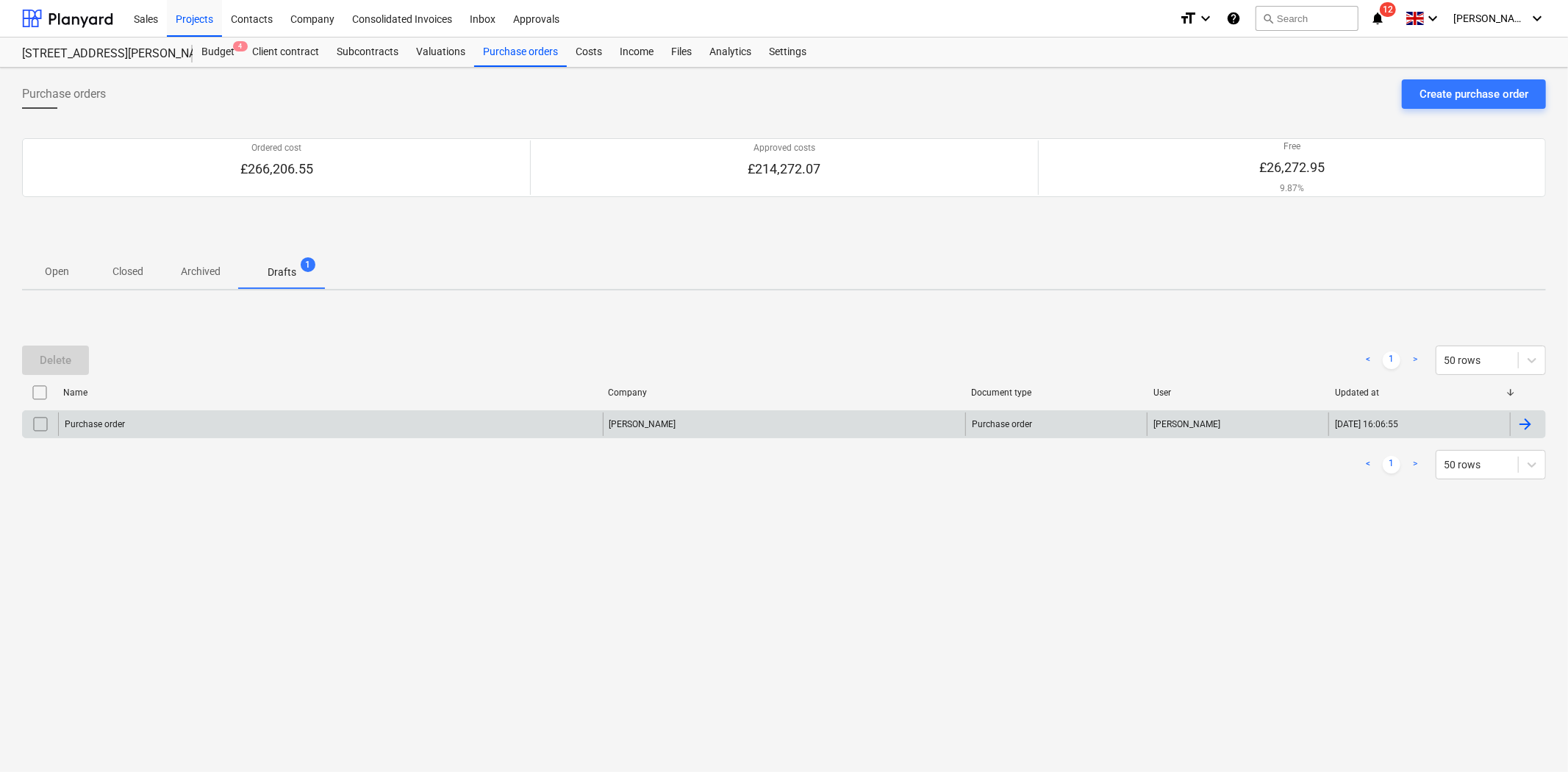
click at [373, 431] on div "Purchase order" at bounding box center [330, 424] width 545 height 24
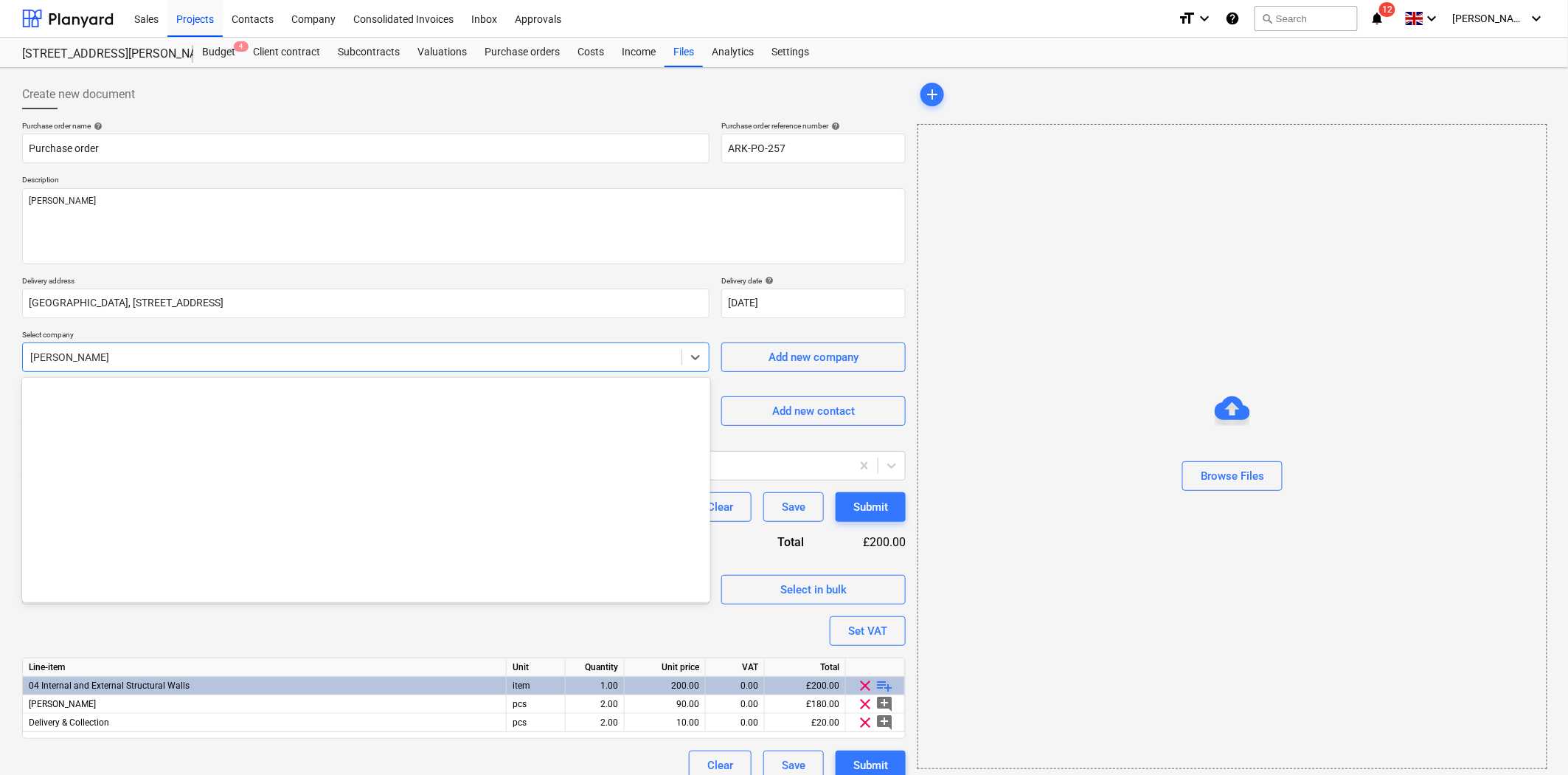
click at [416, 355] on div at bounding box center [353, 357] width 644 height 15
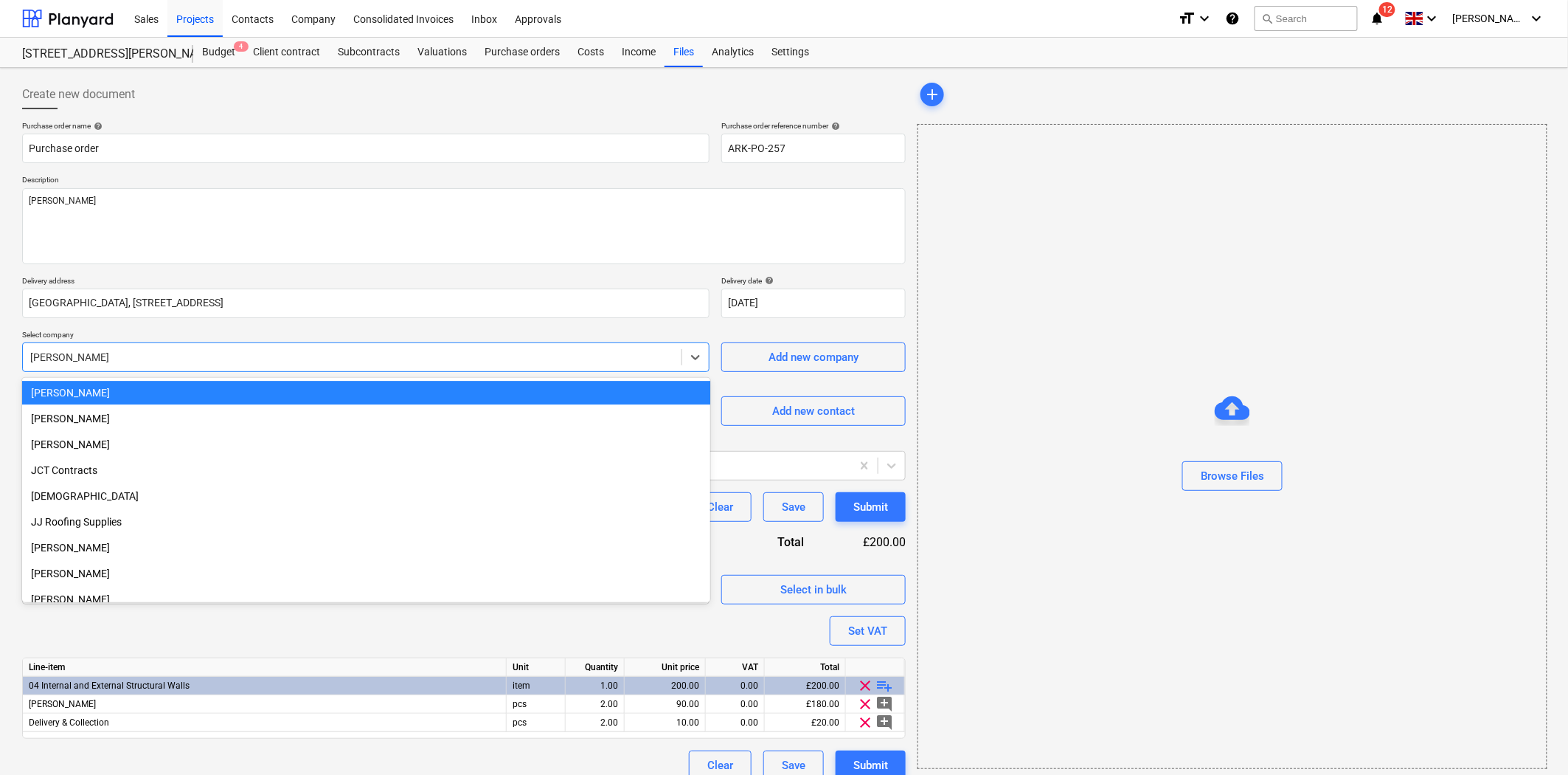
click at [416, 355] on div at bounding box center [353, 357] width 644 height 15
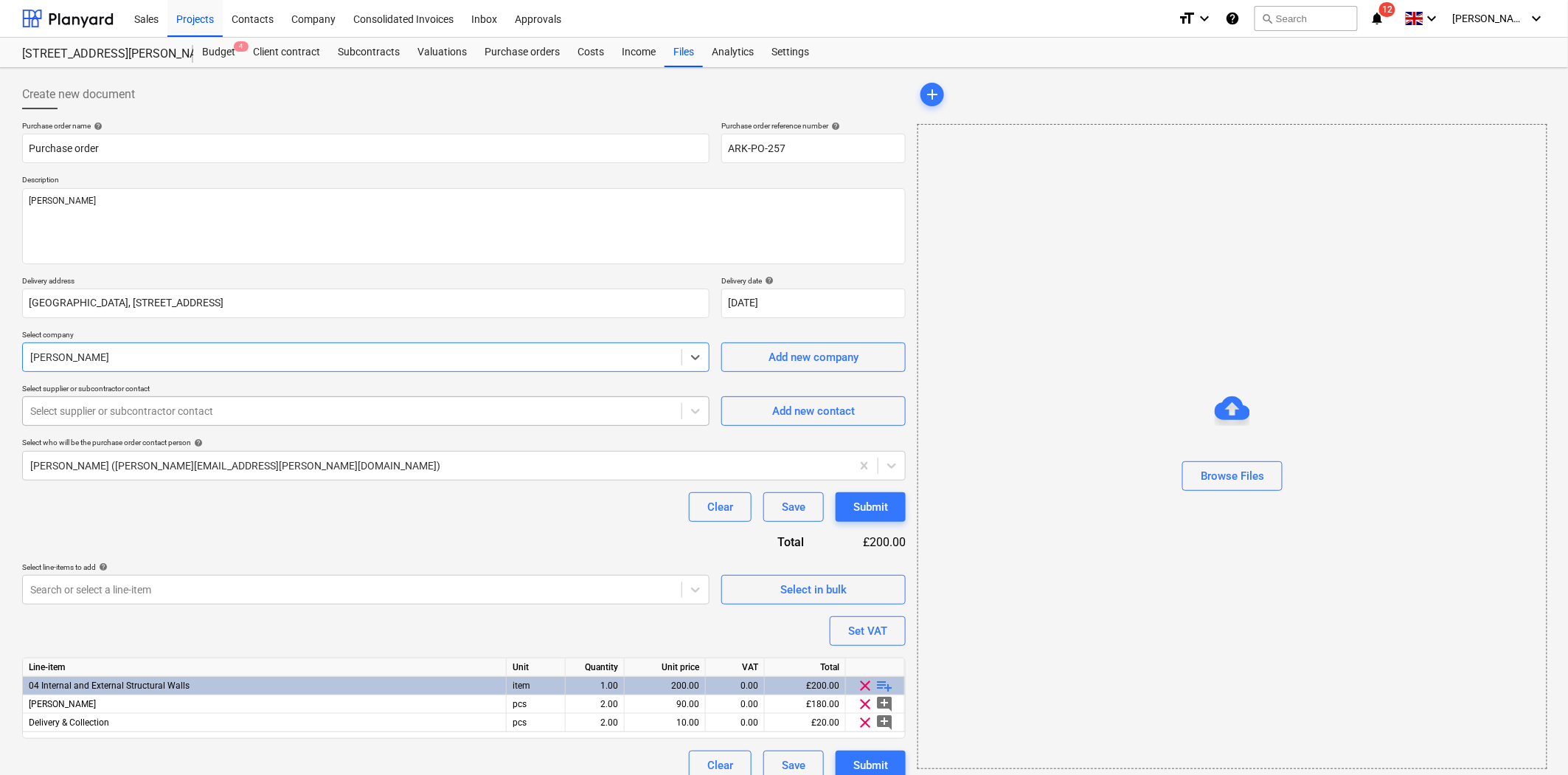
click at [414, 413] on div at bounding box center [353, 411] width 644 height 15
click at [533, 51] on div "Purchase orders" at bounding box center [522, 52] width 93 height 30
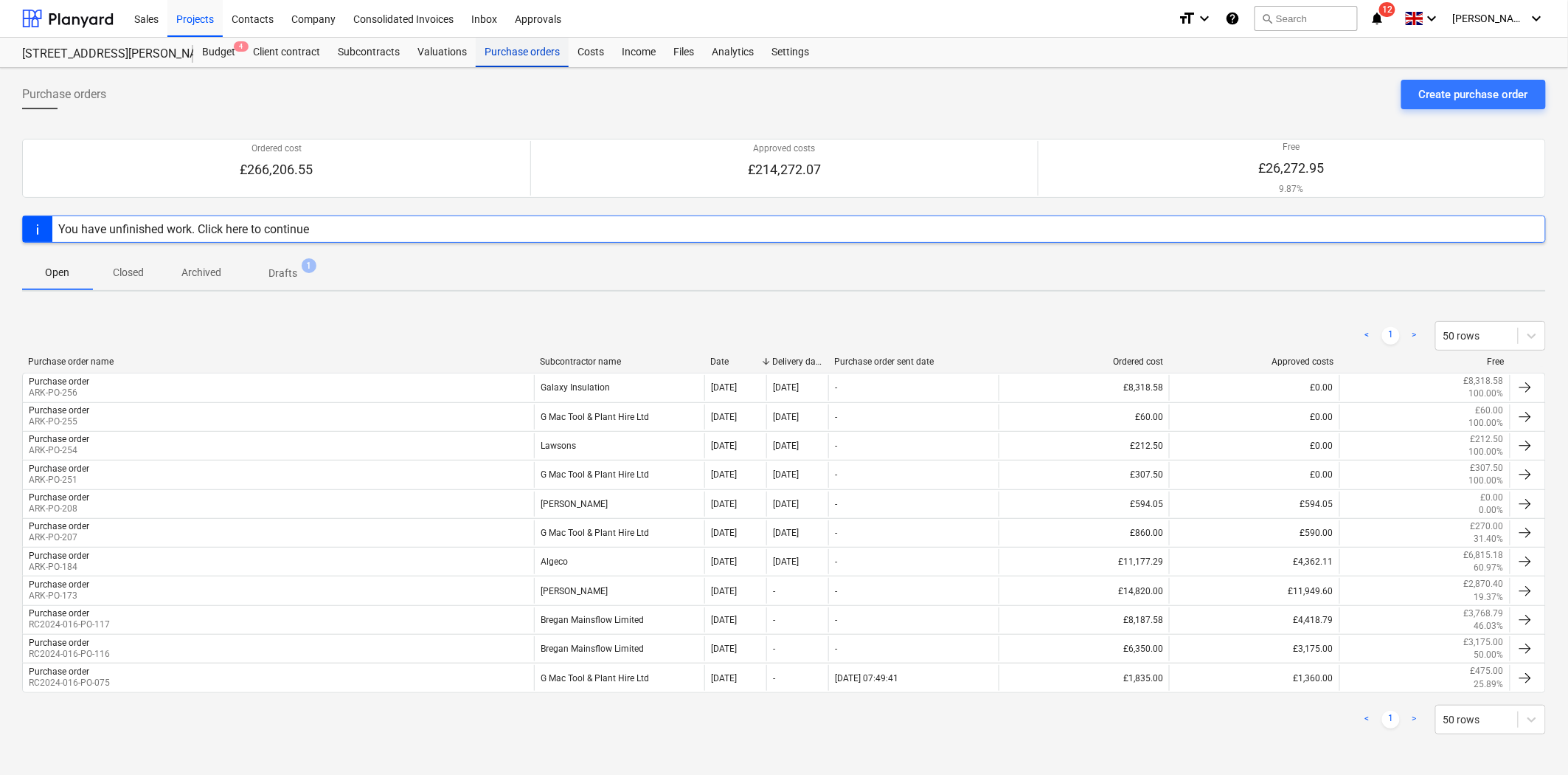
click at [533, 51] on div "Purchase orders" at bounding box center [522, 52] width 93 height 30
click at [1450, 112] on div "Purchase orders Create purchase order" at bounding box center [784, 100] width 1524 height 41
click at [1460, 94] on div "Create purchase order" at bounding box center [1474, 94] width 109 height 19
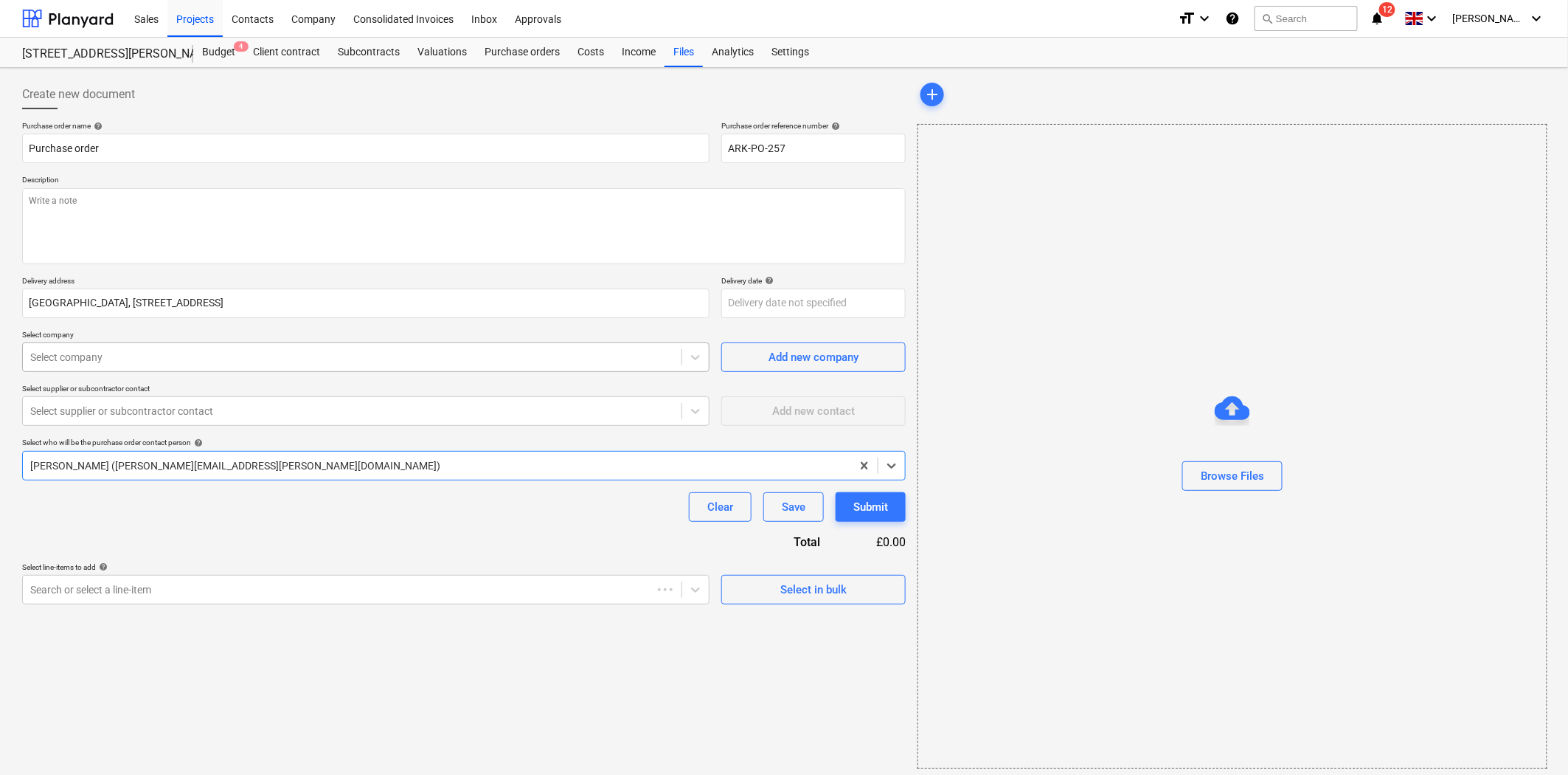
type textarea "x"
click at [421, 362] on div at bounding box center [353, 357] width 644 height 15
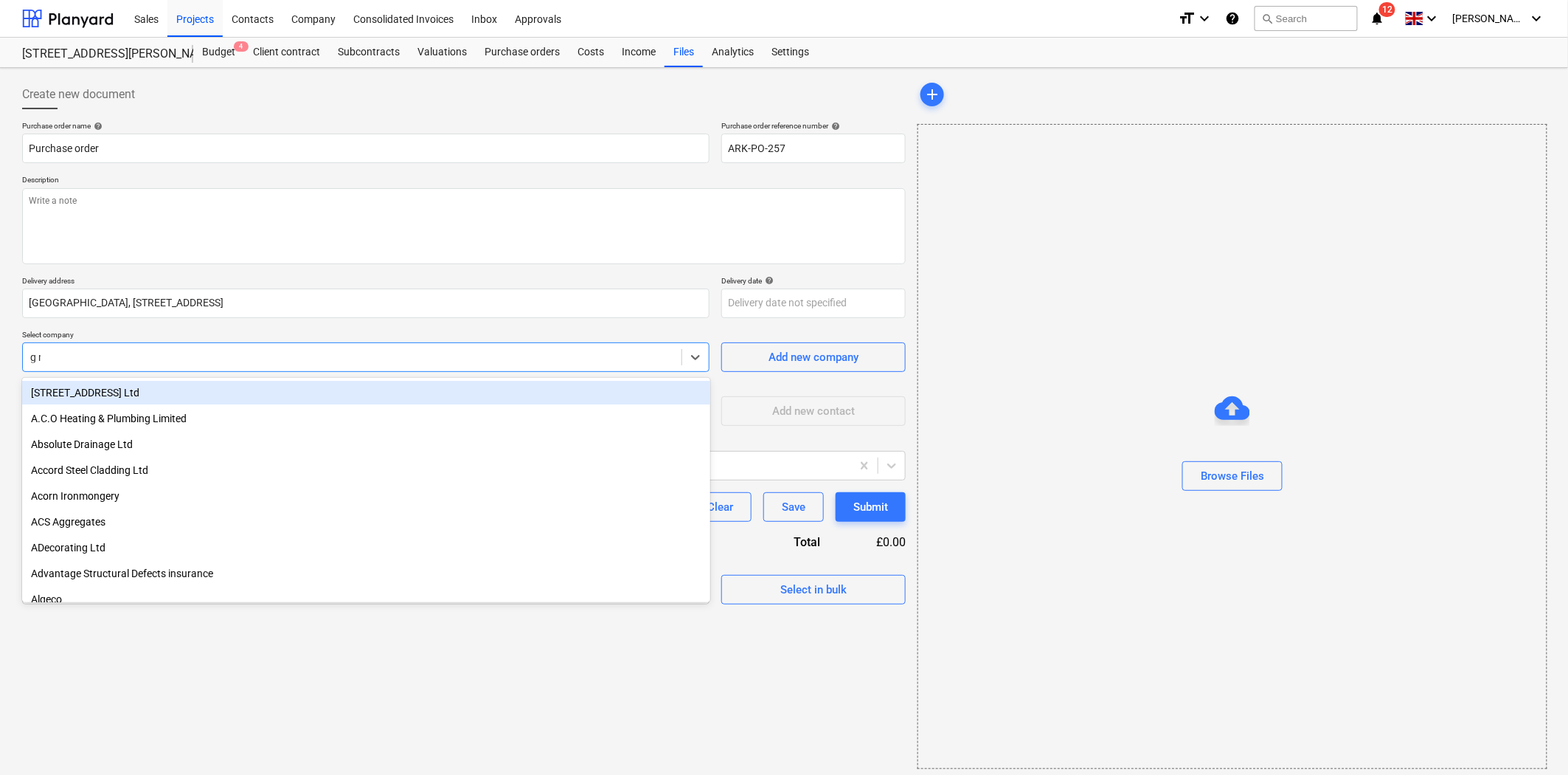
type input "g ma"
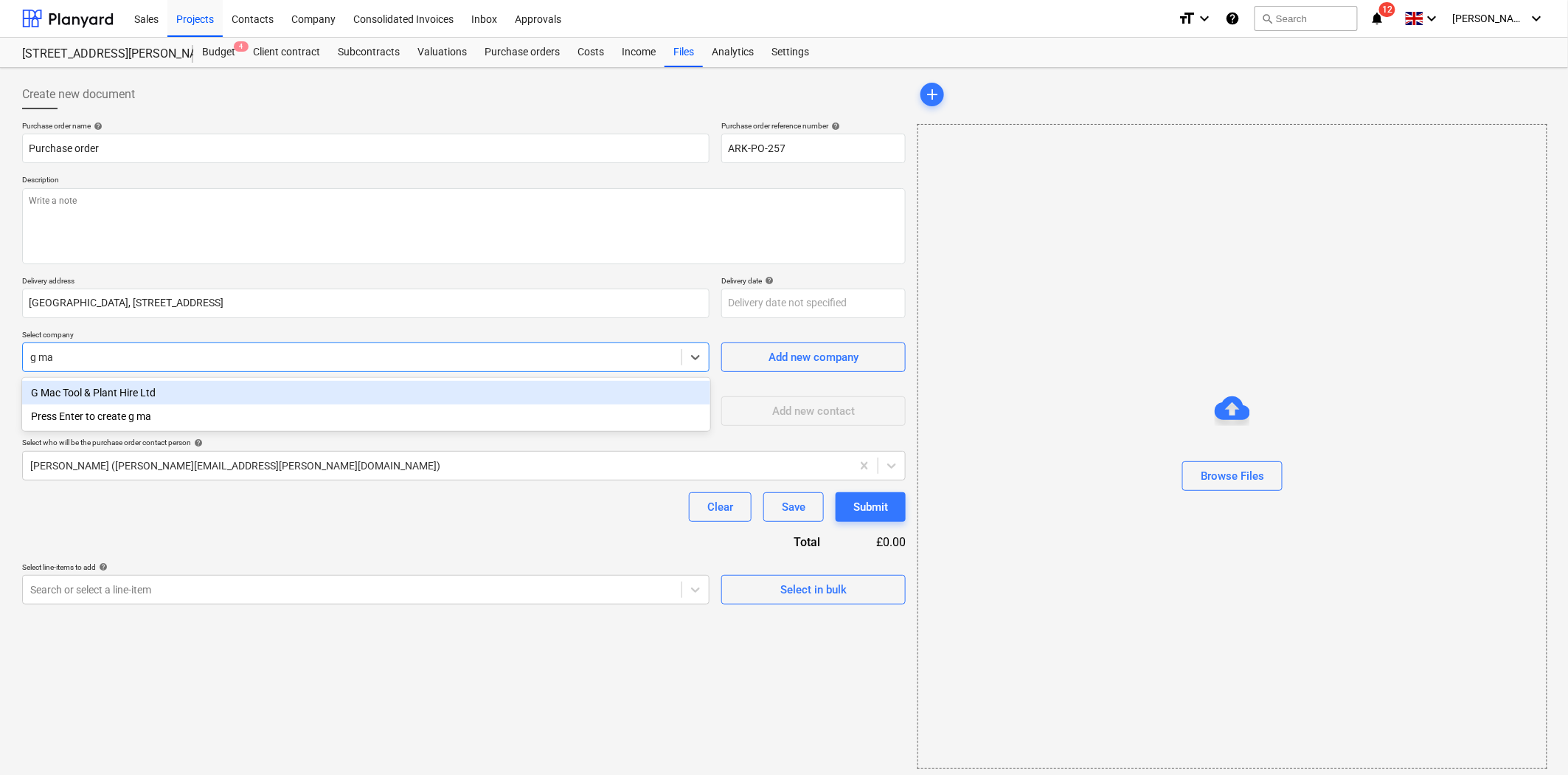
click at [295, 388] on div "G Mac Tool & Plant Hire Ltd" at bounding box center [366, 392] width 688 height 24
type textarea "x"
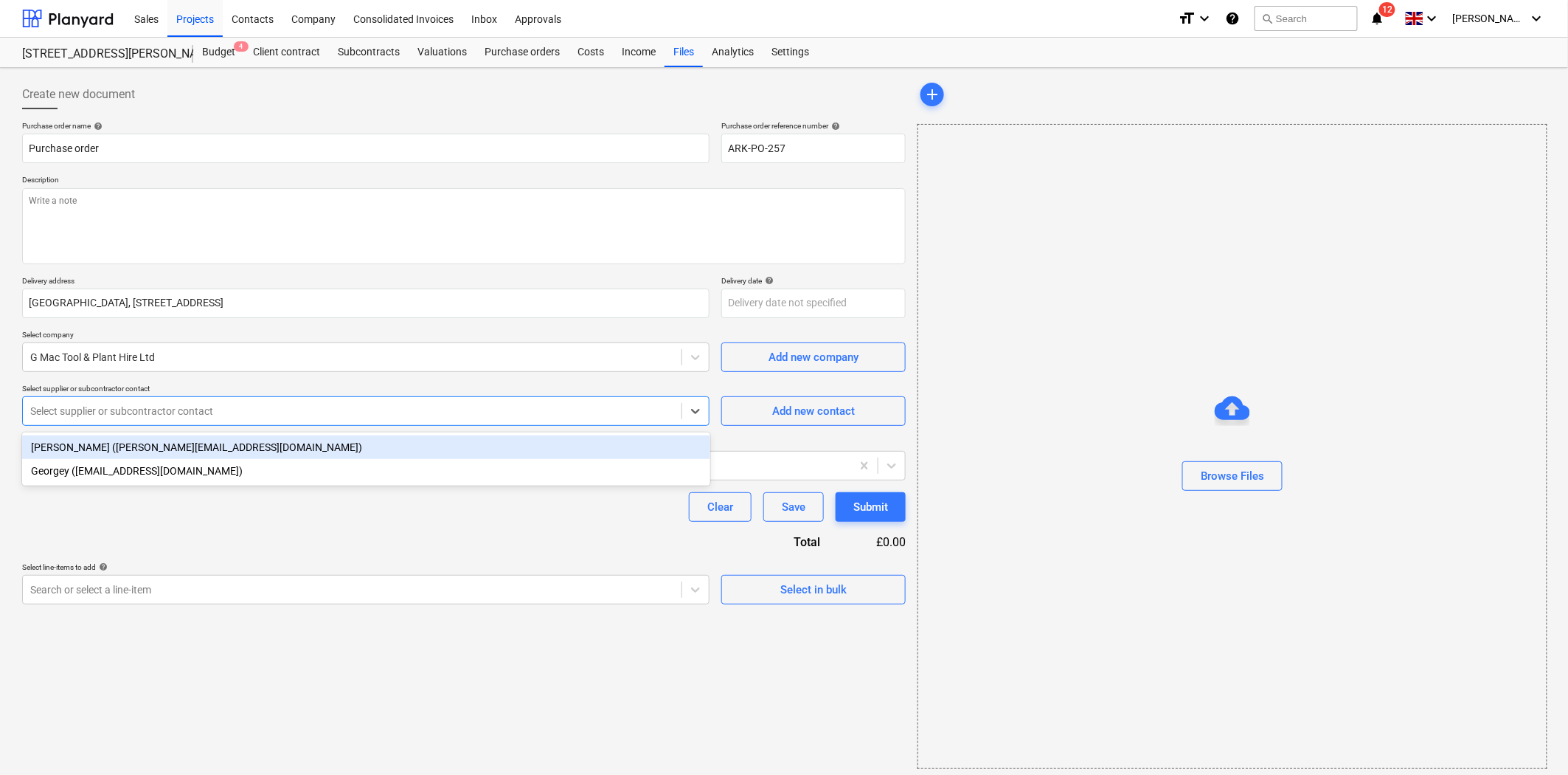
click at [291, 407] on div at bounding box center [353, 411] width 644 height 15
click at [267, 446] on div "[PERSON_NAME] ([PERSON_NAME][EMAIL_ADDRESS][DOMAIN_NAME])" at bounding box center [366, 447] width 688 height 24
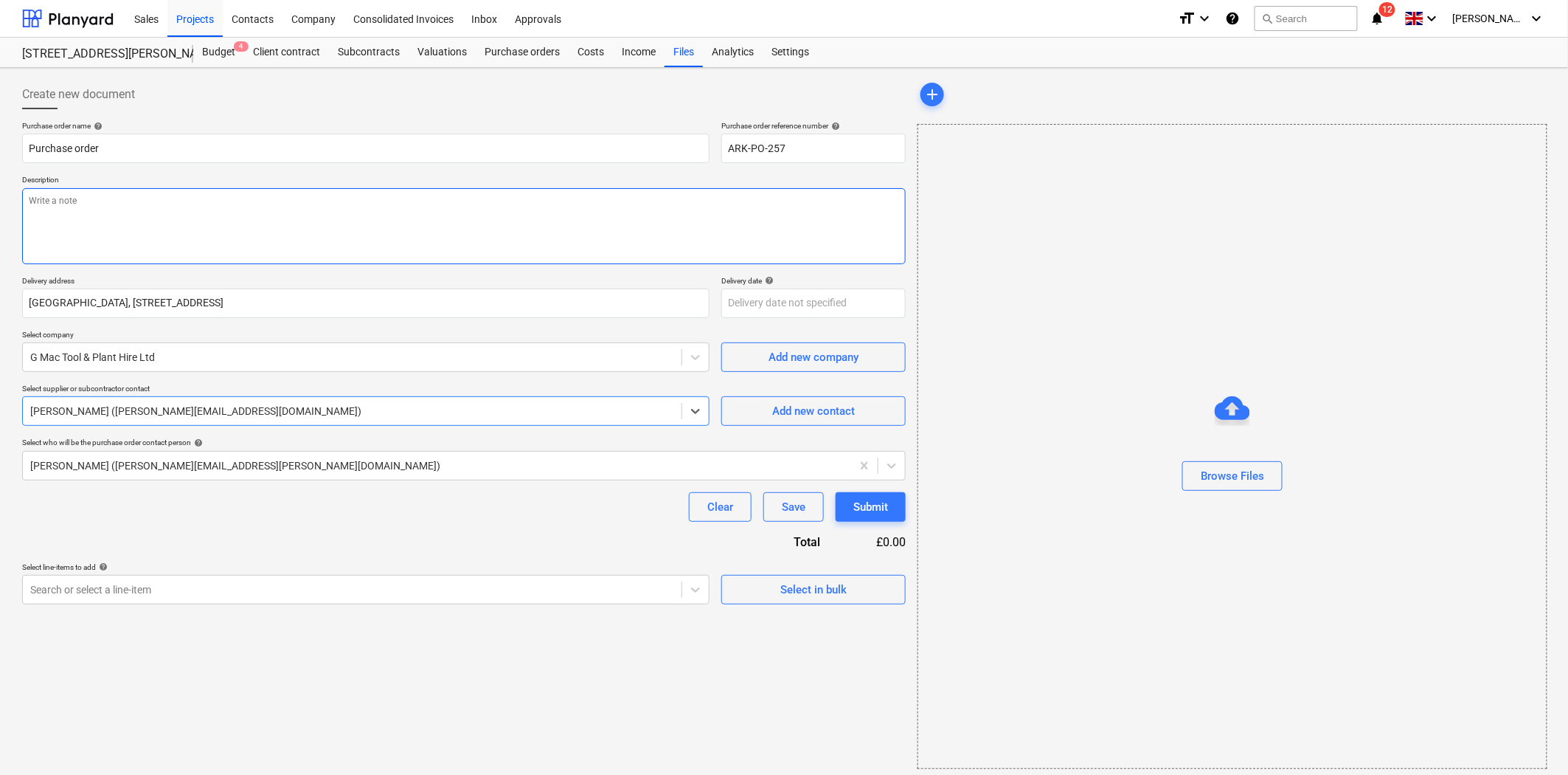
click at [541, 214] on textarea at bounding box center [464, 226] width 883 height 76
type textarea "x"
type textarea "G"
type textarea "x"
type textarea "Gi"
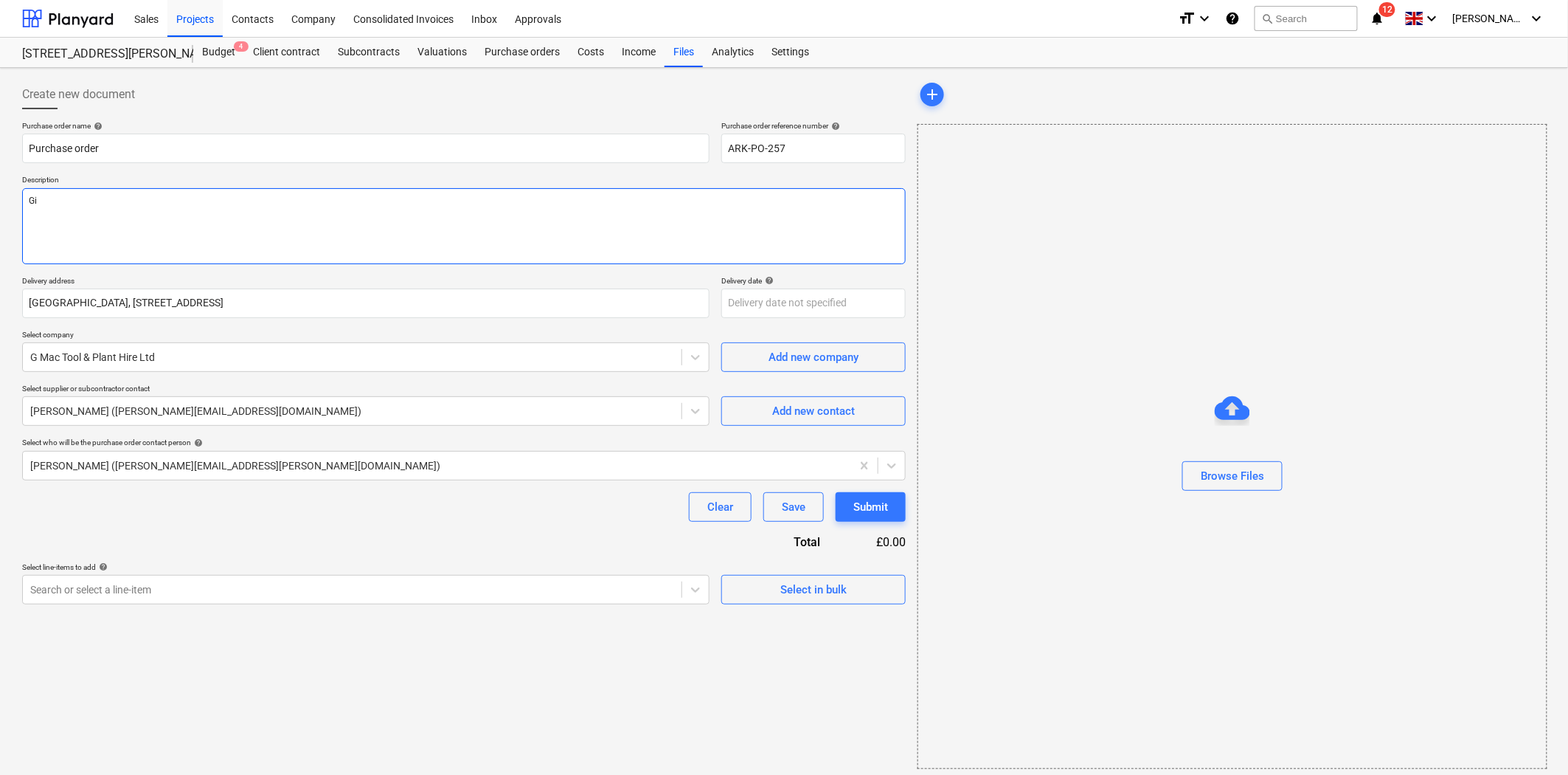
type textarea "x"
type textarea "Gin"
type textarea "x"
type textarea "Gini"
type textarea "x"
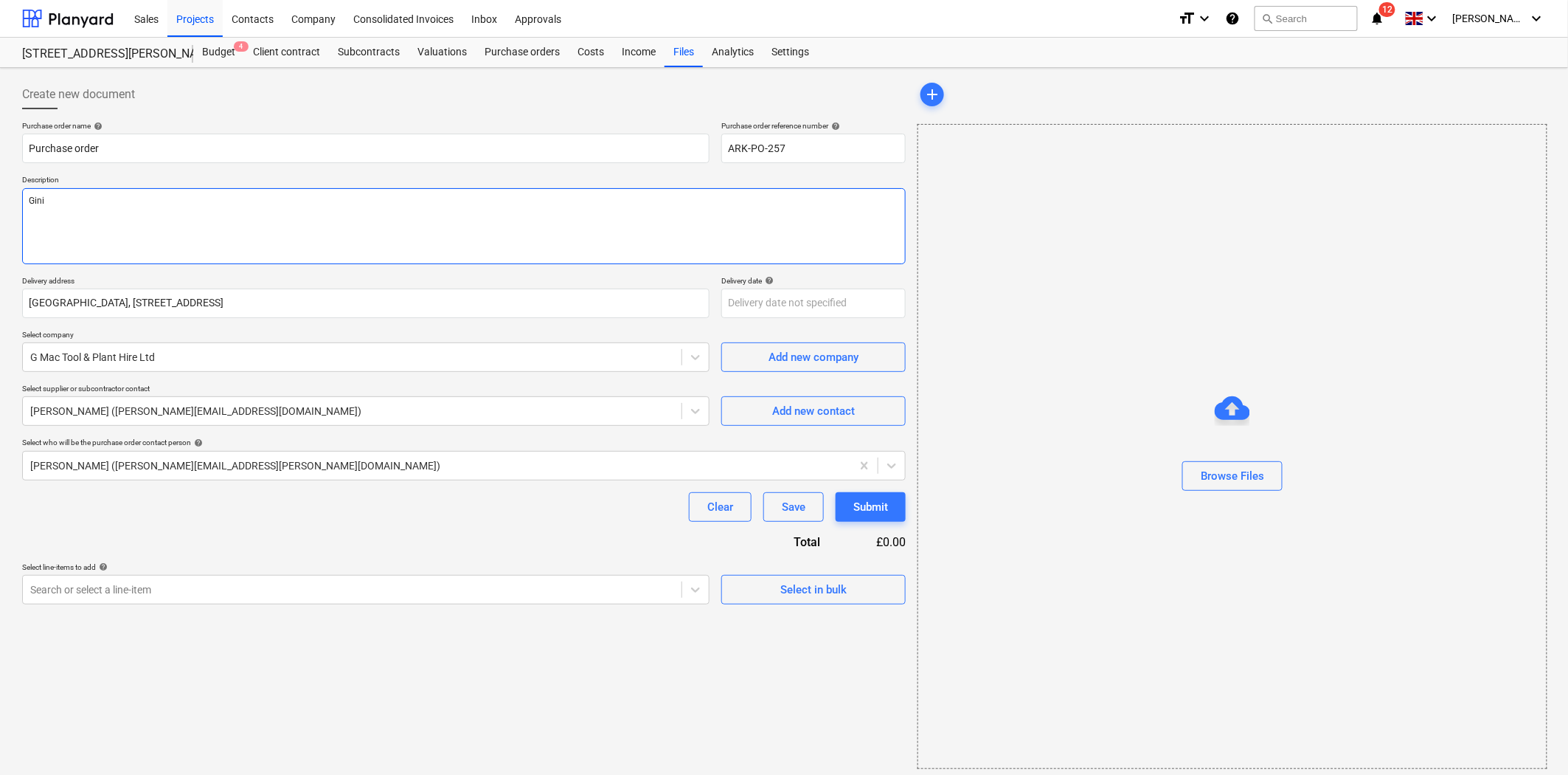
type textarea "Ginie"
type textarea "x"
type textarea "Ginie"
type textarea "x"
type textarea "Ginie"
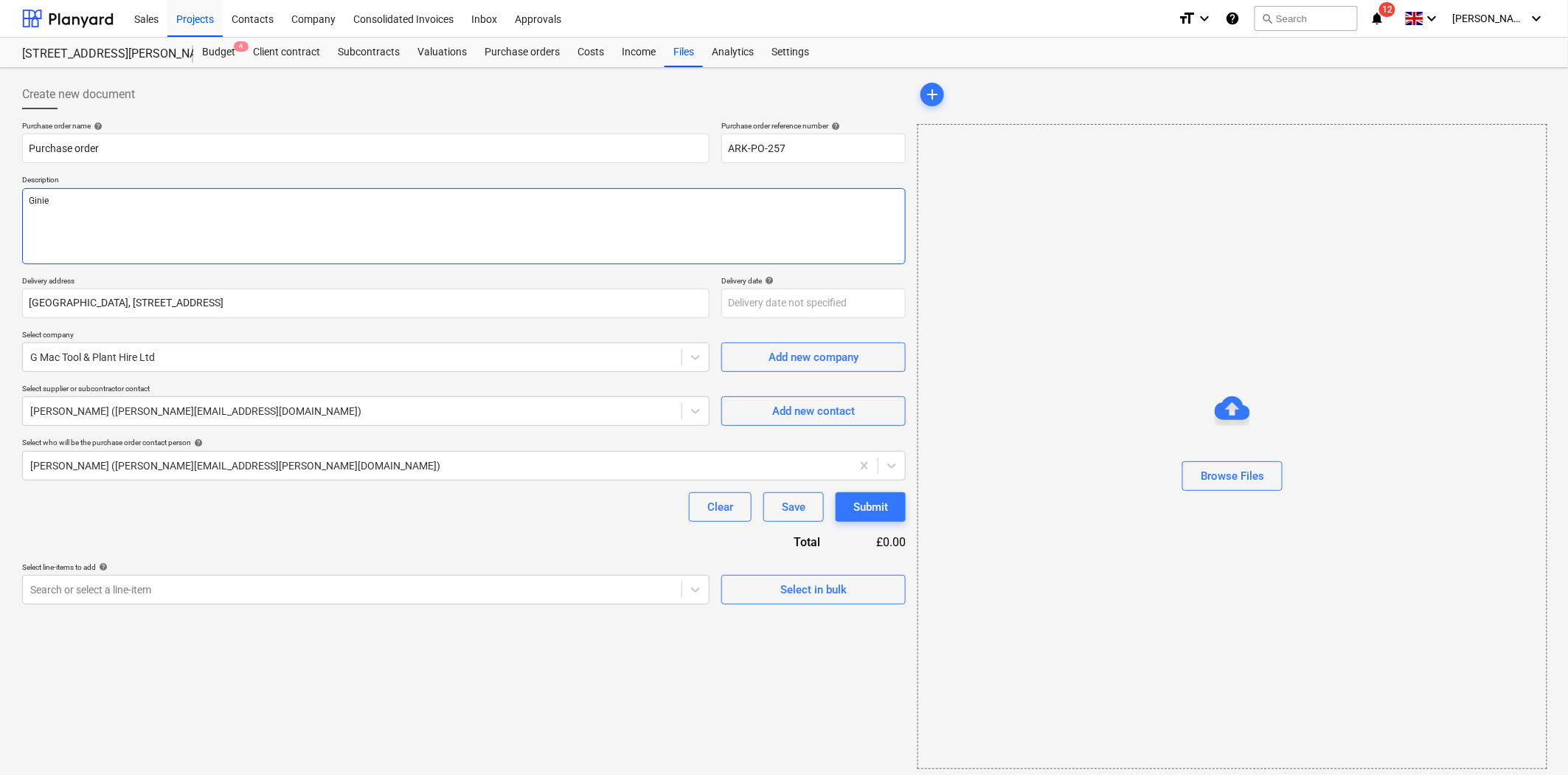
type textarea "x"
type textarea "Gini"
type textarea "x"
type textarea "Gin"
type textarea "x"
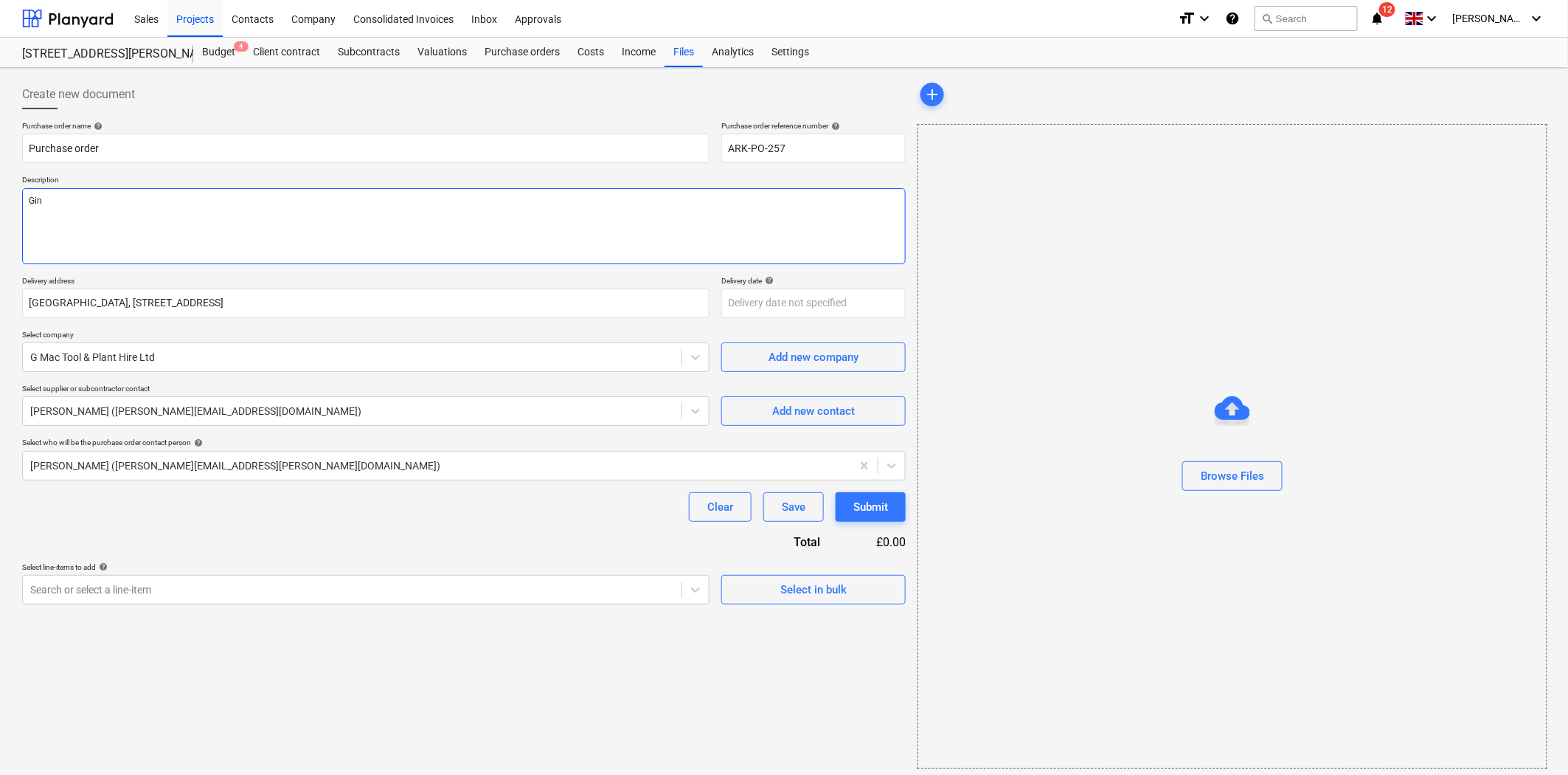
type textarea "Gi"
type textarea "x"
type textarea "G"
type textarea "x"
type textarea "Ge"
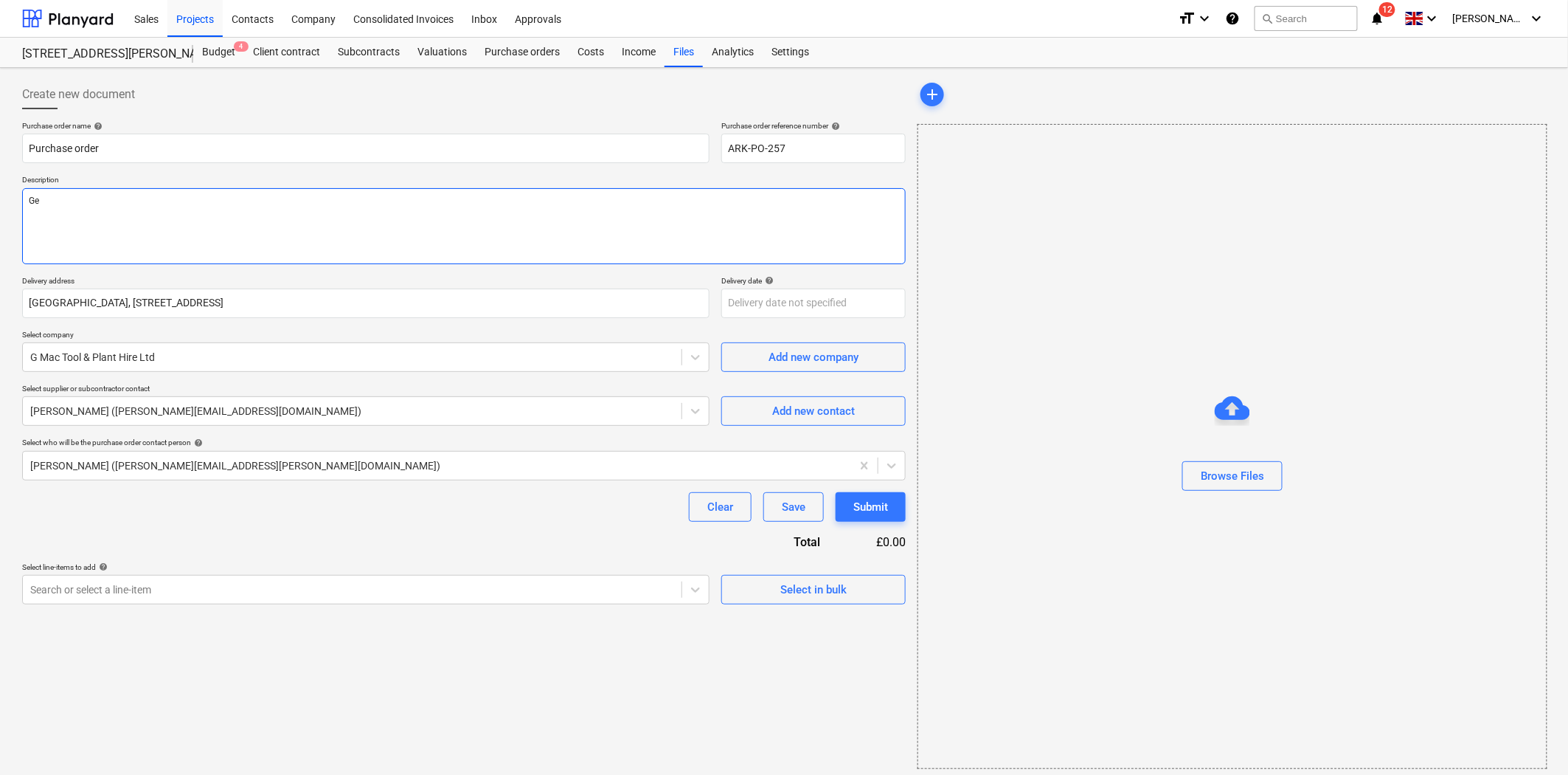
type textarea "x"
type textarea "Gen"
type textarea "x"
type textarea "Geni"
type textarea "x"
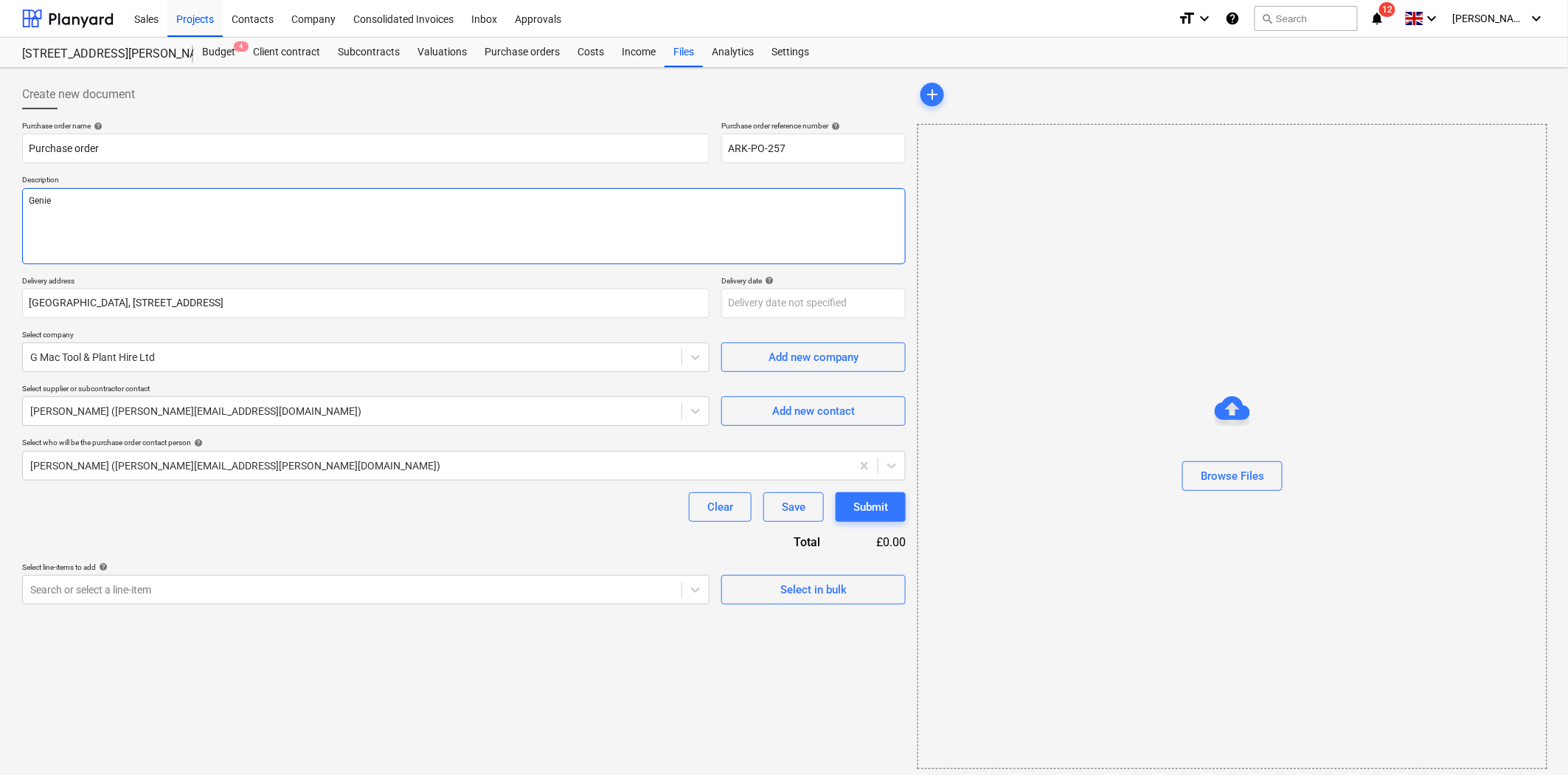
type textarea "Genie"
type textarea "x"
type textarea "Genie L"
type textarea "x"
type textarea "[PERSON_NAME]"
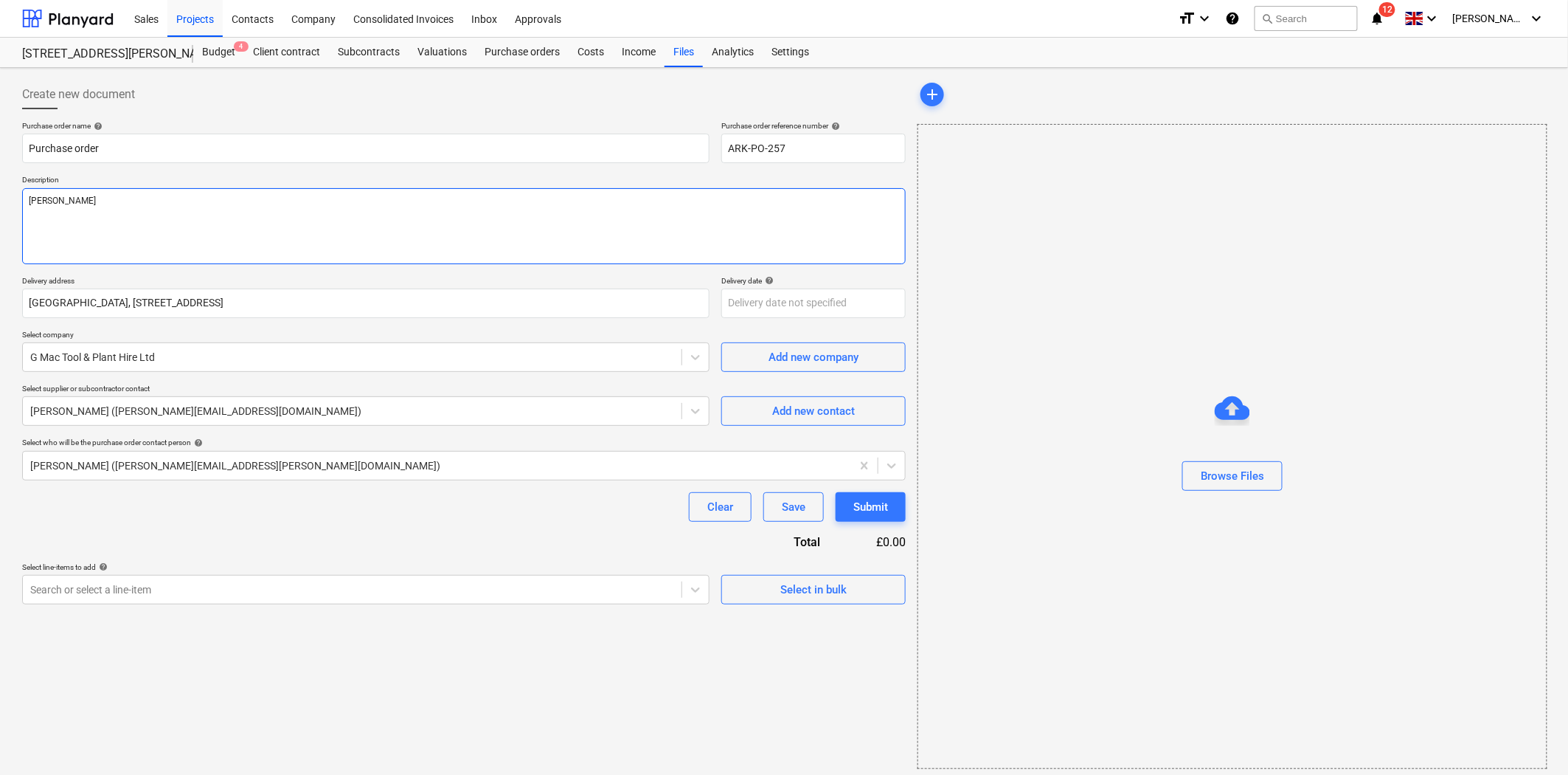
type textarea "x"
type textarea "[PERSON_NAME]"
type textarea "x"
type textarea "[PERSON_NAME]"
type textarea "x"
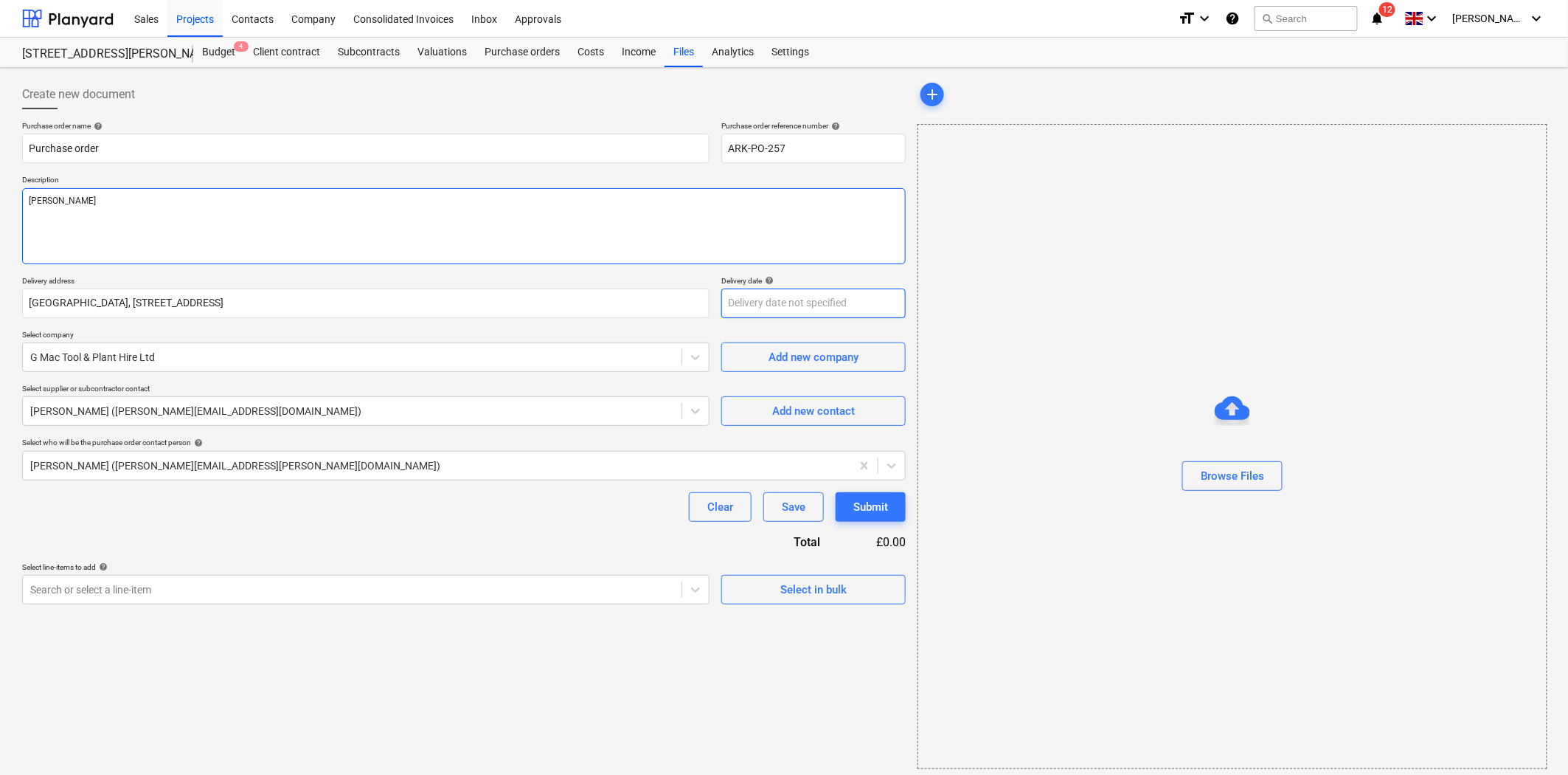
type textarea "[PERSON_NAME]"
click at [812, 297] on body "Sales Projects Contacts Company Consolidated Invoices Inbox Approvals format_si…" at bounding box center [784, 388] width 1568 height 775
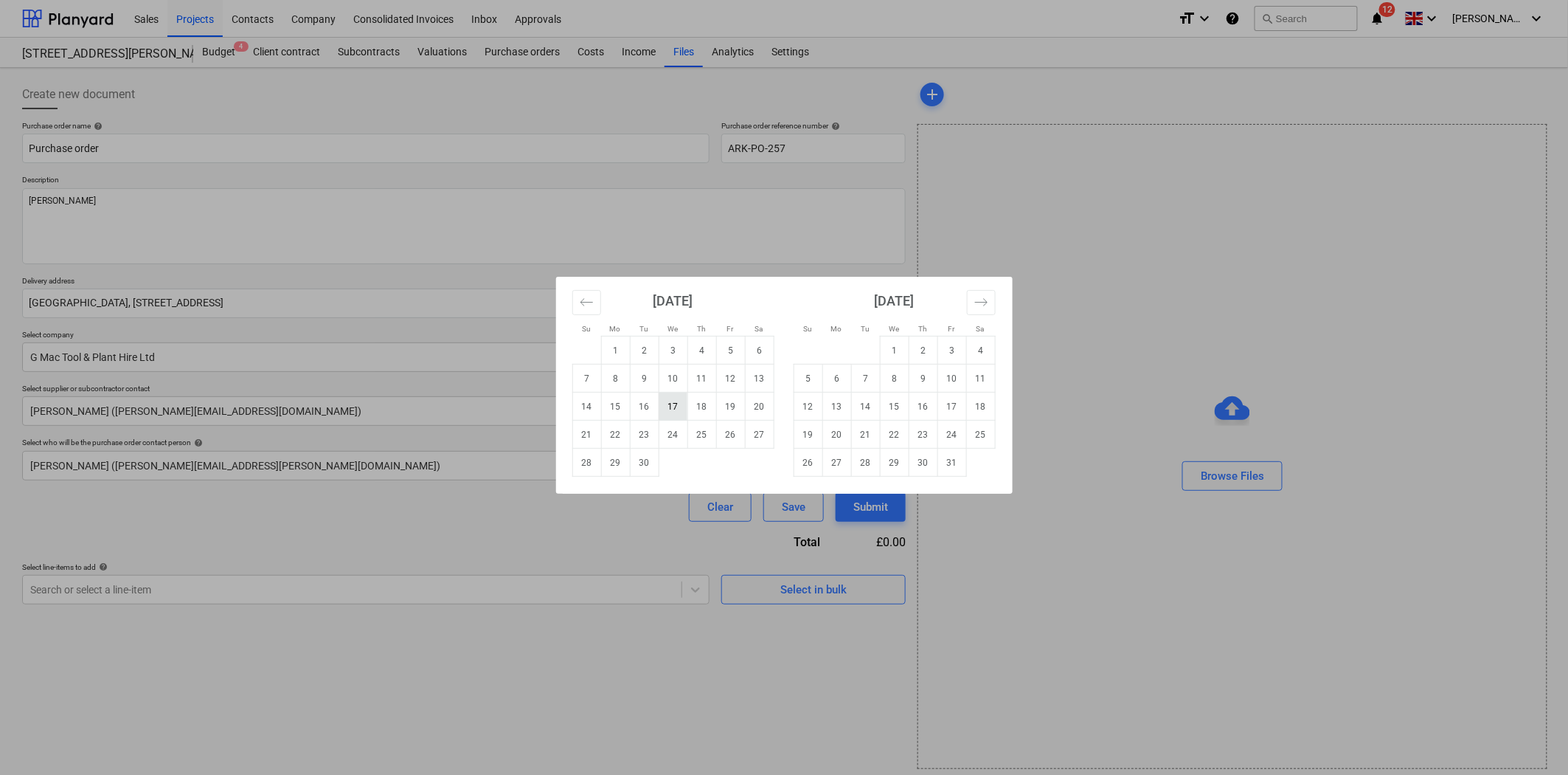
click at [675, 395] on td "17" at bounding box center [673, 407] width 29 height 28
type textarea "x"
type input "[DATE]"
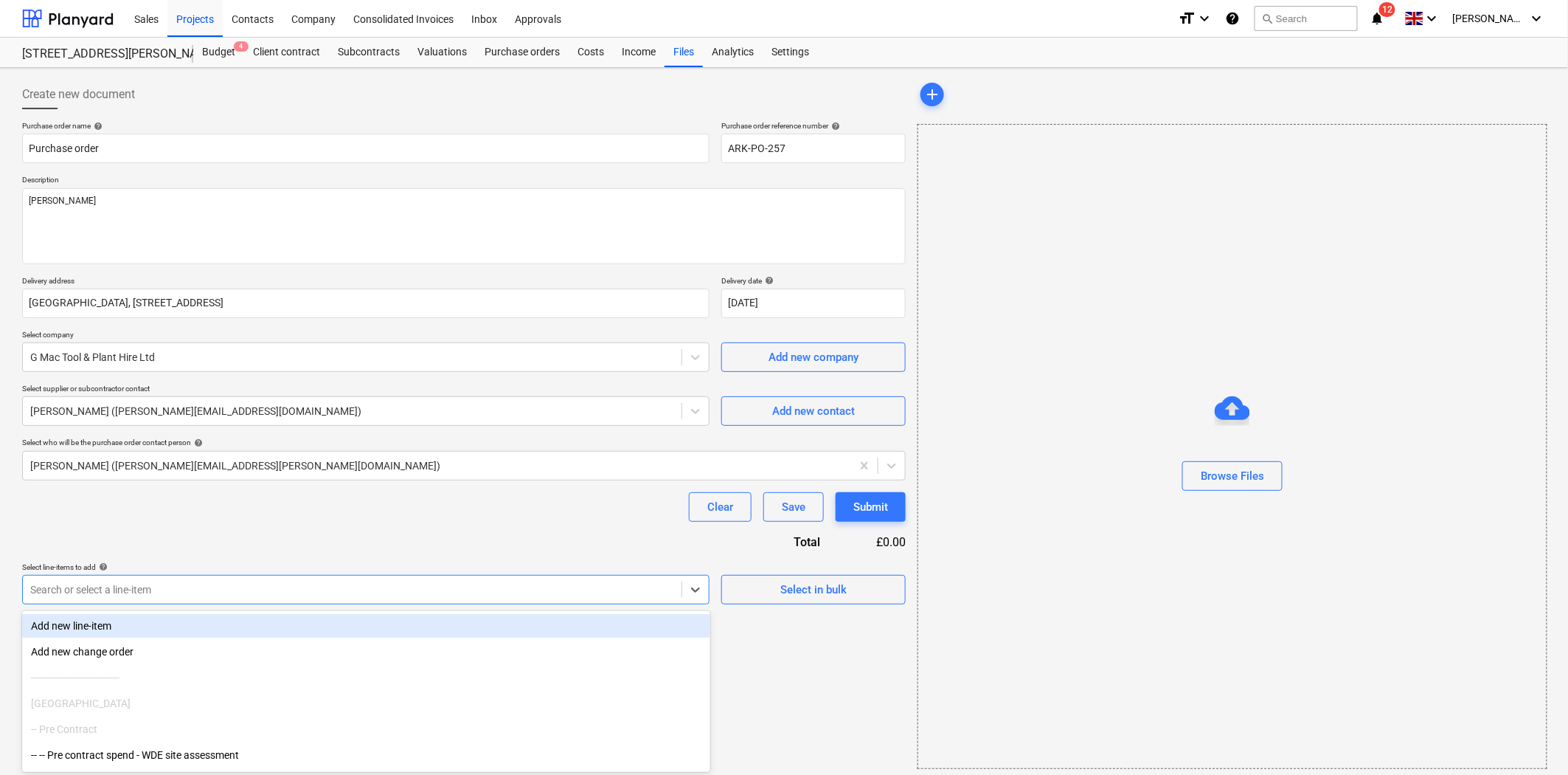
click at [584, 594] on div "Search or select a line-item" at bounding box center [353, 589] width 659 height 21
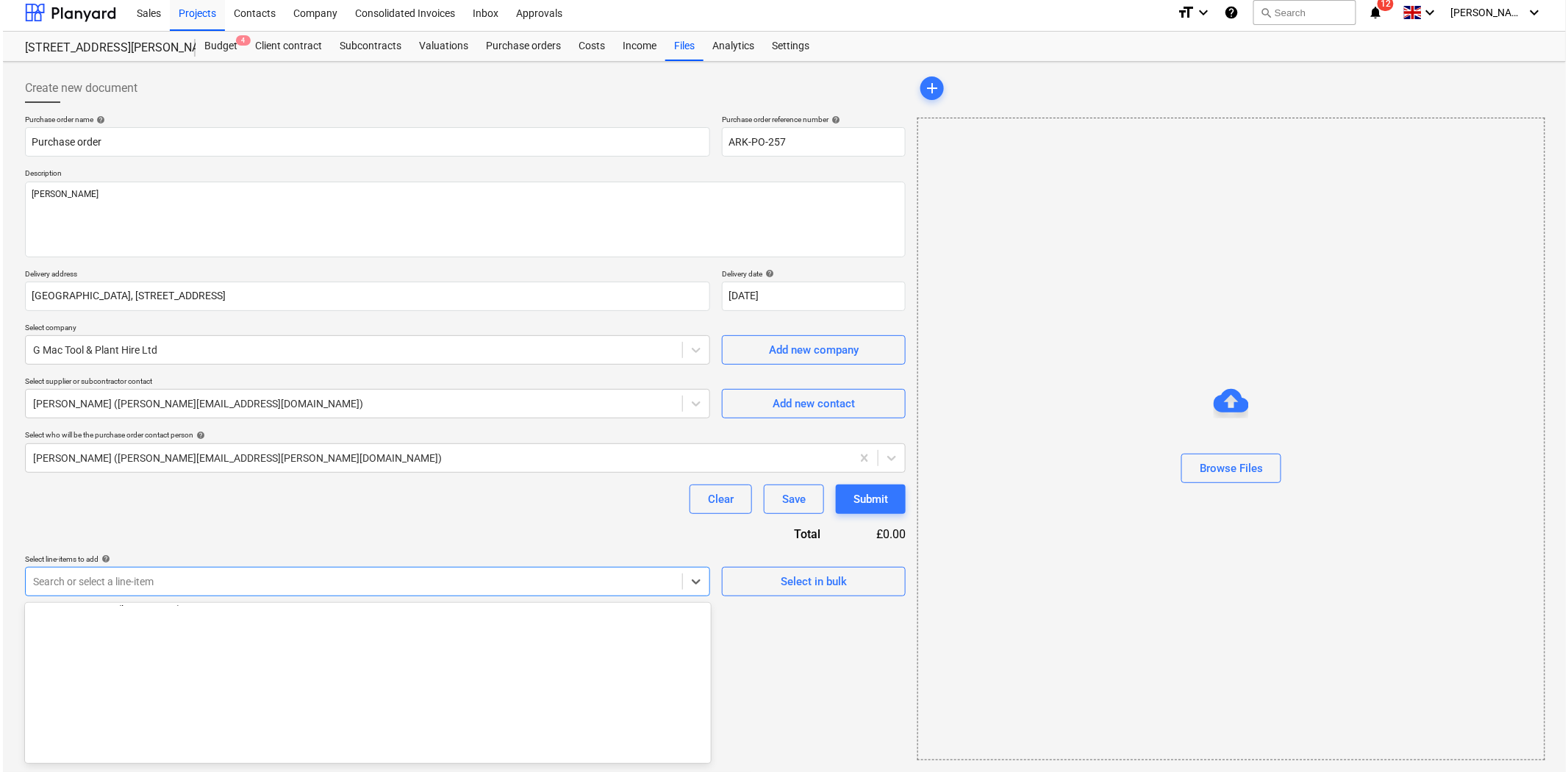
scroll to position [489, 0]
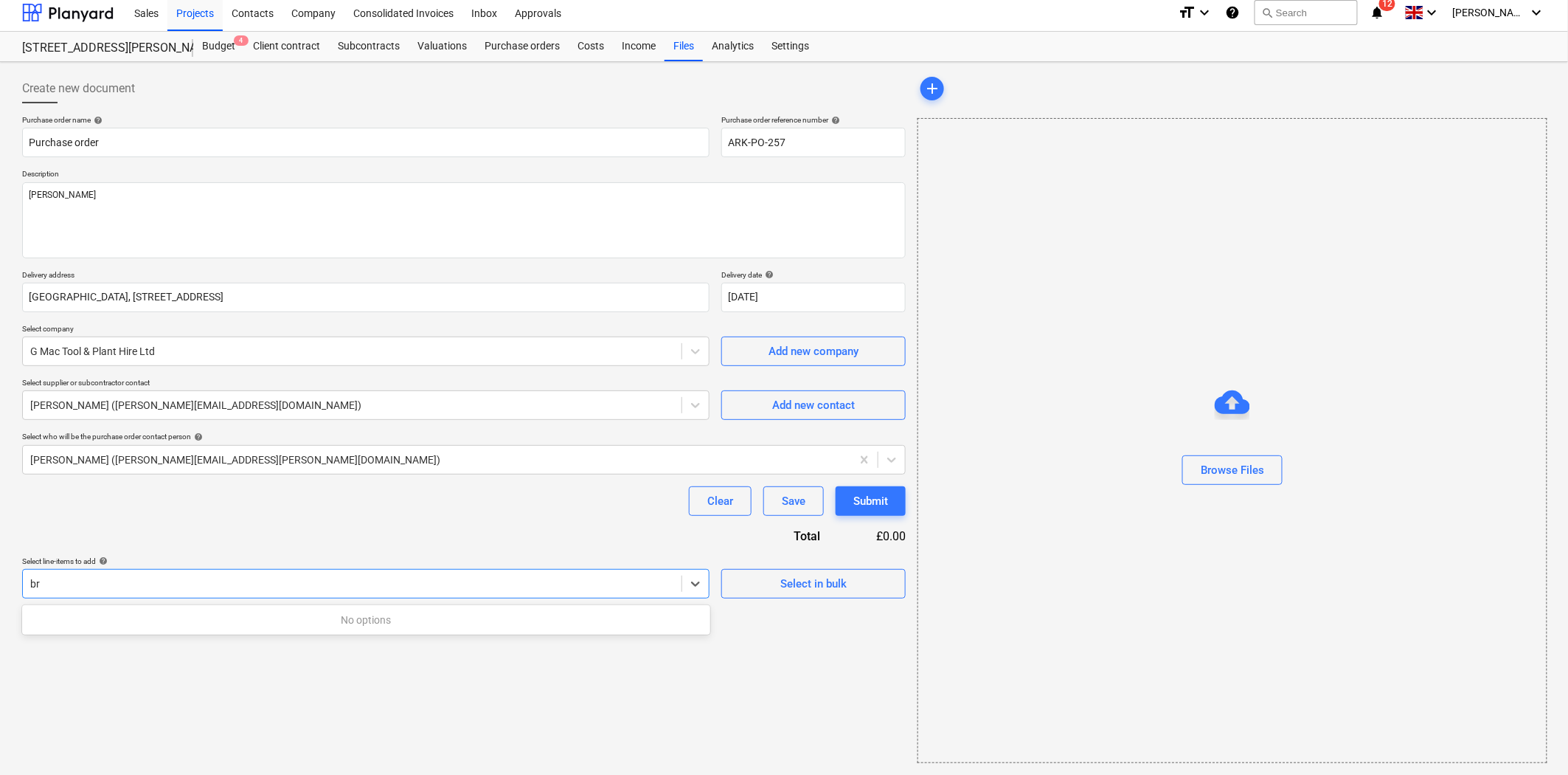
type input "b"
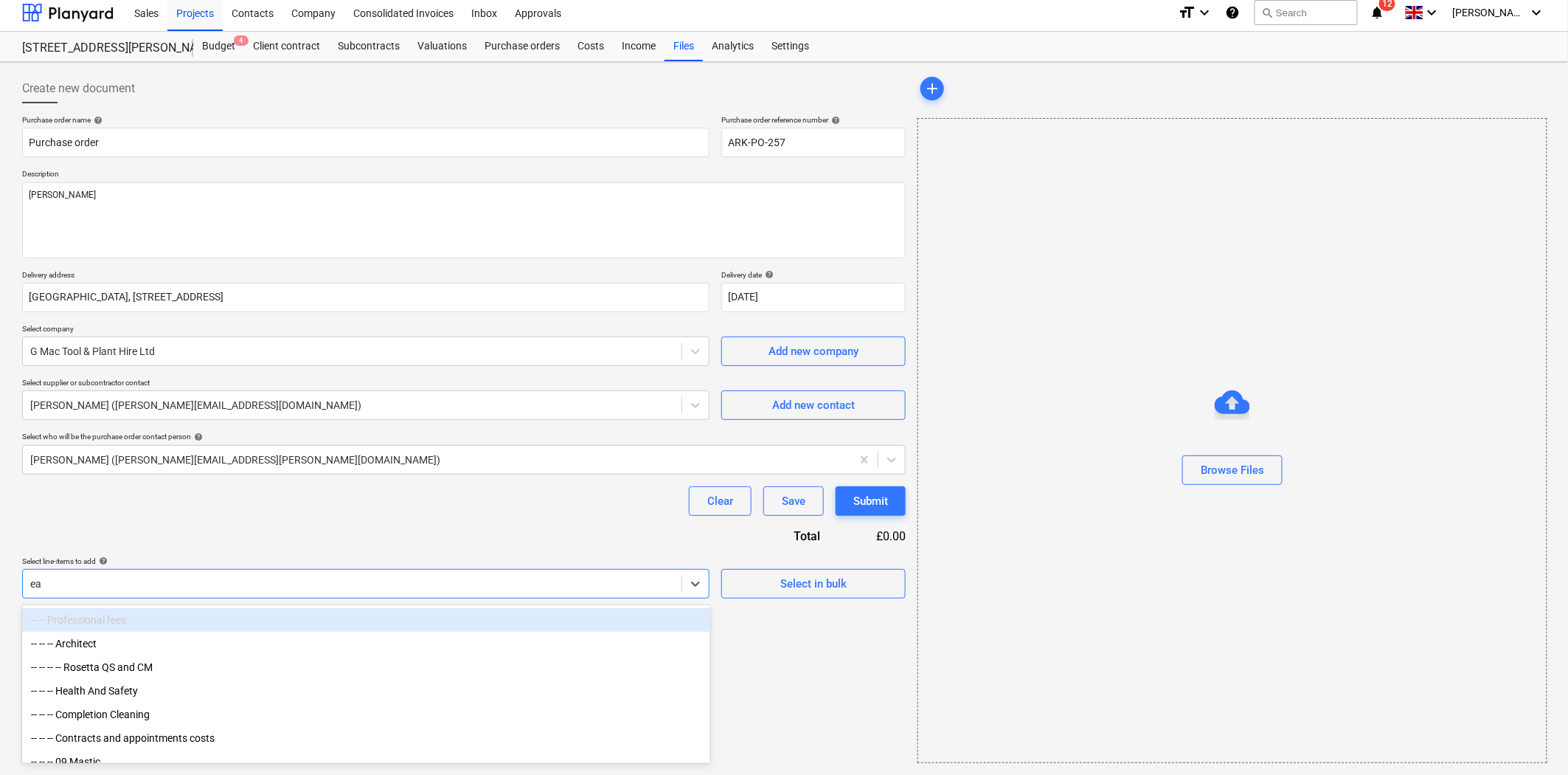
type input "e"
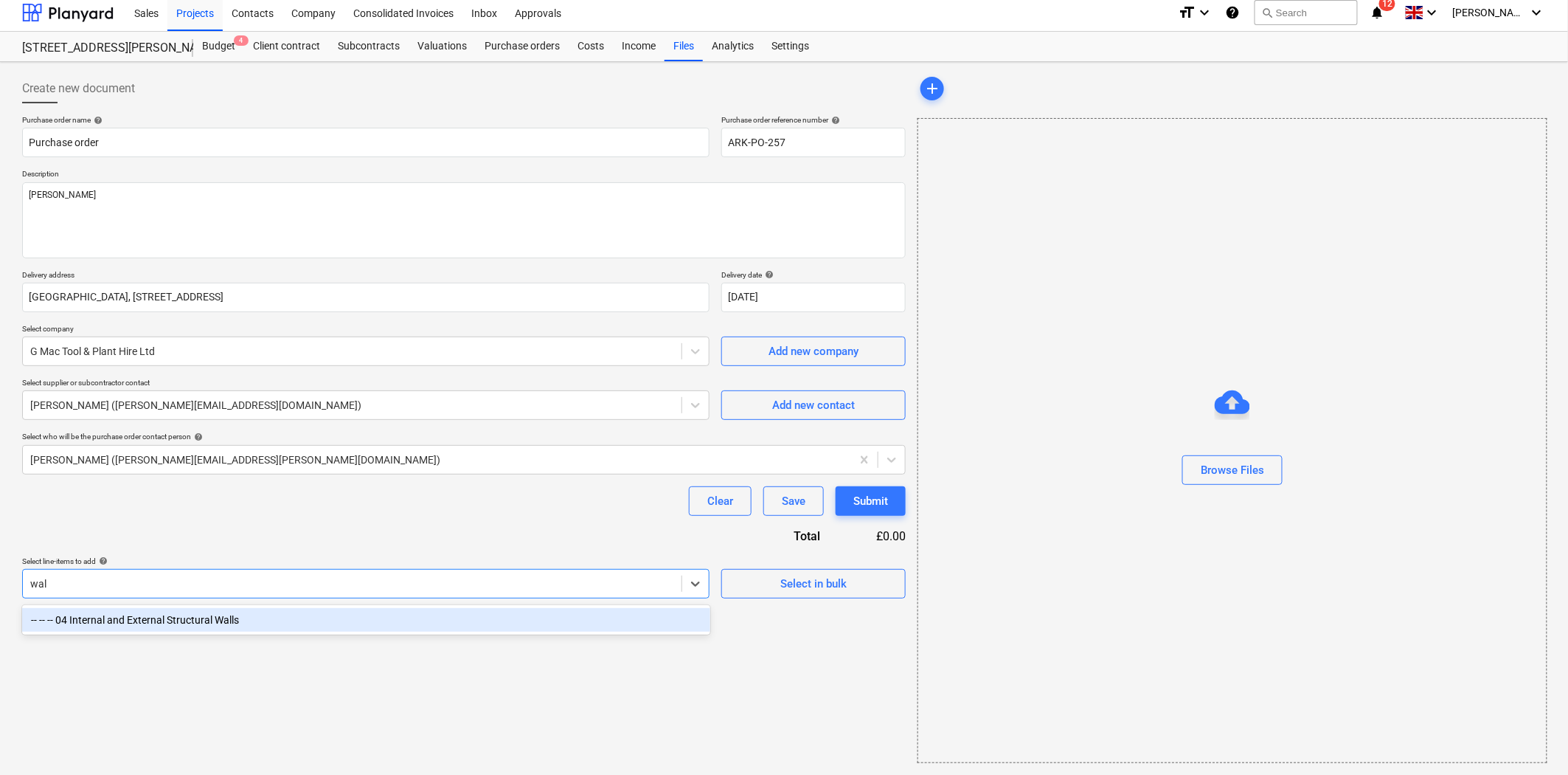
type input "wall"
click at [404, 631] on div "-- -- -- 04 Internal and External Structural Walls" at bounding box center [366, 619] width 688 height 24
type textarea "x"
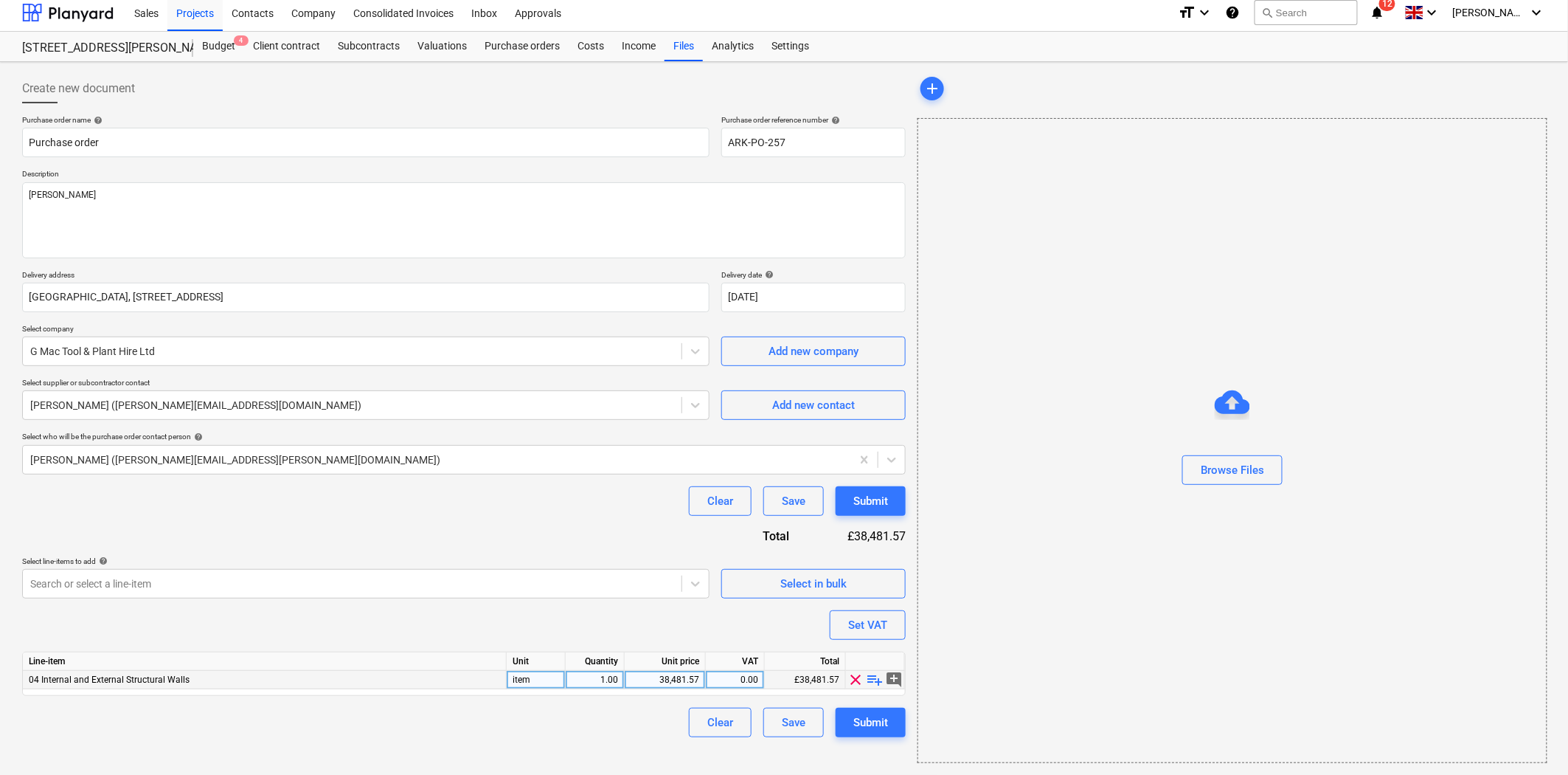
click at [872, 677] on span "playlist_add" at bounding box center [875, 679] width 17 height 17
type textarea "x"
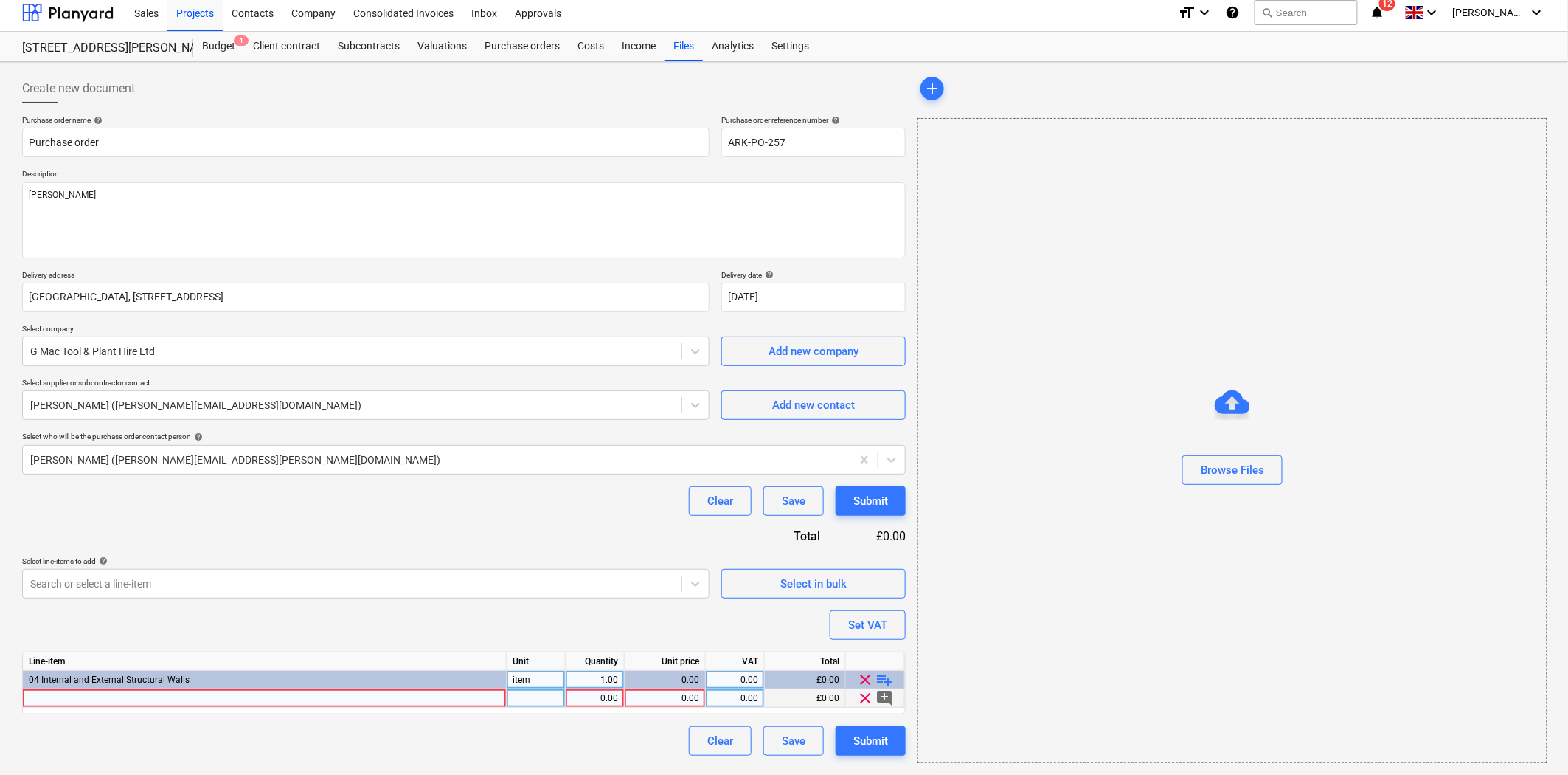
click at [182, 704] on div at bounding box center [265, 698] width 483 height 18
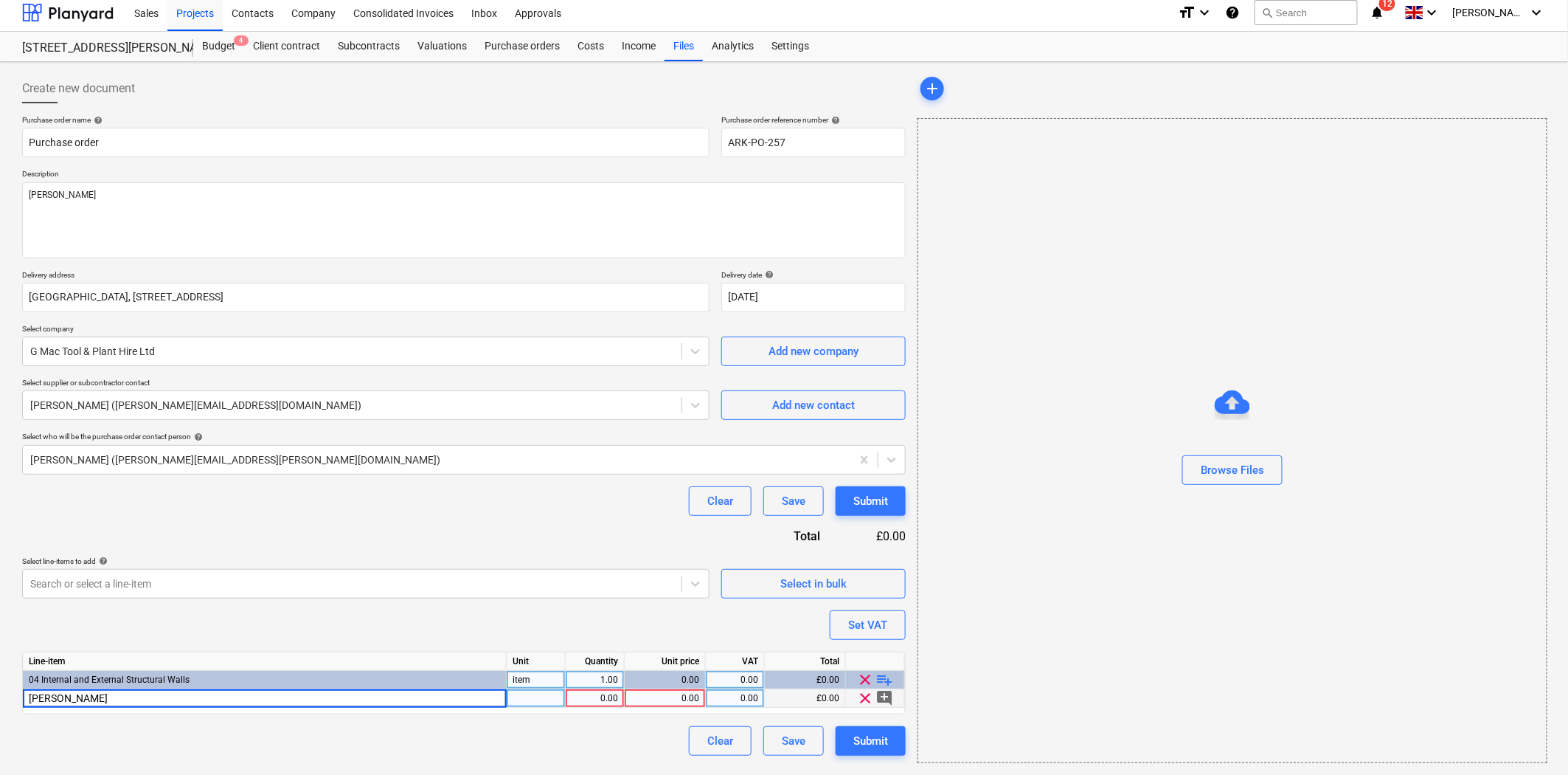
type input "[PERSON_NAME]"
click at [593, 697] on div "1.00" at bounding box center [594, 698] width 46 height 18
type textarea "x"
click at [651, 696] on div "0.00" at bounding box center [665, 698] width 69 height 18
type input "90"
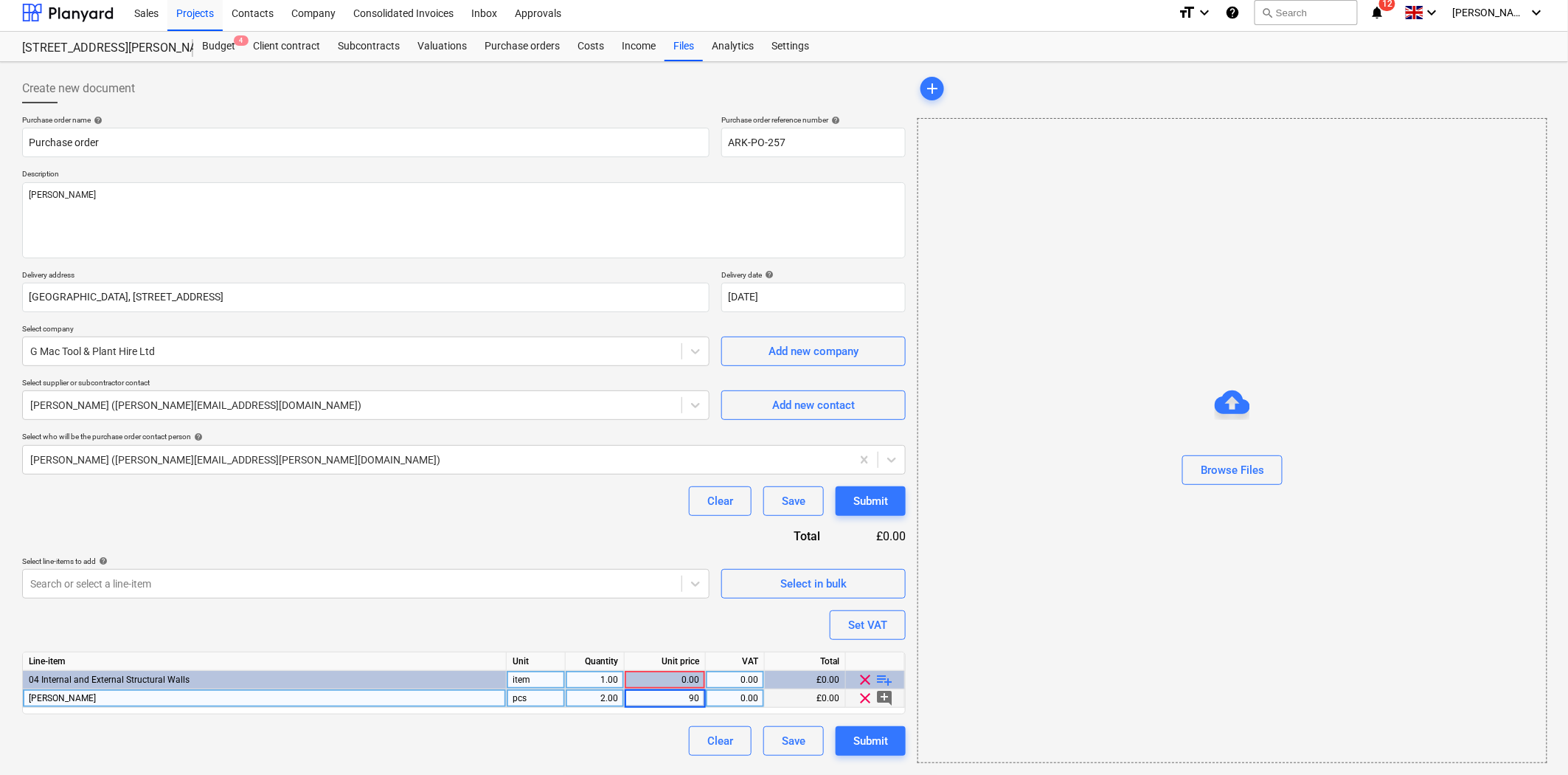
click at [733, 643] on div "Purchase order name help Purchase order Purchase order reference number help AR…" at bounding box center [464, 435] width 883 height 640
click at [881, 679] on span "playlist_add" at bounding box center [884, 679] width 17 height 17
type textarea "x"
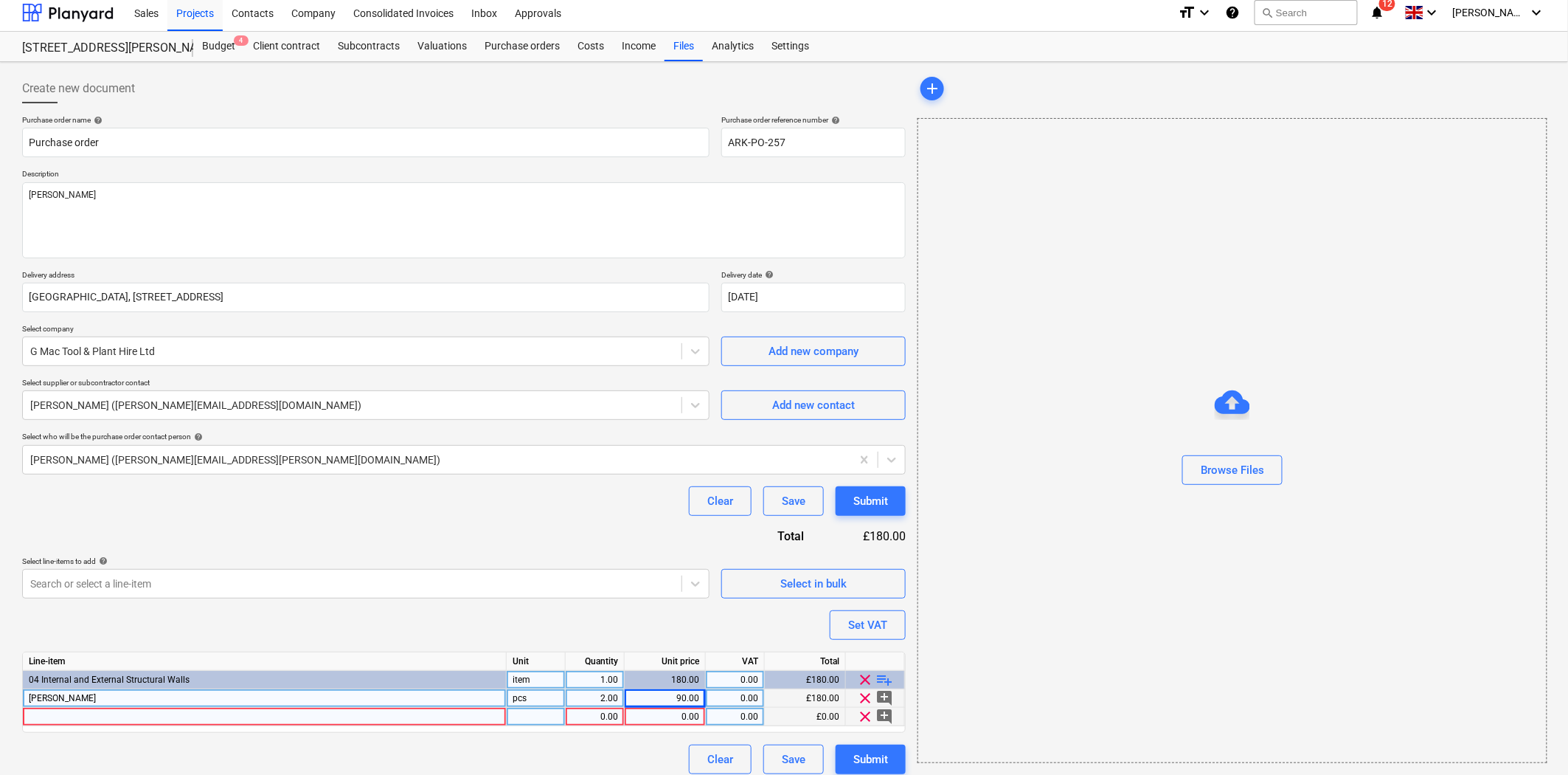
click at [274, 711] on div at bounding box center [265, 716] width 483 height 18
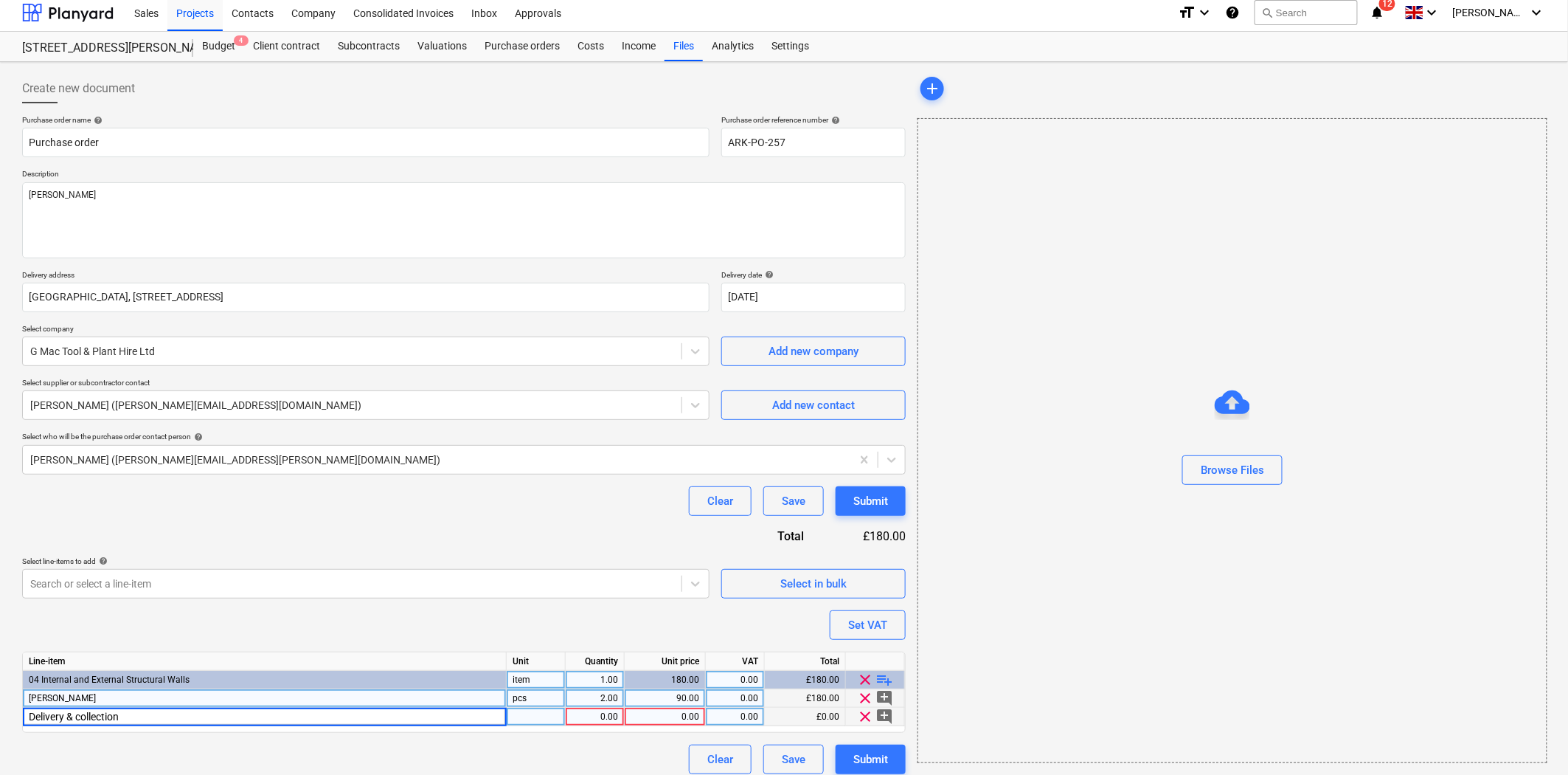
type input "Delivery & collection"
type textarea "x"
click at [605, 716] on div "0.00" at bounding box center [594, 716] width 46 height 18
type input "2"
type textarea "x"
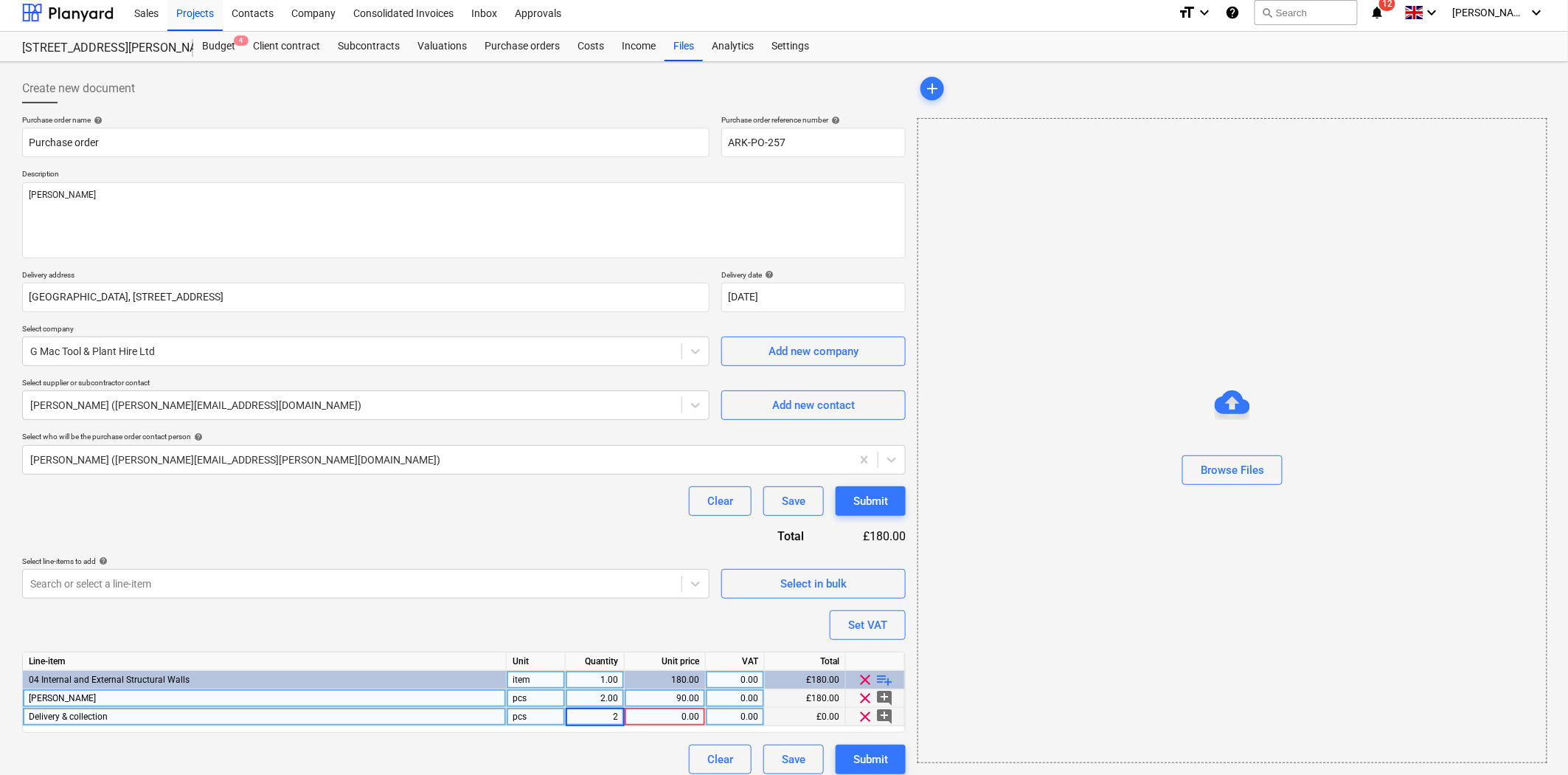
click at [665, 716] on div "0.00" at bounding box center [665, 716] width 69 height 18
type input "10"
click at [605, 546] on div "Purchase order name help Purchase order Purchase order reference number help AR…" at bounding box center [464, 445] width 883 height 659
click at [880, 746] on div "Submit" at bounding box center [871, 758] width 35 height 19
type textarea "x"
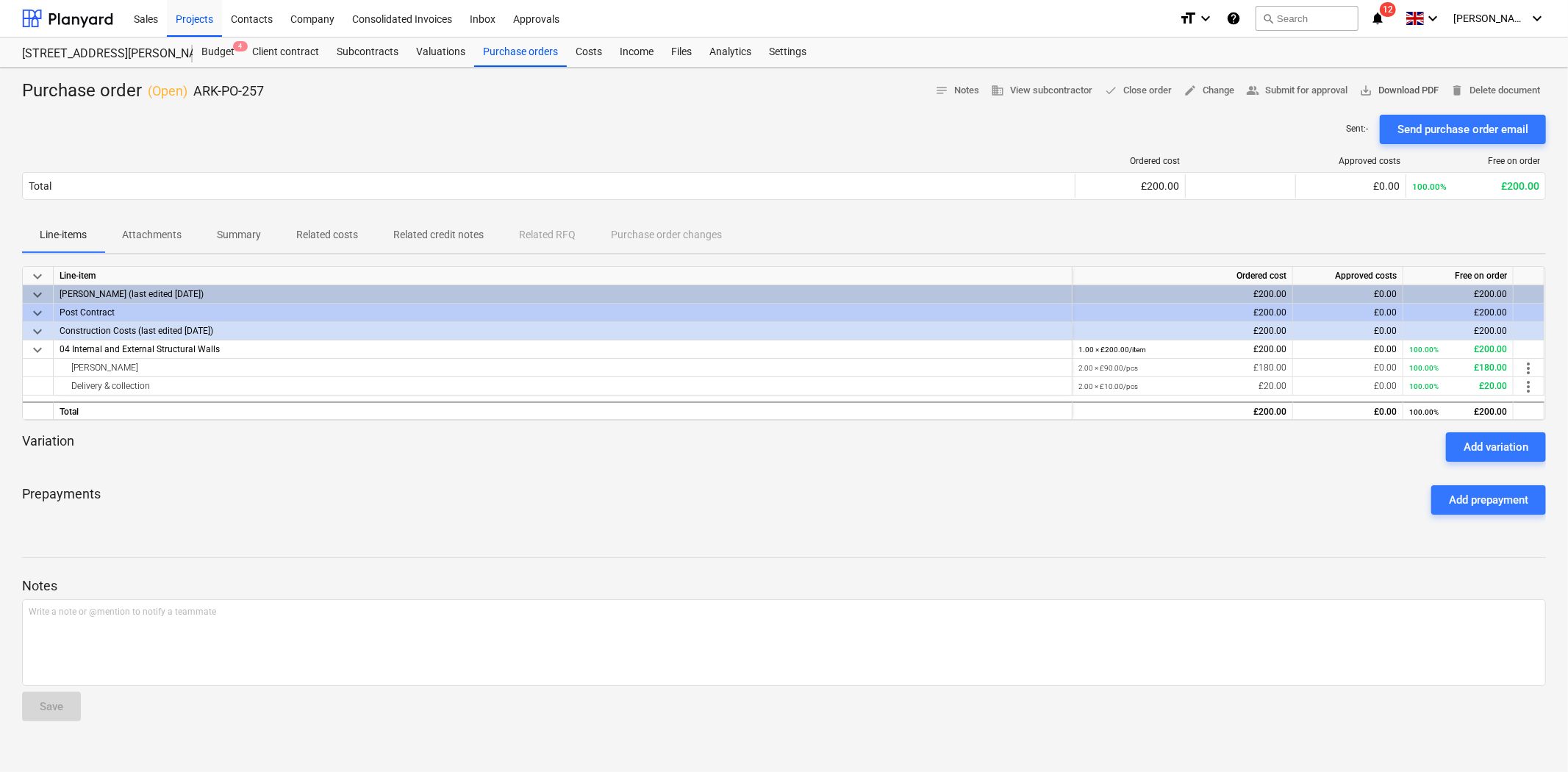
click at [1378, 88] on span "save_alt Download PDF" at bounding box center [1399, 91] width 79 height 16
